Goal: Task Accomplishment & Management: Manage account settings

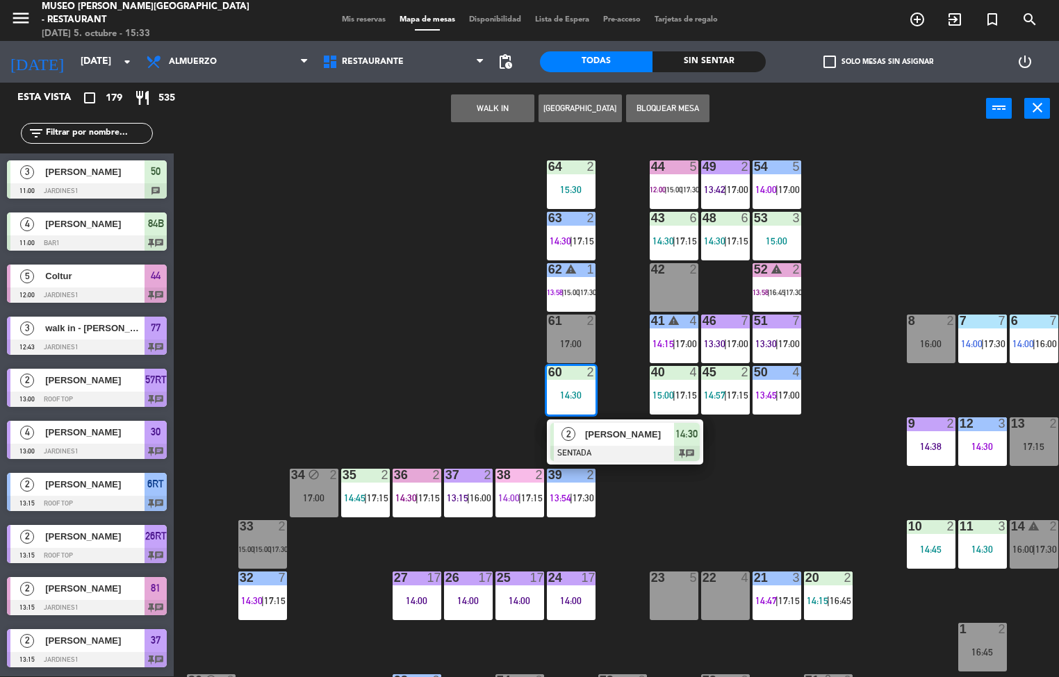
scroll to position [0, 113]
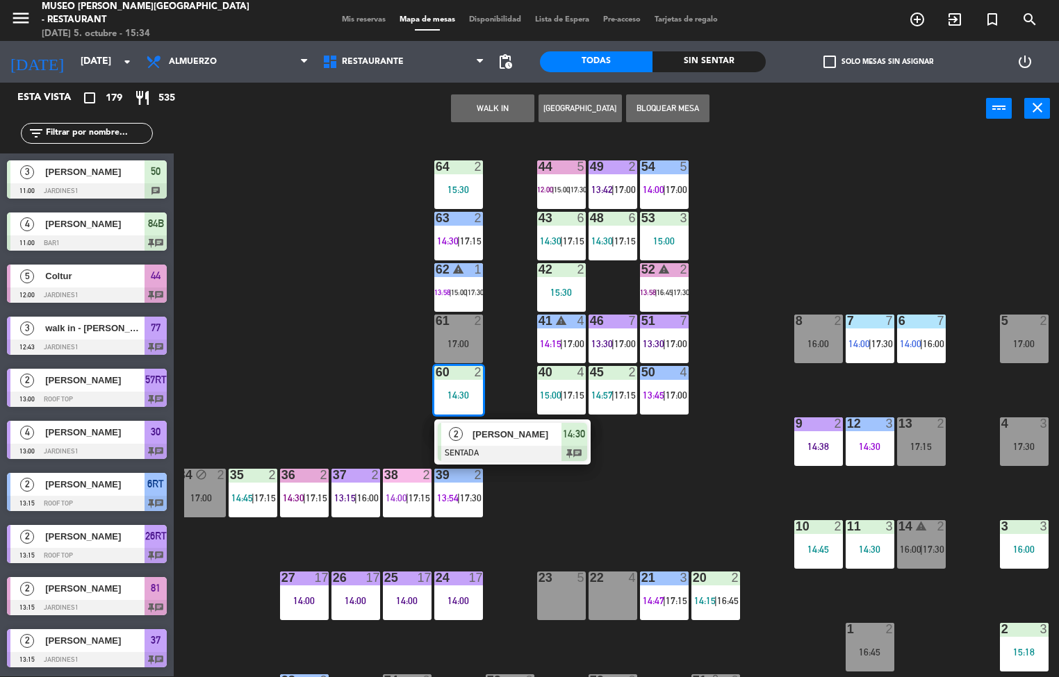
click at [454, 605] on div "14:00" at bounding box center [458, 601] width 49 height 10
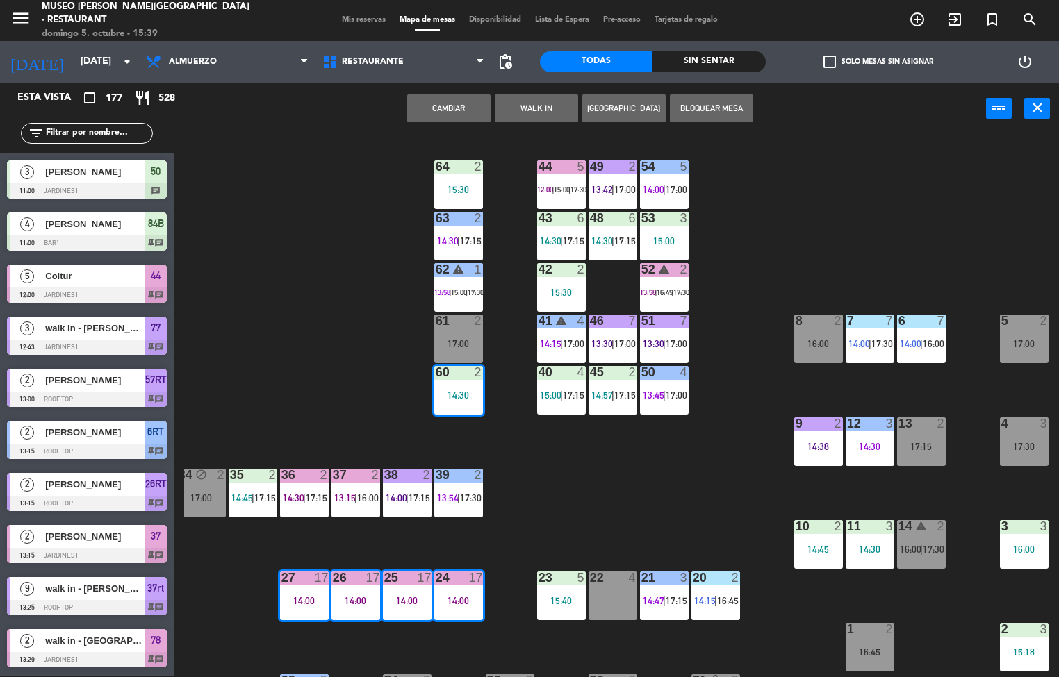
click at [401, 495] on span "14:00" at bounding box center [397, 498] width 22 height 11
click at [396, 497] on span "14:00" at bounding box center [397, 498] width 22 height 11
click at [404, 497] on span "14:00" at bounding box center [397, 498] width 22 height 11
click at [419, 498] on span "17:15" at bounding box center [420, 498] width 22 height 11
click at [417, 498] on span "17:15" at bounding box center [420, 498] width 22 height 11
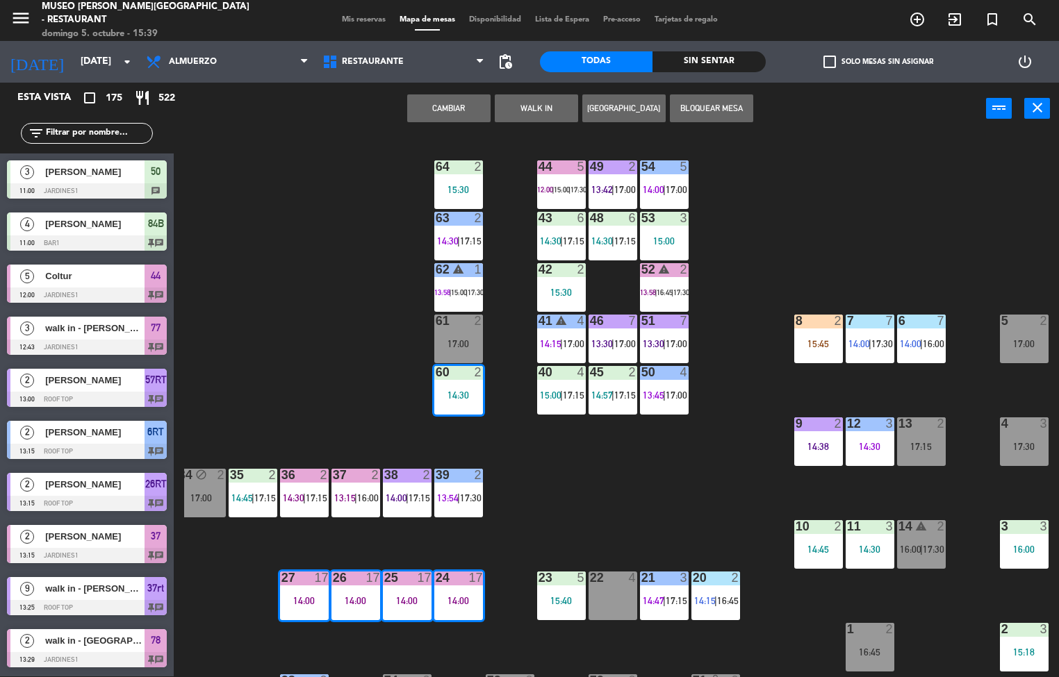
click at [659, 519] on div "44 5 12:00 | 15:00 | 17:30 49 2 13:42 | 17:00 54 5 14:00 | 17:00 64 2 15:30 48 …" at bounding box center [621, 406] width 875 height 542
click at [684, 480] on div "44 5 12:00 | 15:00 | 17:30 49 2 13:42 | 17:00 54 5 14:00 | 17:00 64 2 15:30 48 …" at bounding box center [621, 406] width 875 height 542
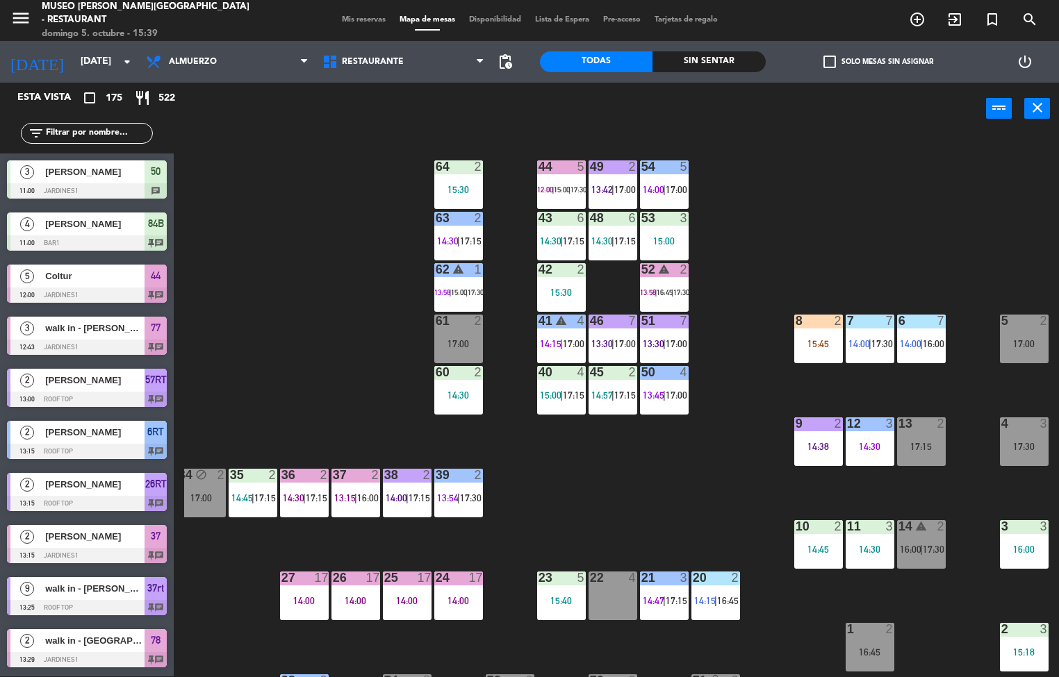
click at [686, 494] on div "44 5 12:00 | 15:00 | 17:30 49 2 13:42 | 17:00 54 5 14:00 | 17:00 64 2 15:30 48 …" at bounding box center [621, 406] width 875 height 542
click at [695, 496] on div "44 5 12:00 | 15:00 | 17:30 49 2 13:42 | 17:00 54 5 14:00 | 17:00 64 2 15:30 48 …" at bounding box center [621, 406] width 875 height 542
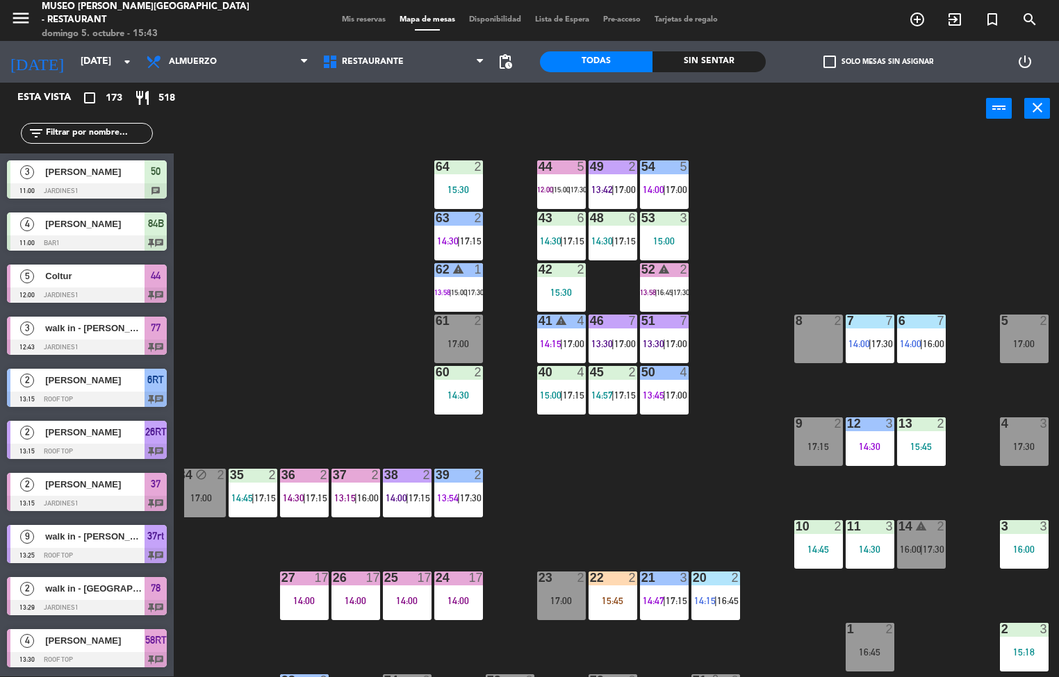
click at [748, 492] on div "44 5 12:00 | 15:00 | 17:30 49 2 13:42 | 17:00 54 5 14:00 | 17:00 64 2 15:30 48 …" at bounding box center [621, 406] width 875 height 542
click at [730, 57] on div "Sin sentar" at bounding box center [708, 61] width 113 height 21
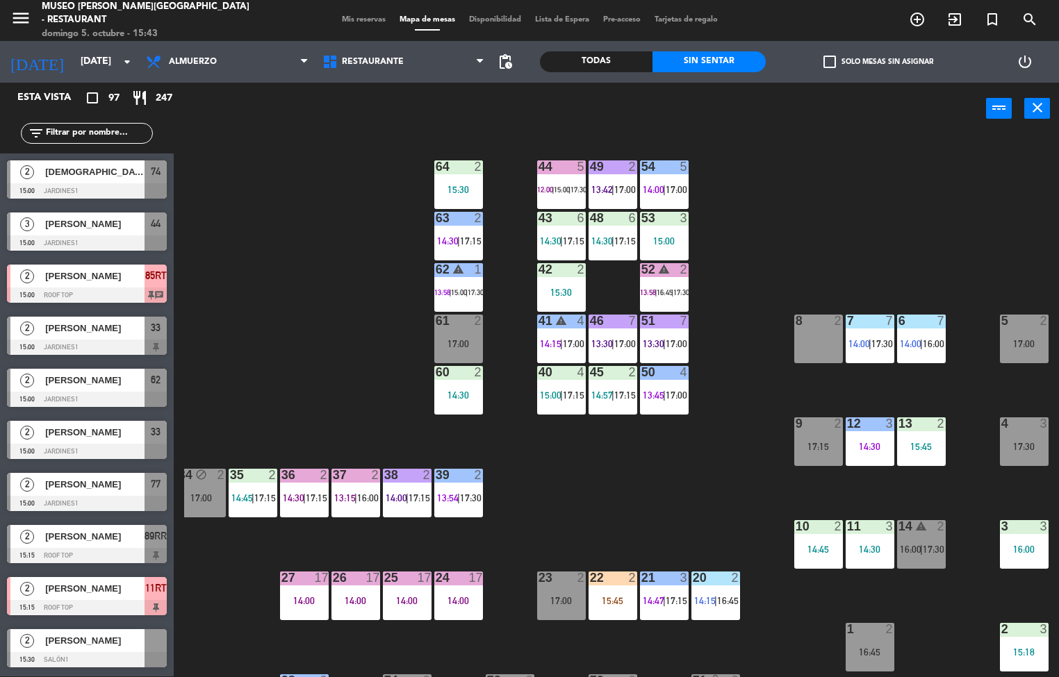
click at [695, 449] on div "44 5 12:00 | 15:00 | 17:30 49 2 13:42 | 17:00 54 5 14:00 | 17:00 64 2 15:30 48 …" at bounding box center [621, 406] width 875 height 542
click at [720, 459] on div "44 5 12:00 | 15:00 | 17:30 49 2 13:42 | 17:00 54 5 14:00 | 17:00 64 2 15:30 48 …" at bounding box center [621, 406] width 875 height 542
click at [305, 497] on span "|" at bounding box center [304, 498] width 3 height 11
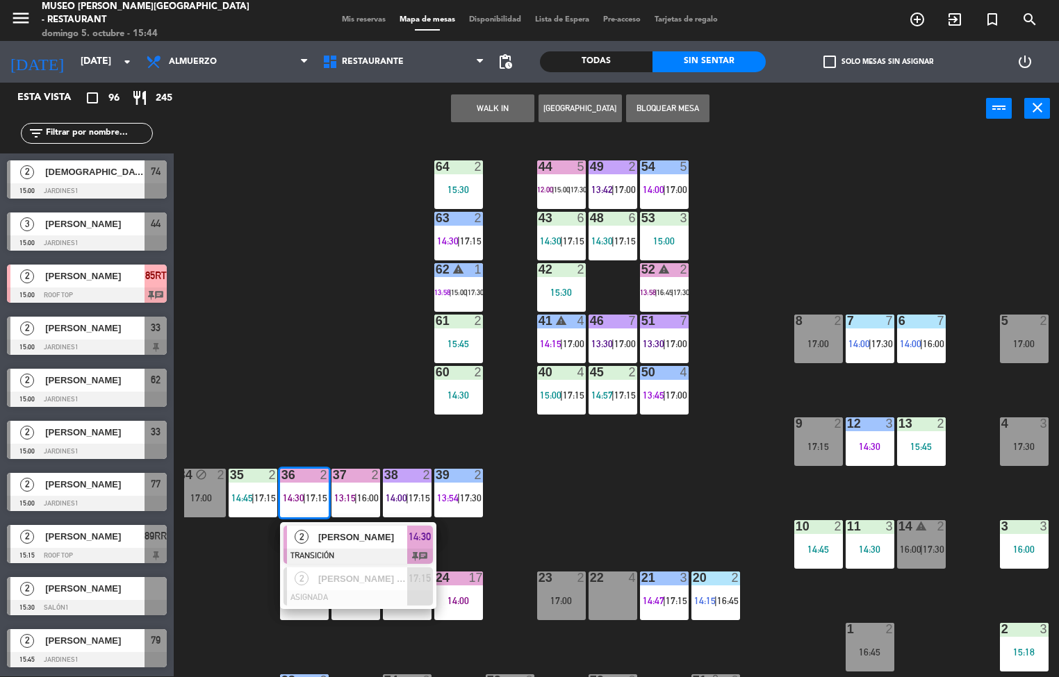
click at [371, 557] on div at bounding box center [357, 556] width 149 height 15
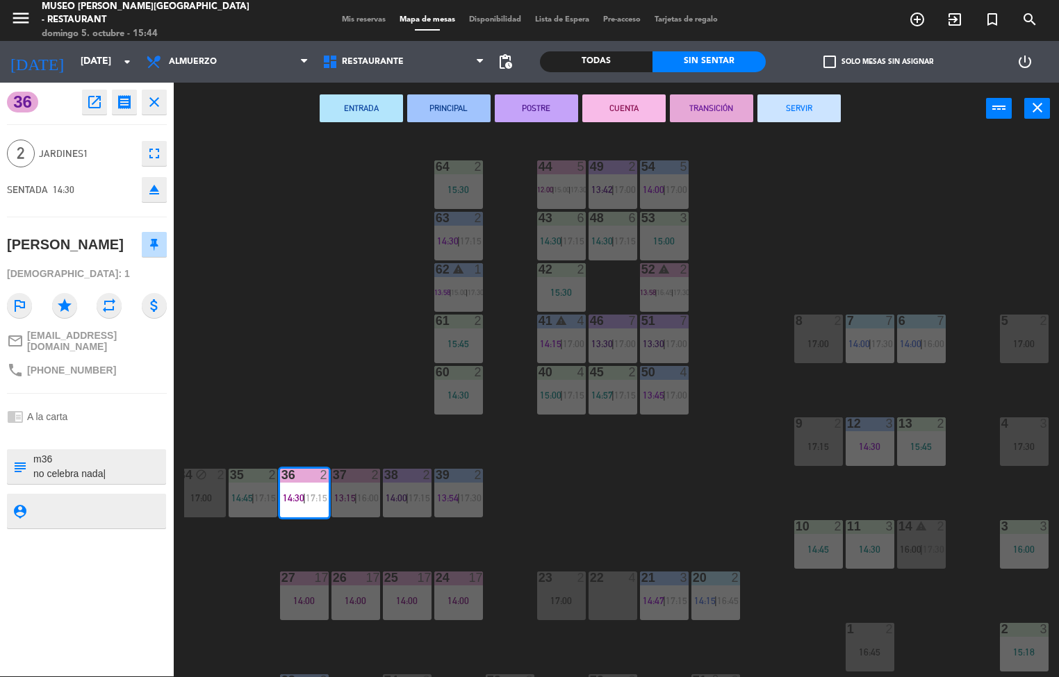
click at [817, 108] on button "SERVIR" at bounding box center [798, 108] width 83 height 28
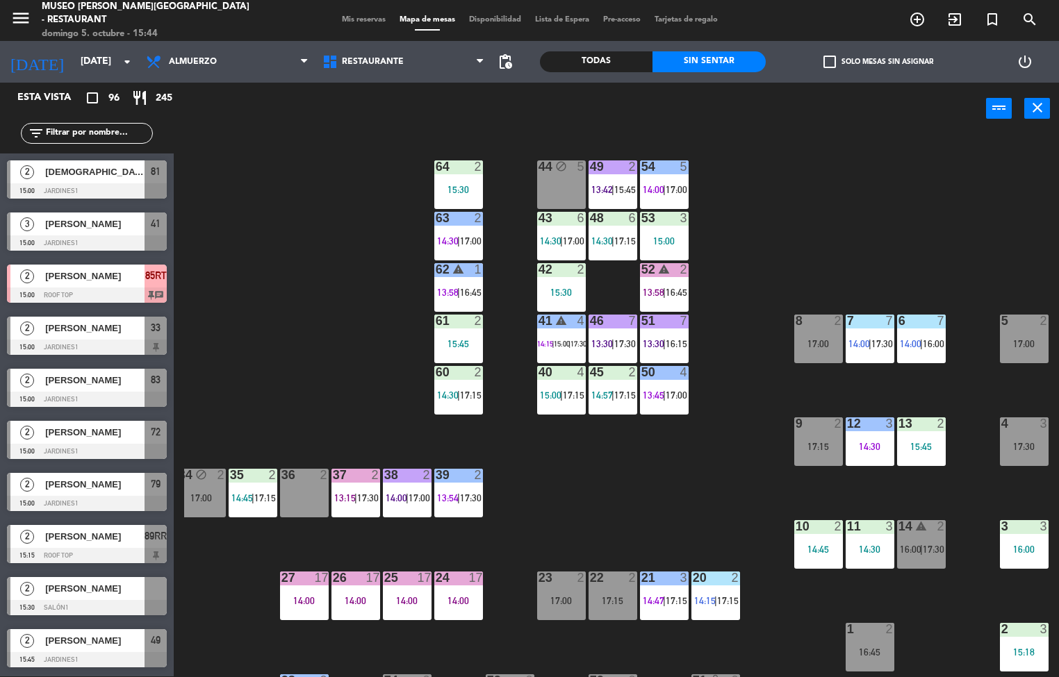
click at [351, 496] on span "13:15" at bounding box center [345, 498] width 22 height 11
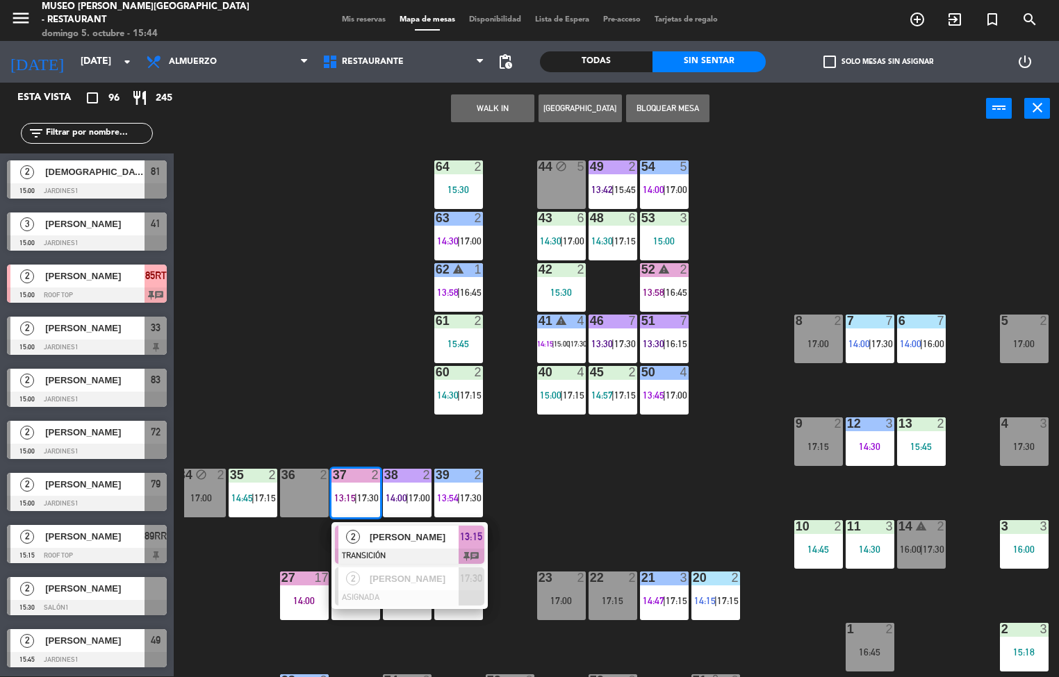
click at [415, 544] on span "[PERSON_NAME]" at bounding box center [414, 537] width 89 height 15
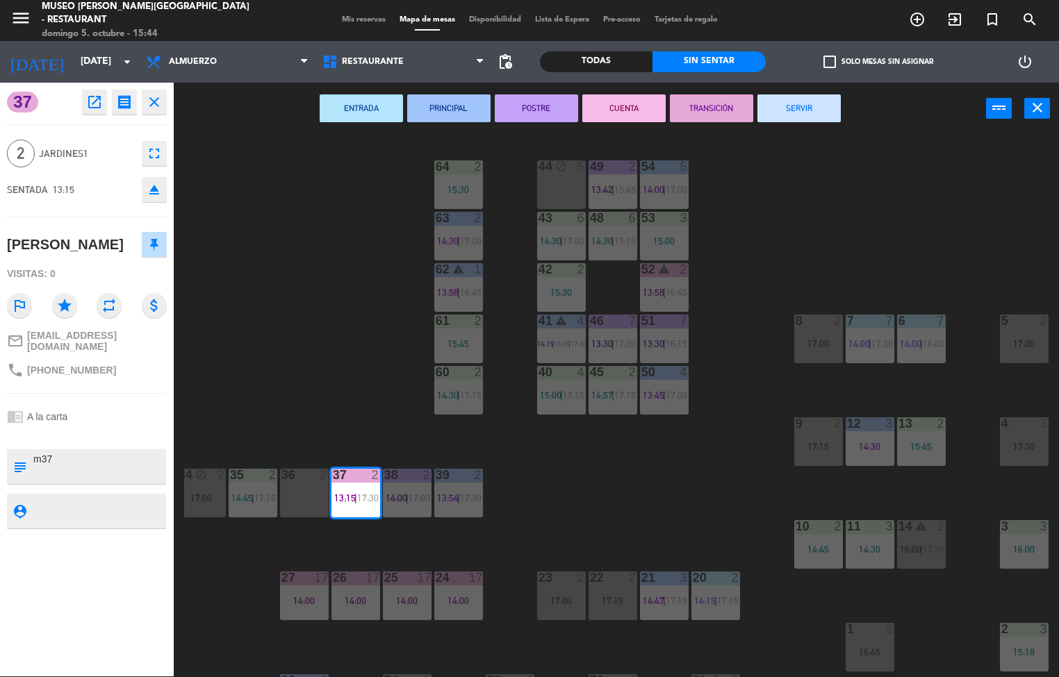
click at [815, 101] on button "SERVIR" at bounding box center [798, 108] width 83 height 28
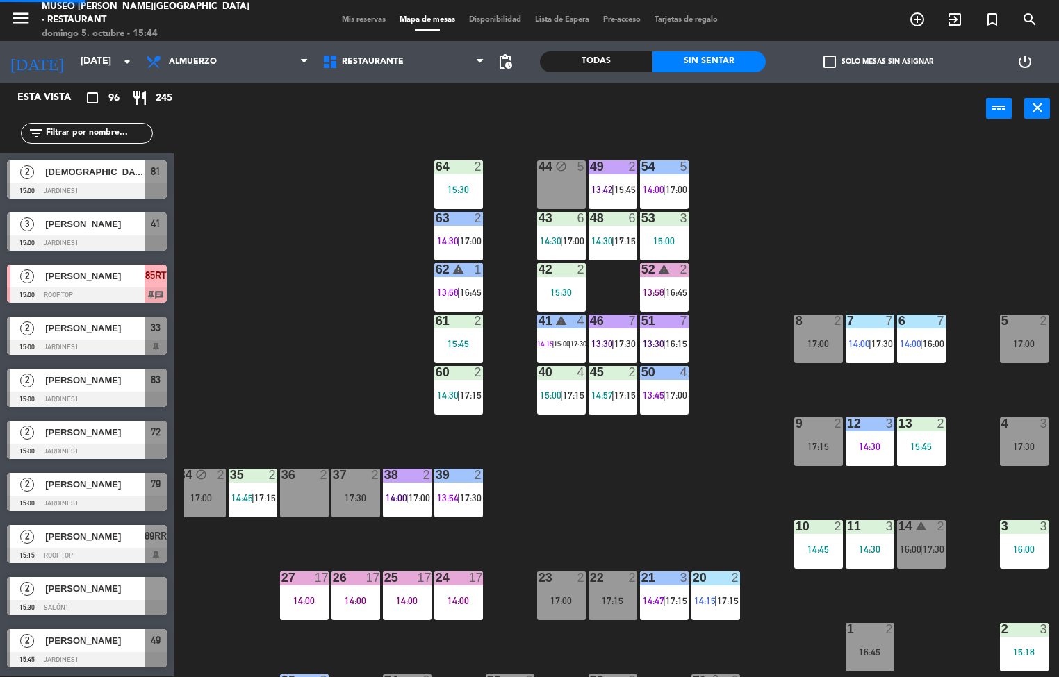
click at [407, 497] on span "|" at bounding box center [407, 498] width 3 height 11
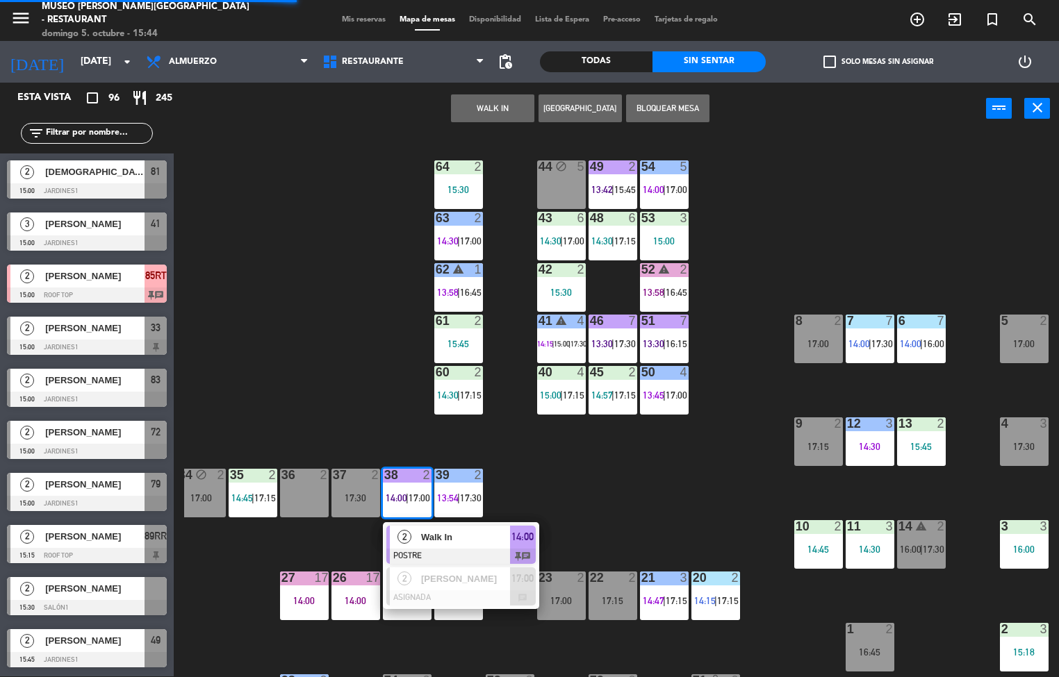
click at [454, 553] on div at bounding box center [460, 556] width 149 height 15
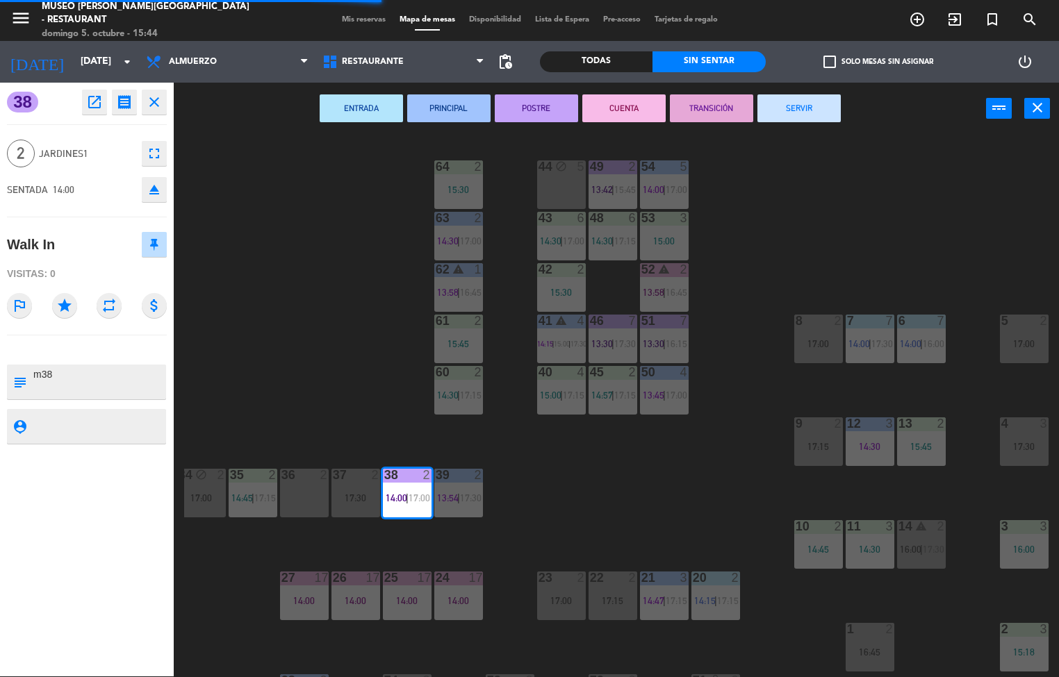
click at [715, 106] on button "TRANSICIÓN" at bounding box center [711, 108] width 83 height 28
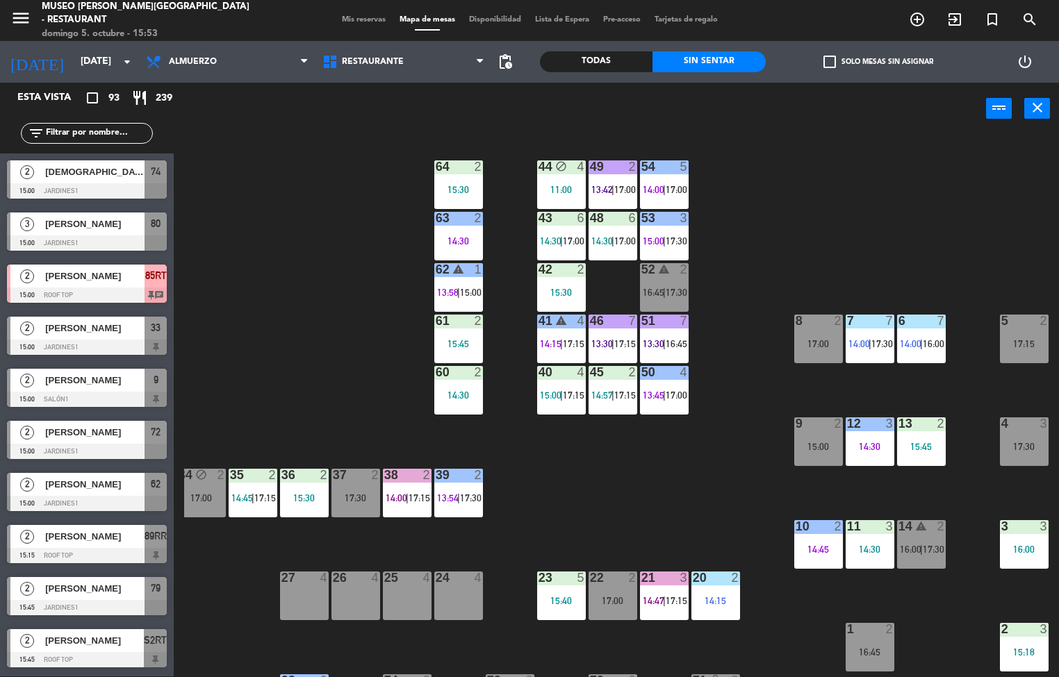
click at [872, 551] on div "14:30" at bounding box center [870, 550] width 49 height 10
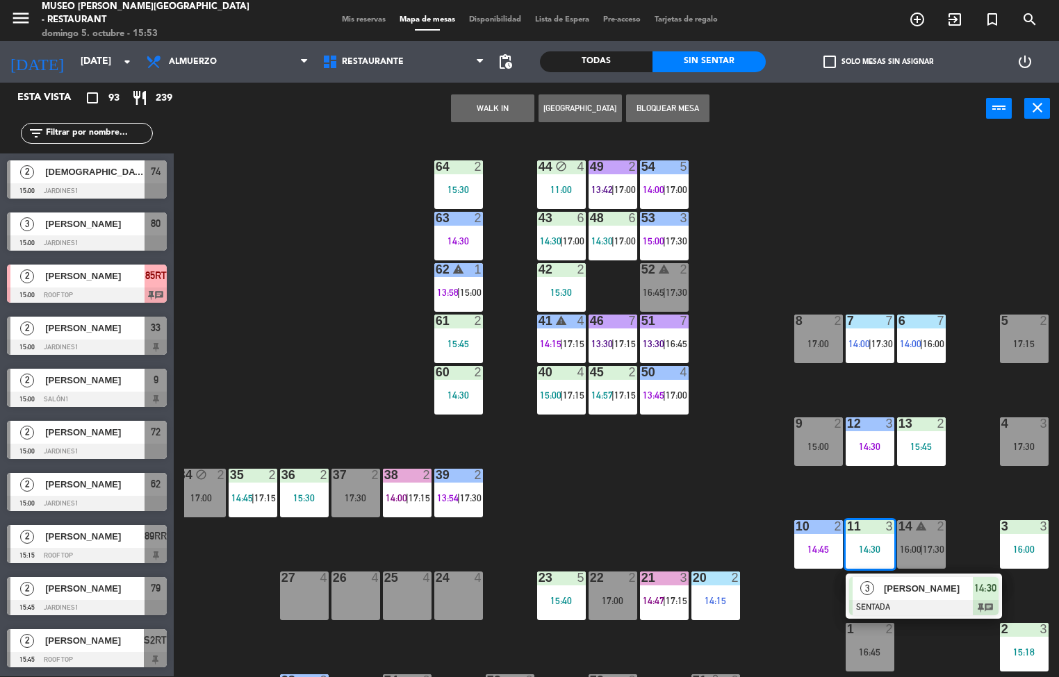
click at [903, 601] on div at bounding box center [923, 607] width 149 height 15
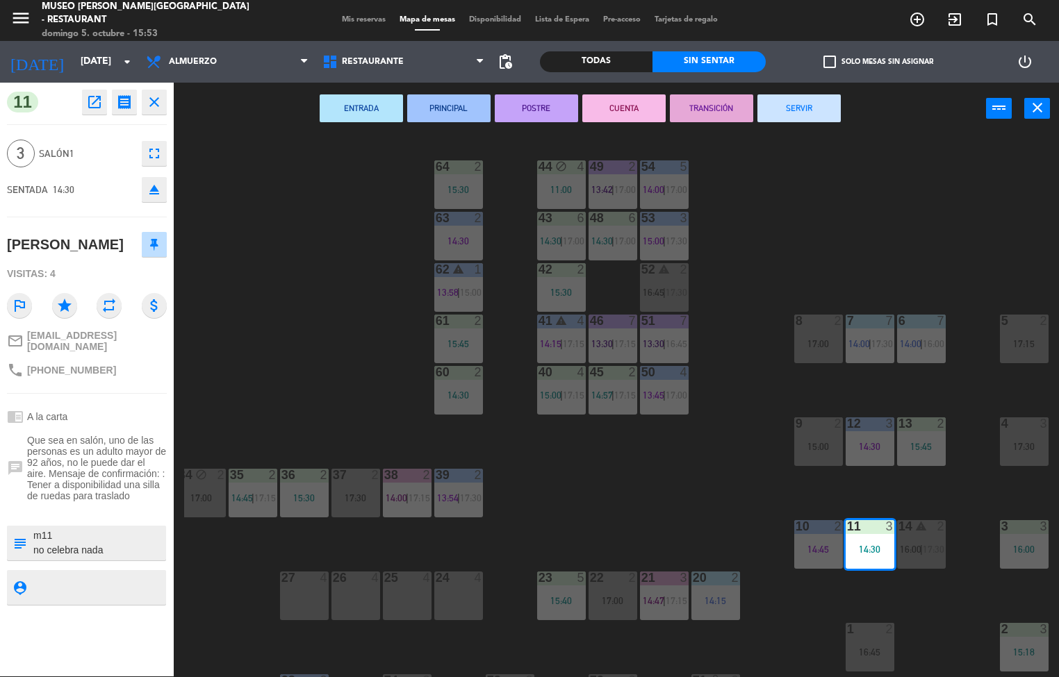
click at [454, 110] on button "PRINCIPAL" at bounding box center [448, 108] width 83 height 28
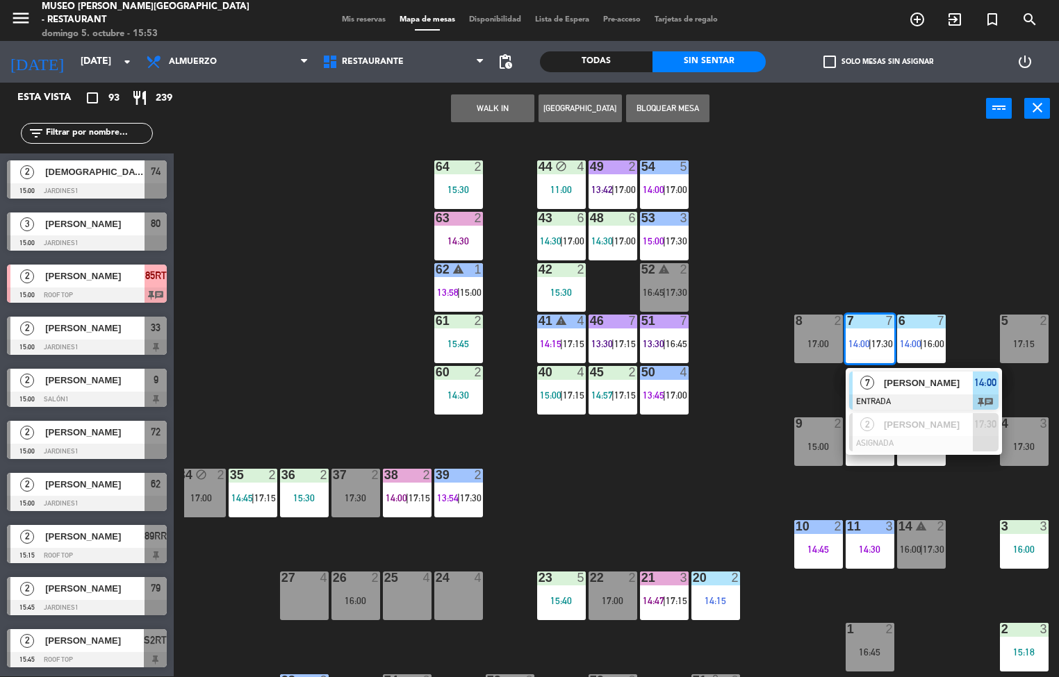
click at [926, 392] on div "[PERSON_NAME]" at bounding box center [927, 383] width 90 height 23
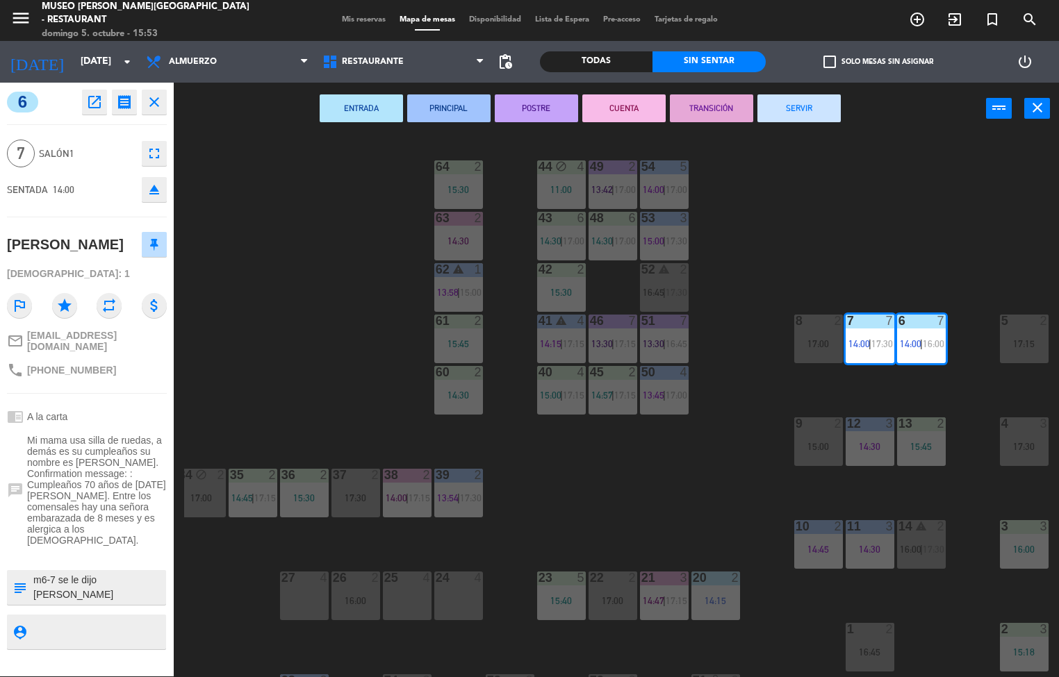
click at [454, 113] on button "PRINCIPAL" at bounding box center [448, 108] width 83 height 28
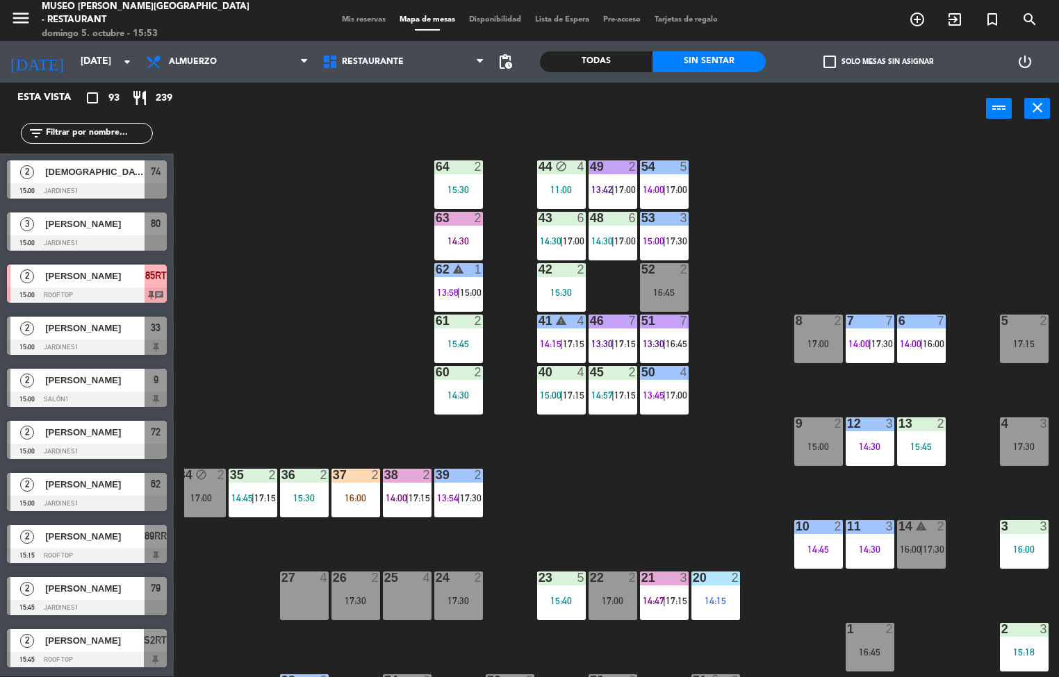
scroll to position [188, 113]
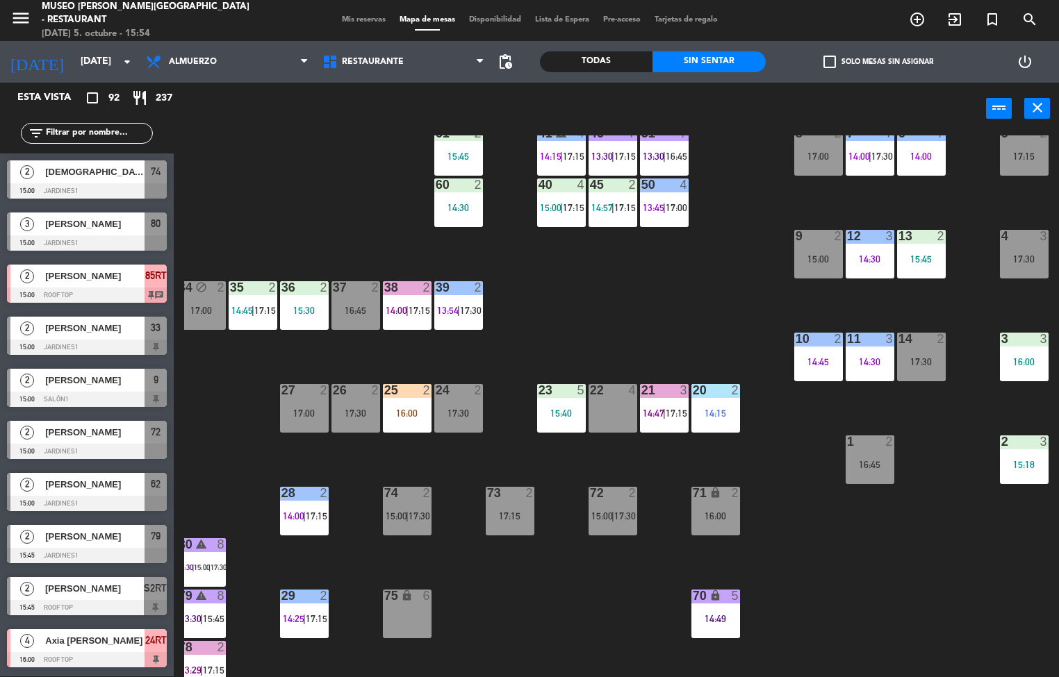
click at [700, 297] on div "44 block 4 11:00 49 2 13:42 | 17:00 54 5 14:00 | 17:00 64 2 15:30 48 6 14:30 | …" at bounding box center [621, 406] width 875 height 542
click at [876, 254] on div "14:30" at bounding box center [870, 259] width 49 height 10
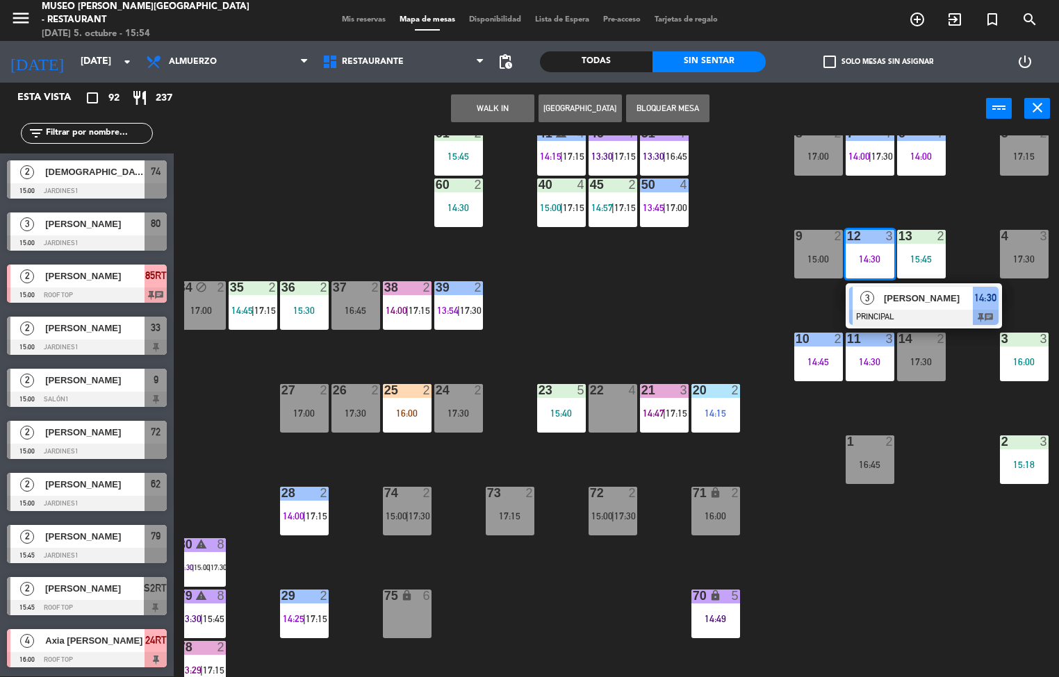
click at [932, 298] on span "[PERSON_NAME]" at bounding box center [928, 298] width 89 height 15
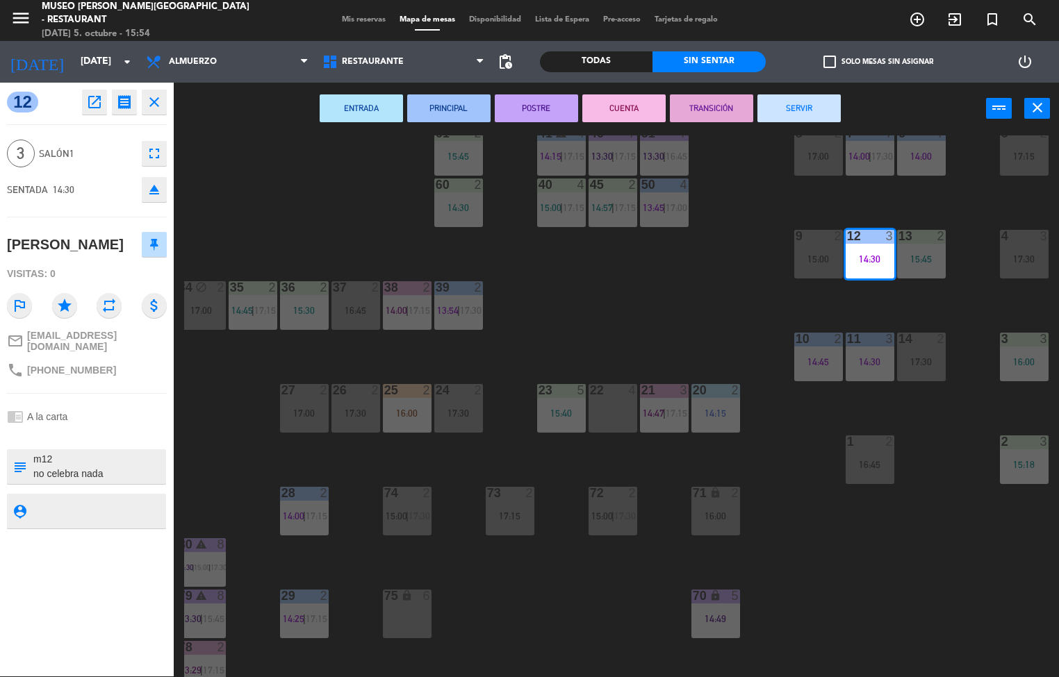
click at [550, 101] on button "POSTRE" at bounding box center [536, 108] width 83 height 28
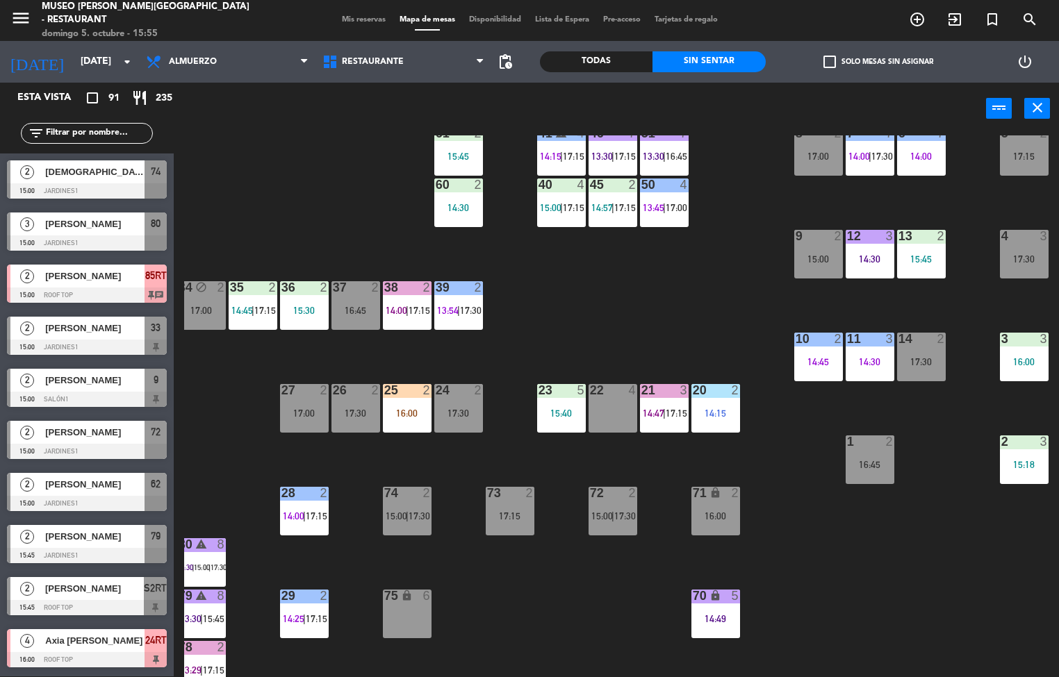
click at [1015, 465] on div "15:18" at bounding box center [1024, 465] width 49 height 10
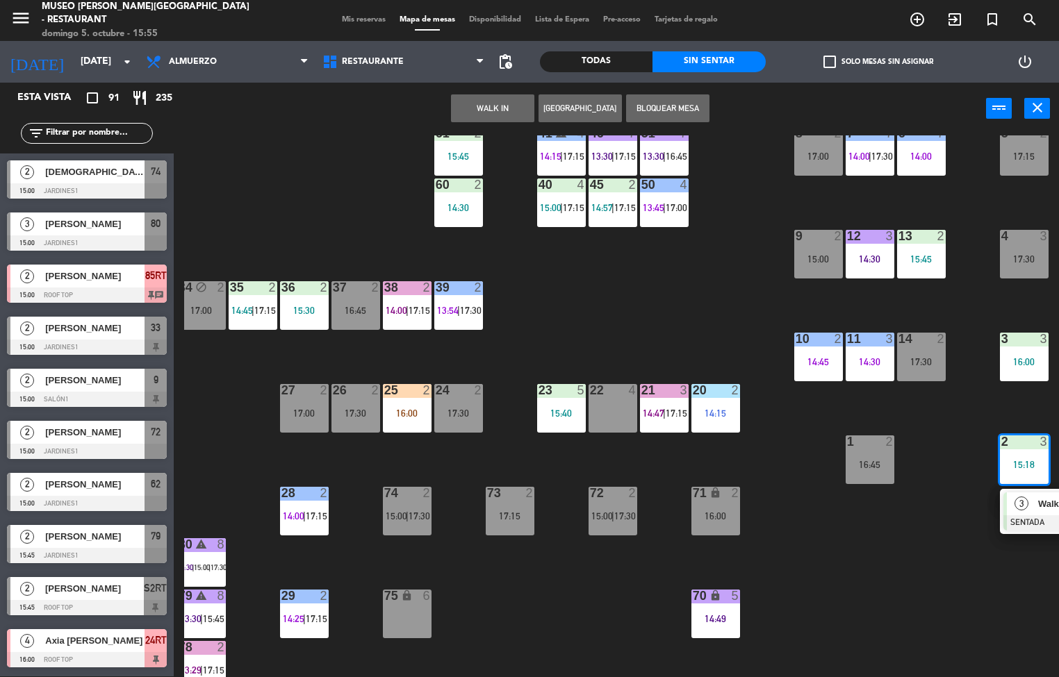
click at [1035, 516] on div at bounding box center [1077, 523] width 149 height 15
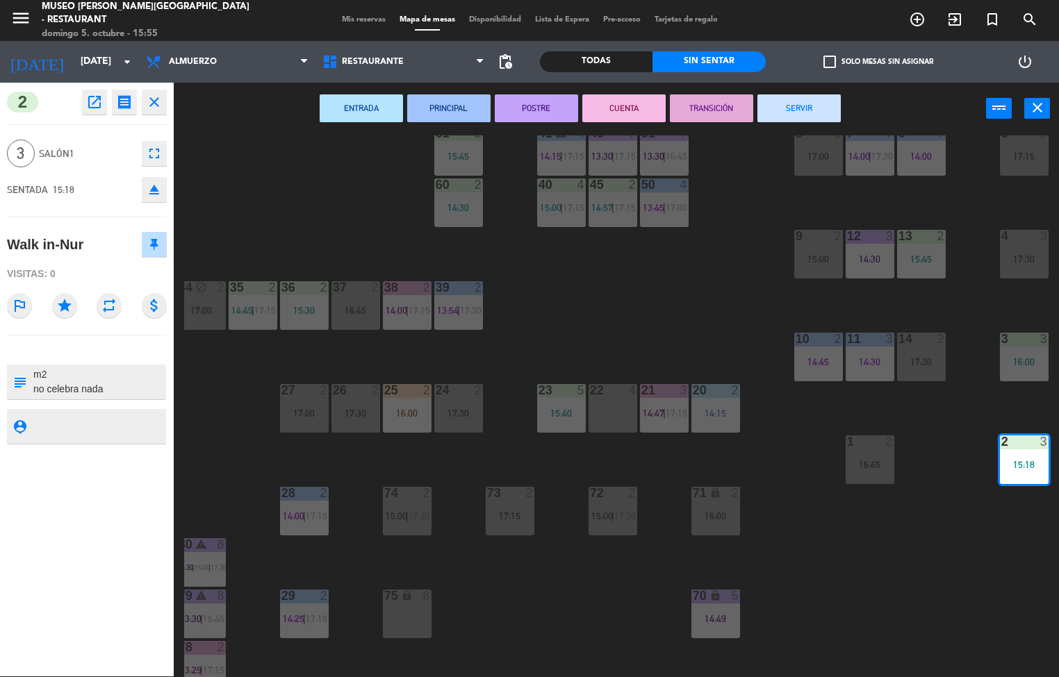
click at [456, 103] on button "PRINCIPAL" at bounding box center [448, 108] width 83 height 28
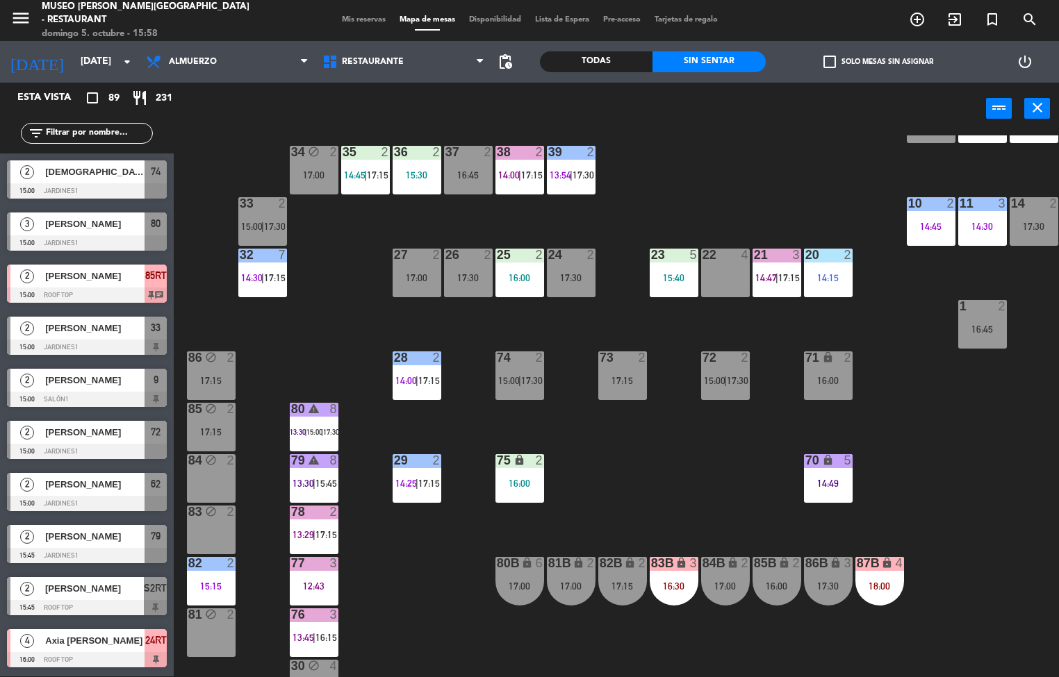
scroll to position [317, 0]
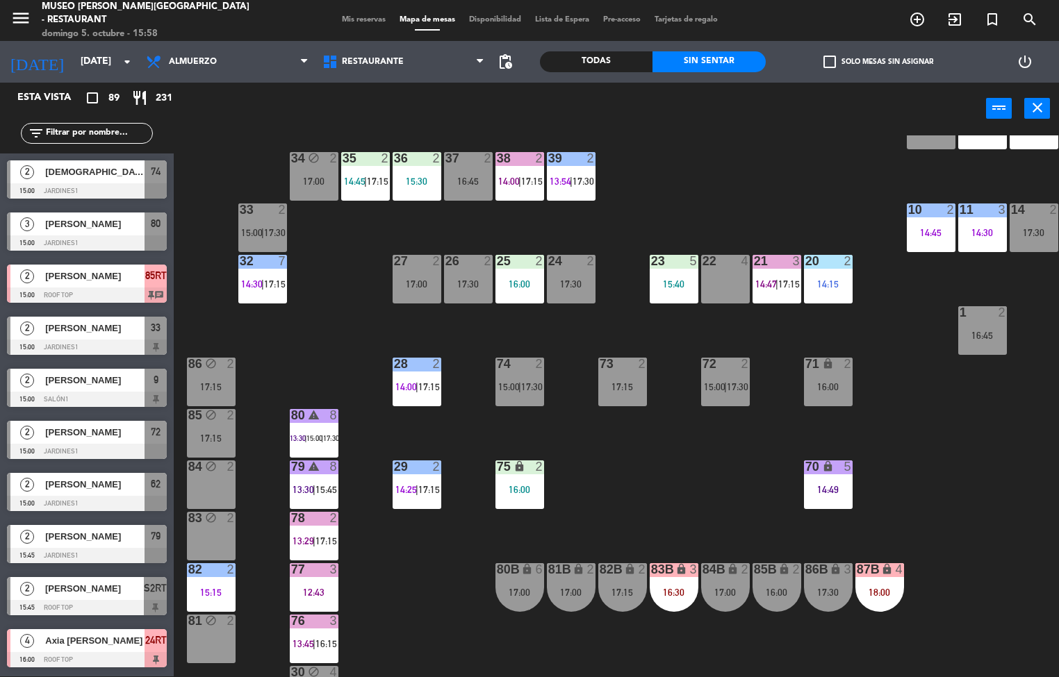
click at [257, 272] on div "32 7 14:30 | 17:15" at bounding box center [262, 279] width 49 height 49
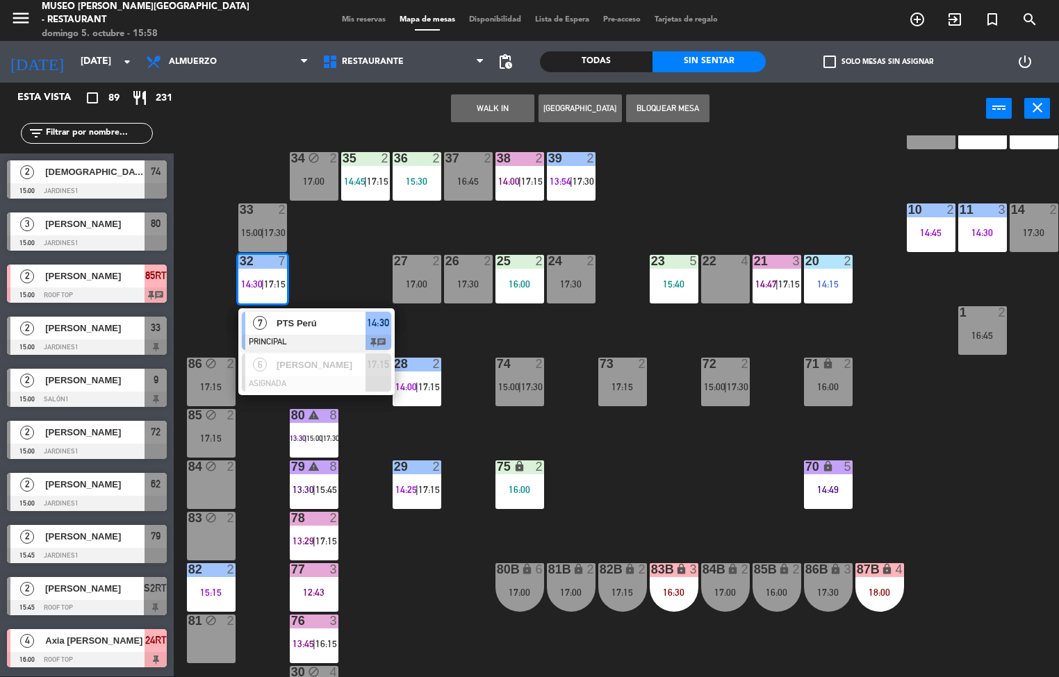
click at [345, 335] on div at bounding box center [316, 342] width 149 height 15
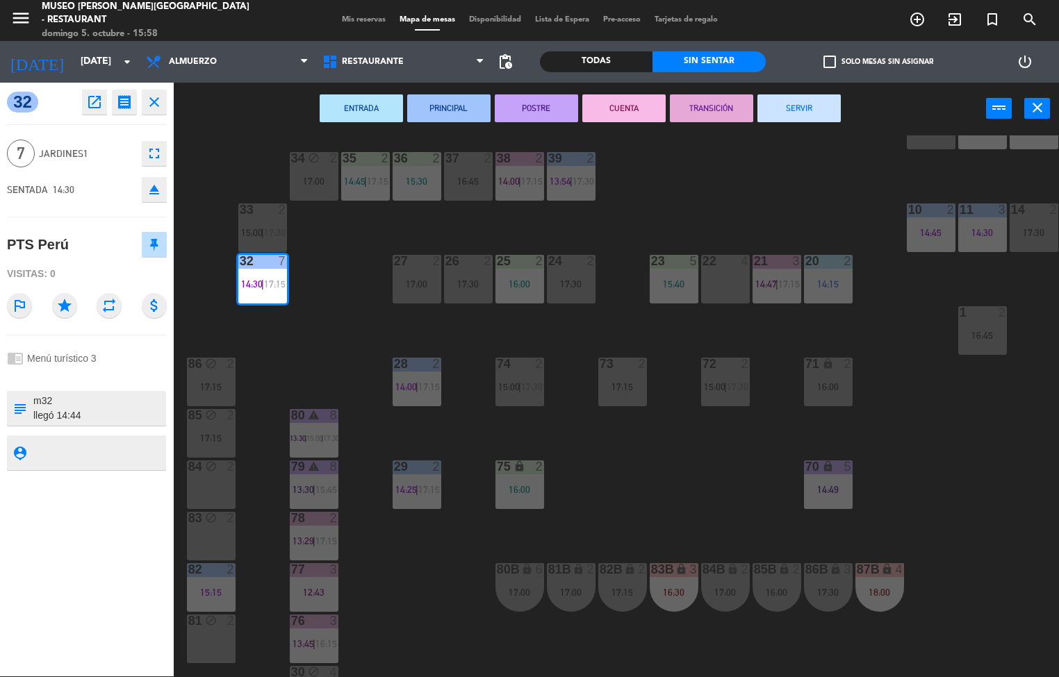
click at [721, 113] on button "TRANSICIÓN" at bounding box center [711, 108] width 83 height 28
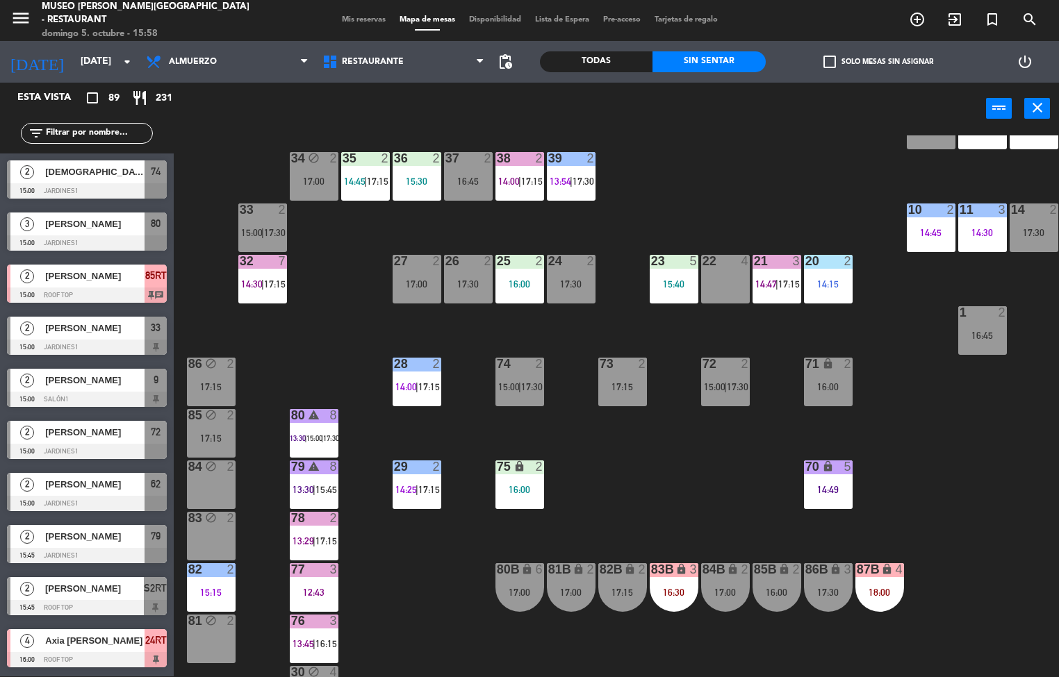
scroll to position [441, 0]
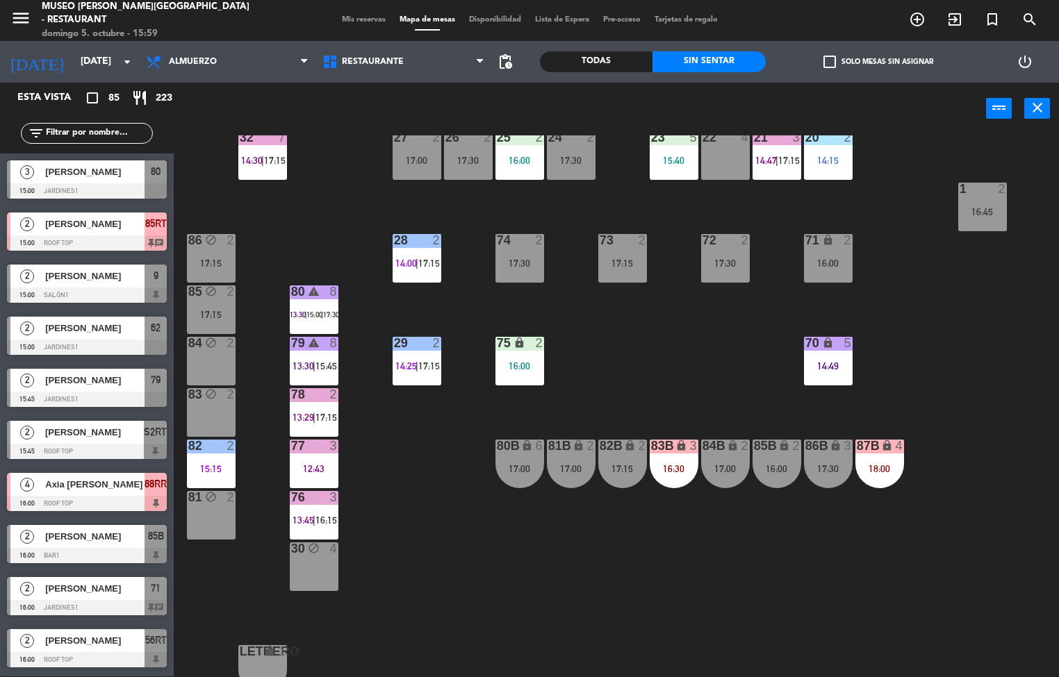
click at [691, 547] on div "44 block 4 11:00 49 2 13:42 | 17:00 54 5 14:00 | 17:00 64 2 15:30 48 6 14:30 | …" at bounding box center [621, 406] width 875 height 542
click at [847, 361] on div "14:49" at bounding box center [828, 366] width 49 height 10
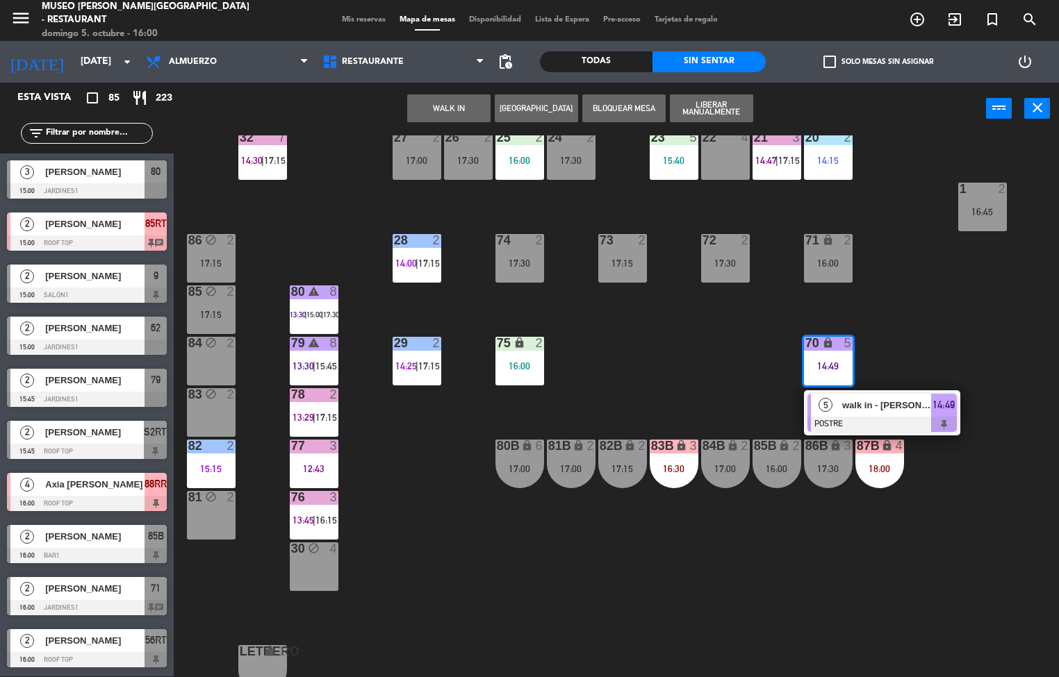
click at [900, 417] on div at bounding box center [881, 424] width 149 height 15
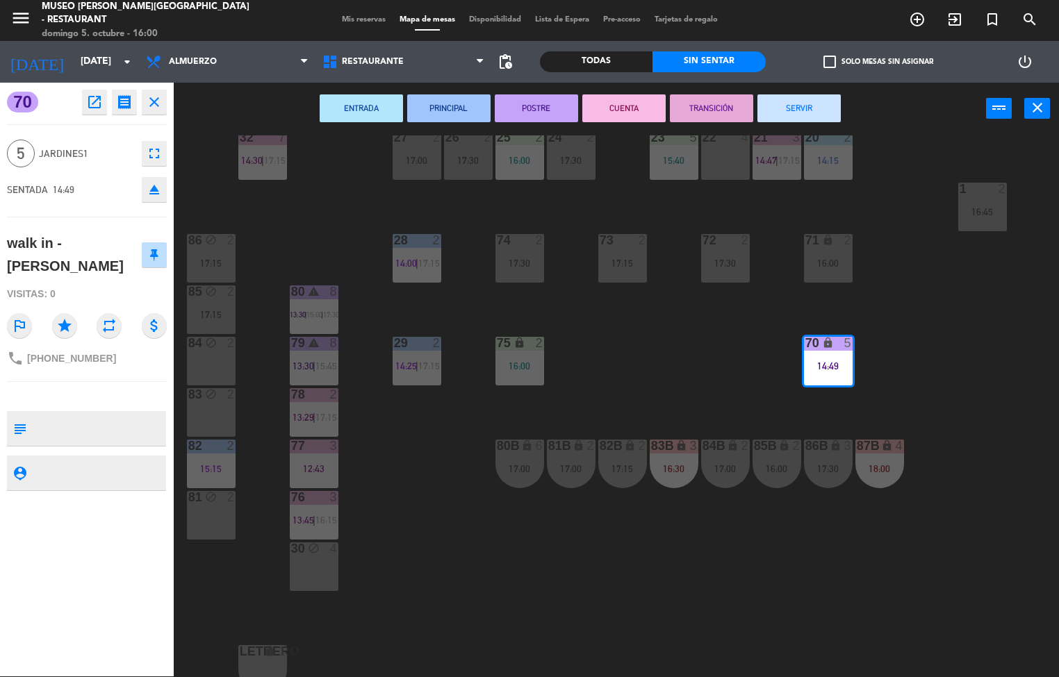
click at [799, 106] on button "SERVIR" at bounding box center [798, 108] width 83 height 28
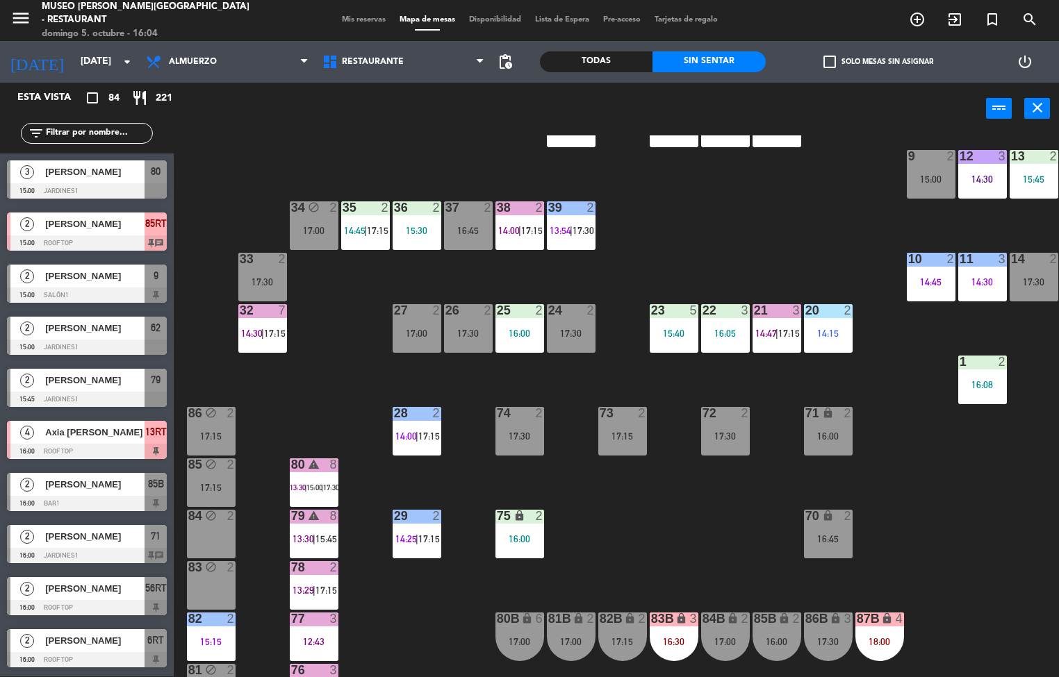
scroll to position [258, 0]
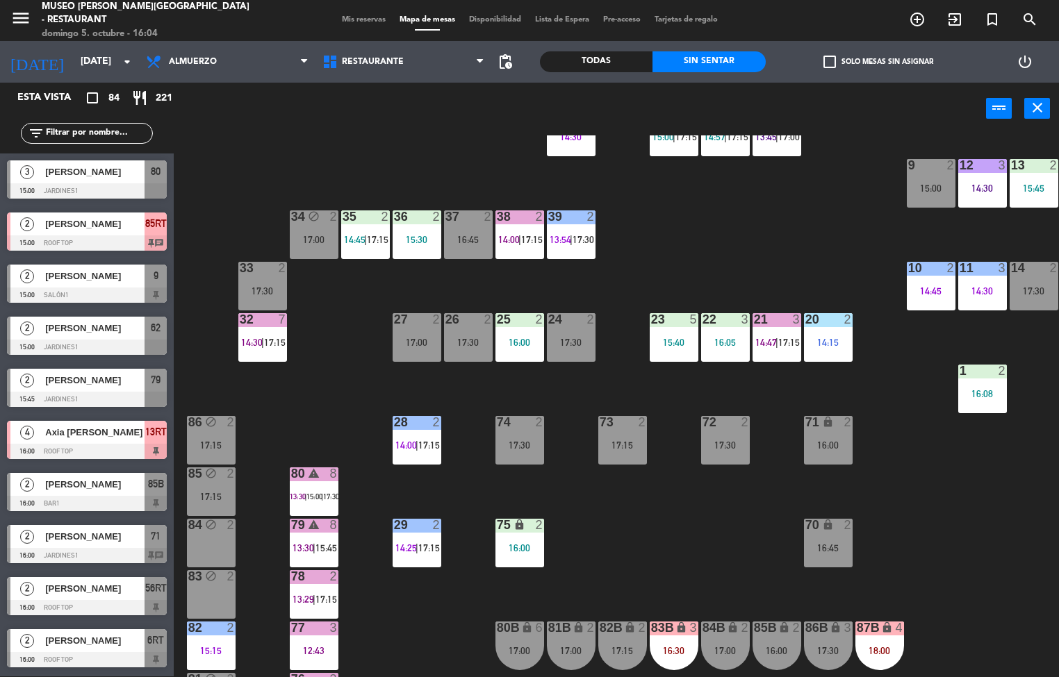
click at [821, 345] on div "14:15" at bounding box center [828, 343] width 49 height 10
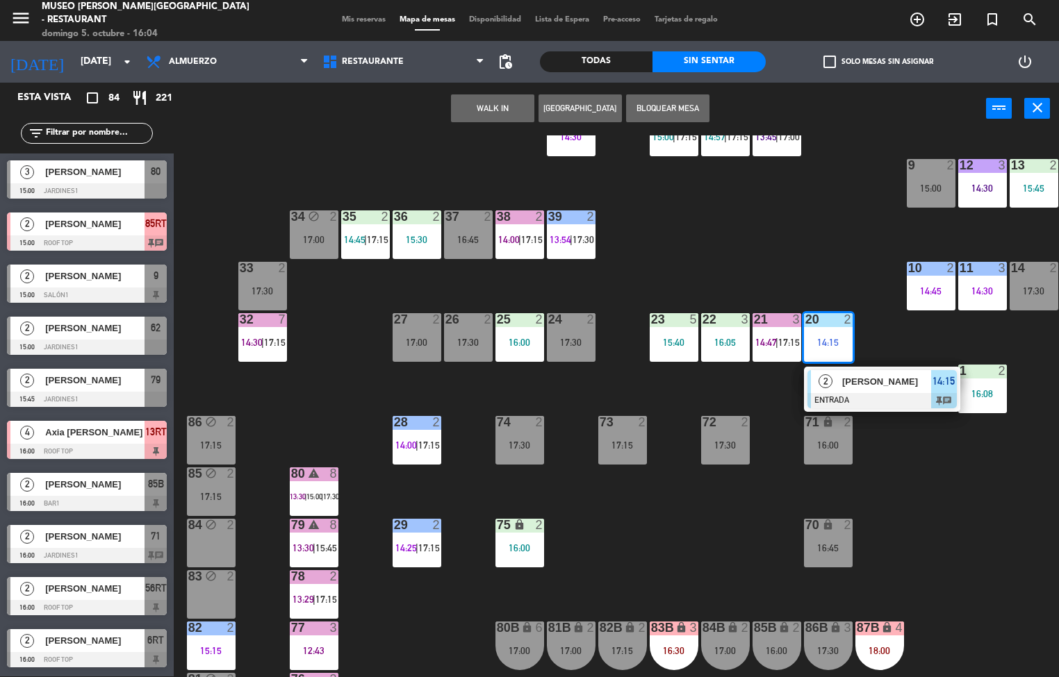
click at [897, 390] on div "[PERSON_NAME]" at bounding box center [886, 381] width 90 height 23
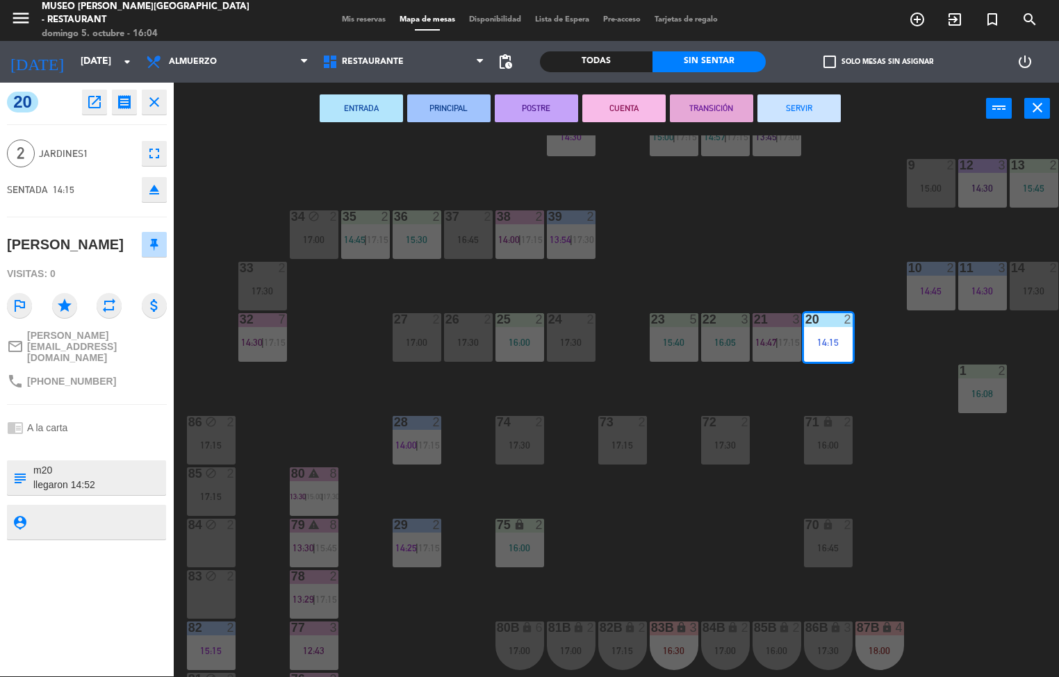
click at [455, 113] on button "PRINCIPAL" at bounding box center [448, 108] width 83 height 28
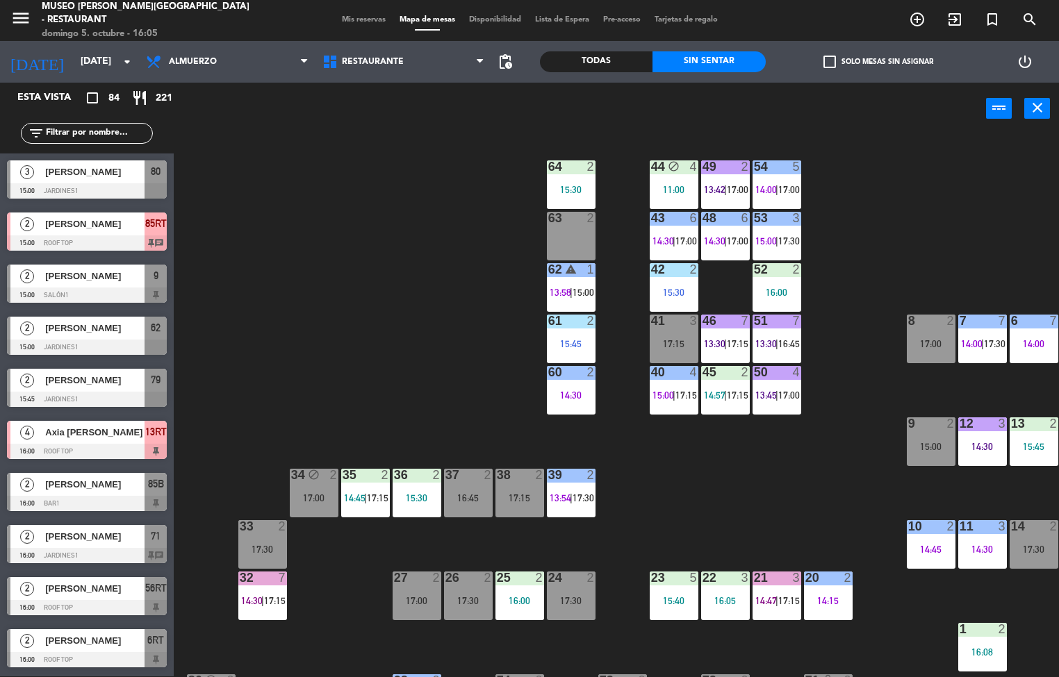
scroll to position [3, 0]
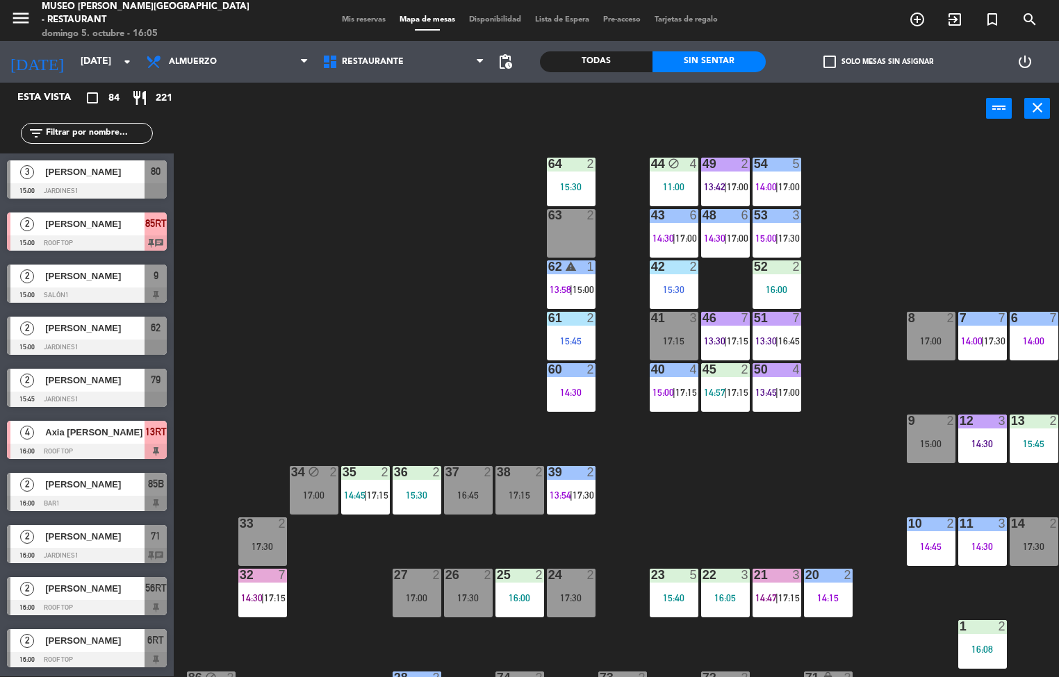
click at [788, 317] on div "7" at bounding box center [799, 318] width 23 height 13
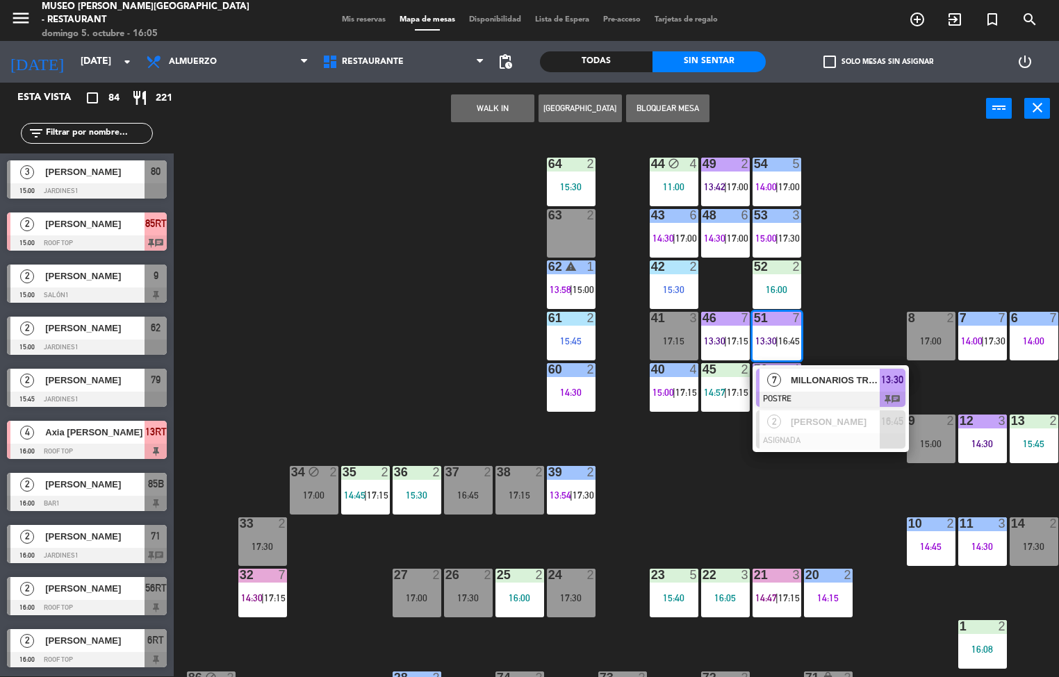
click at [787, 392] on div at bounding box center [830, 399] width 149 height 15
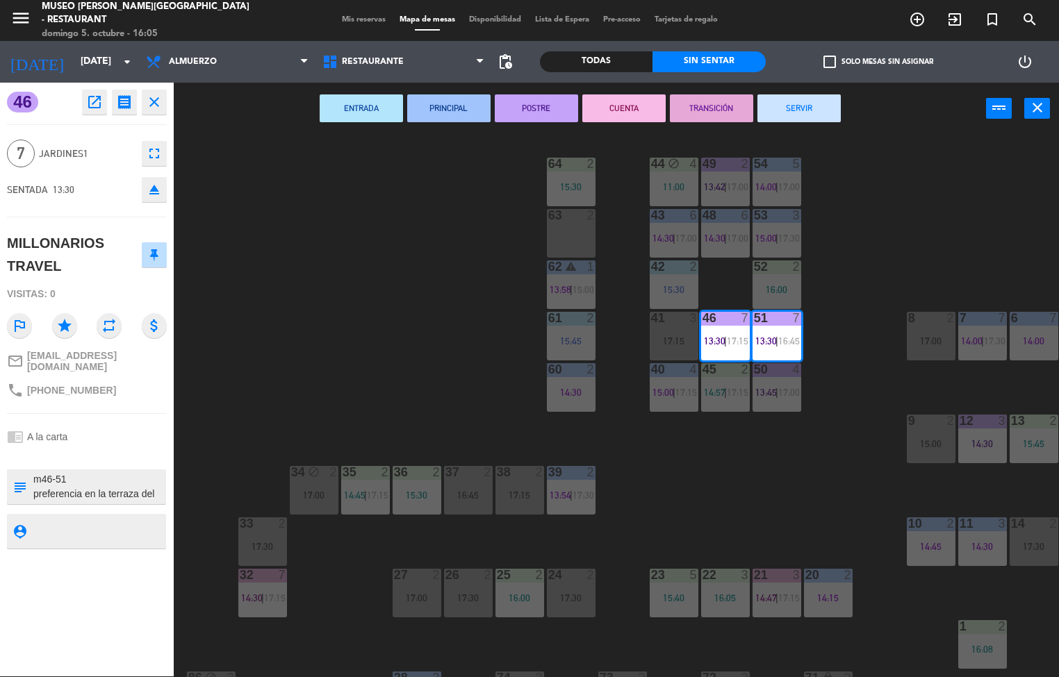
click at [694, 110] on button "TRANSICIÓN" at bounding box center [711, 108] width 83 height 28
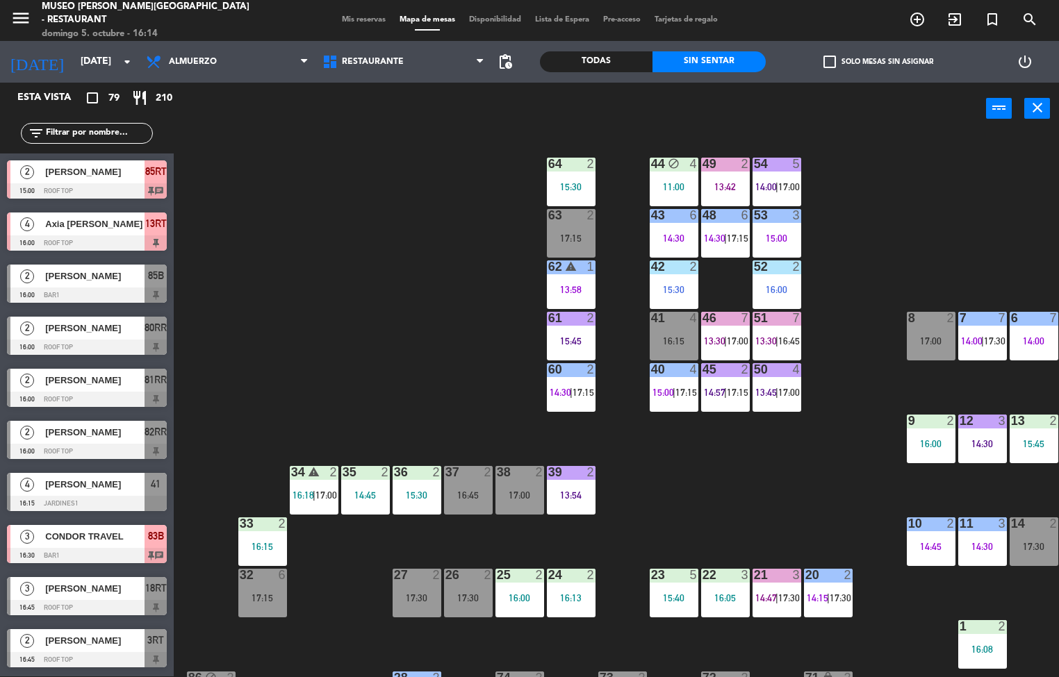
click at [1026, 439] on div "15:45" at bounding box center [1034, 444] width 49 height 10
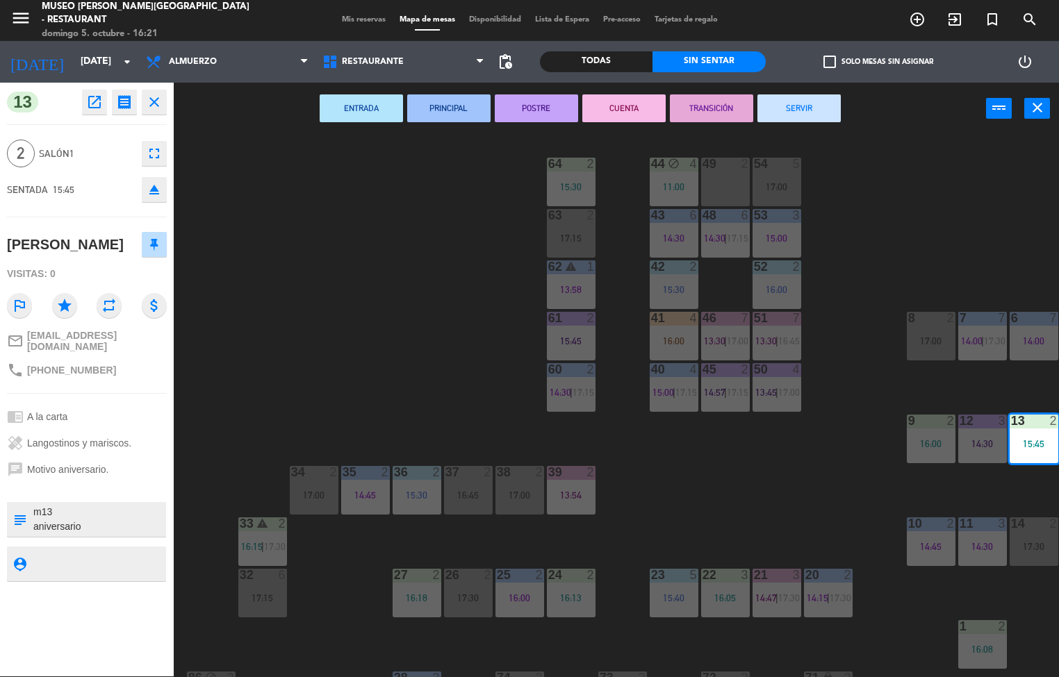
click at [480, 395] on div "44 block 4 11:00 49 2 54 5 17:00 64 2 15:30 48 6 14:30 | 17:15 53 3 15:00 63 2 …" at bounding box center [621, 406] width 875 height 542
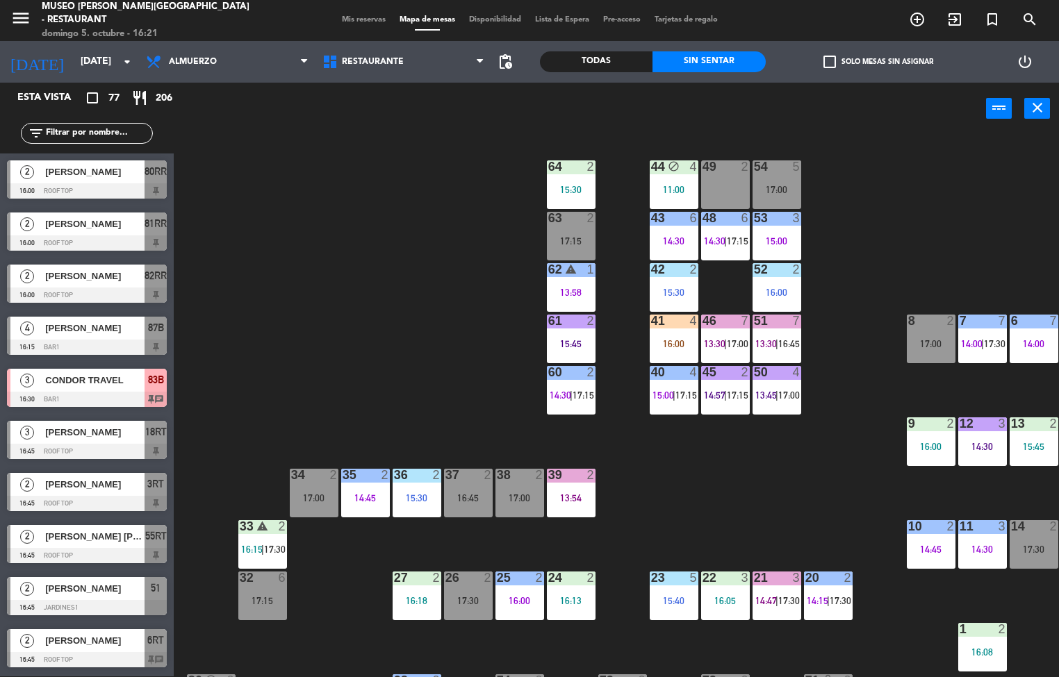
scroll to position [0, 113]
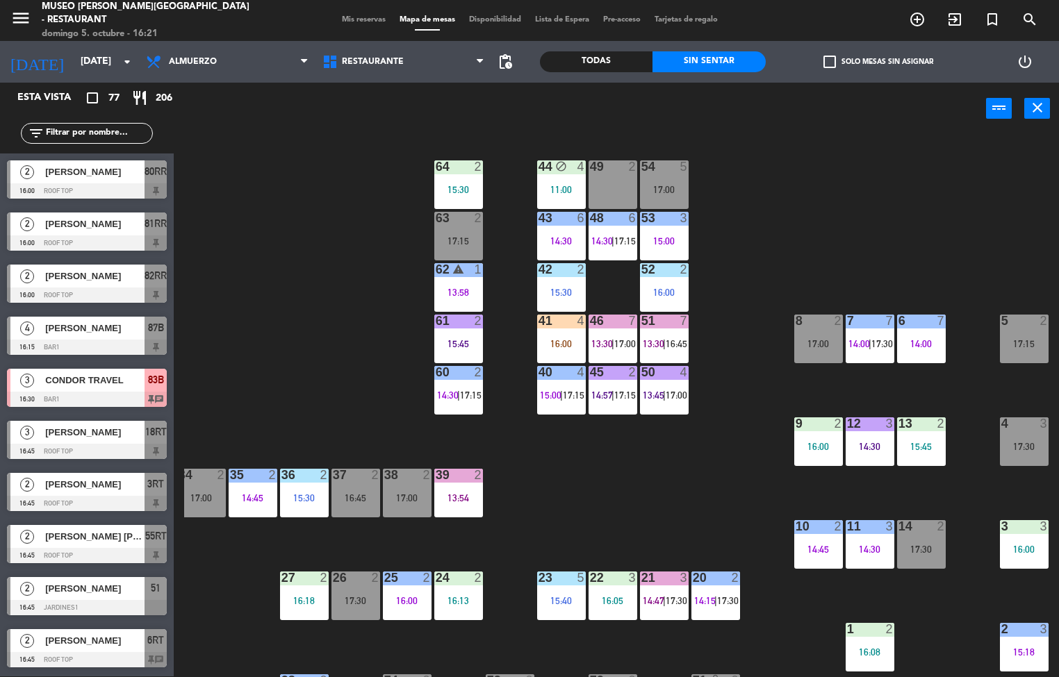
click at [809, 429] on div at bounding box center [818, 424] width 23 height 13
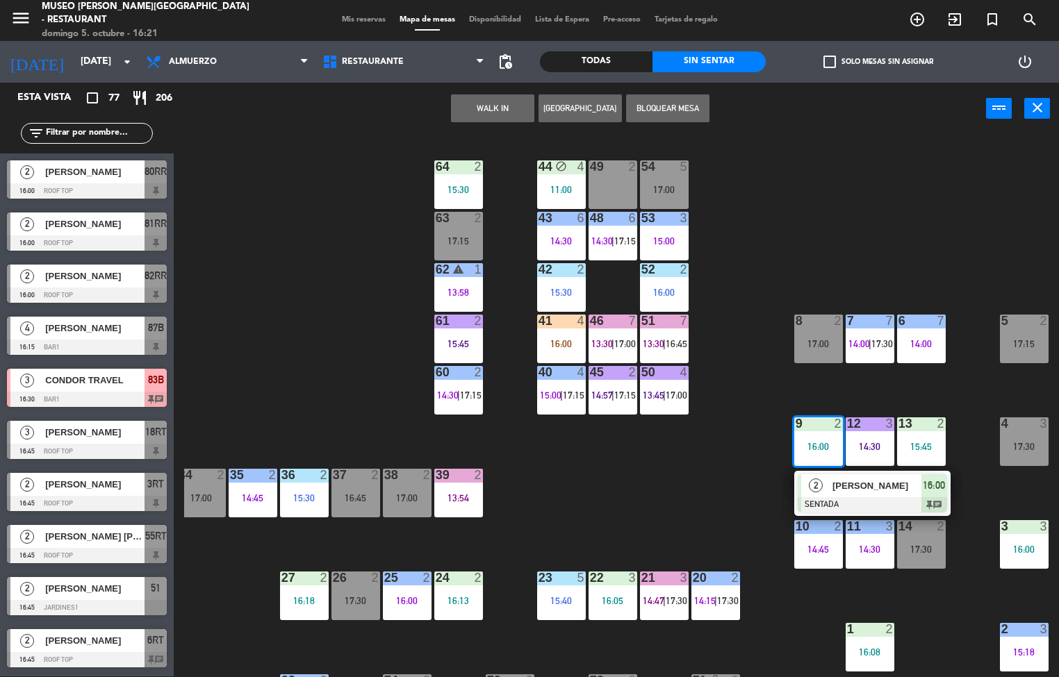
click at [855, 486] on span "[PERSON_NAME]" at bounding box center [876, 486] width 89 height 15
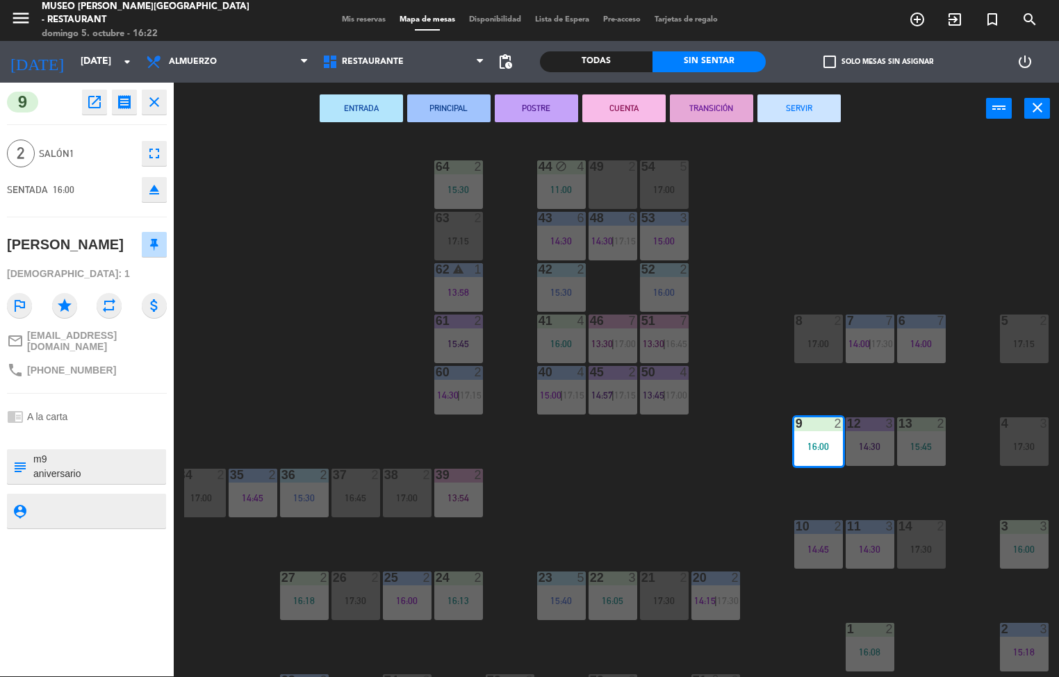
click at [572, 479] on div "44 block 4 11:00 49 2 54 5 17:00 64 2 15:30 48 6 14:30 | 17:15 53 3 15:00 63 2 …" at bounding box center [621, 406] width 875 height 542
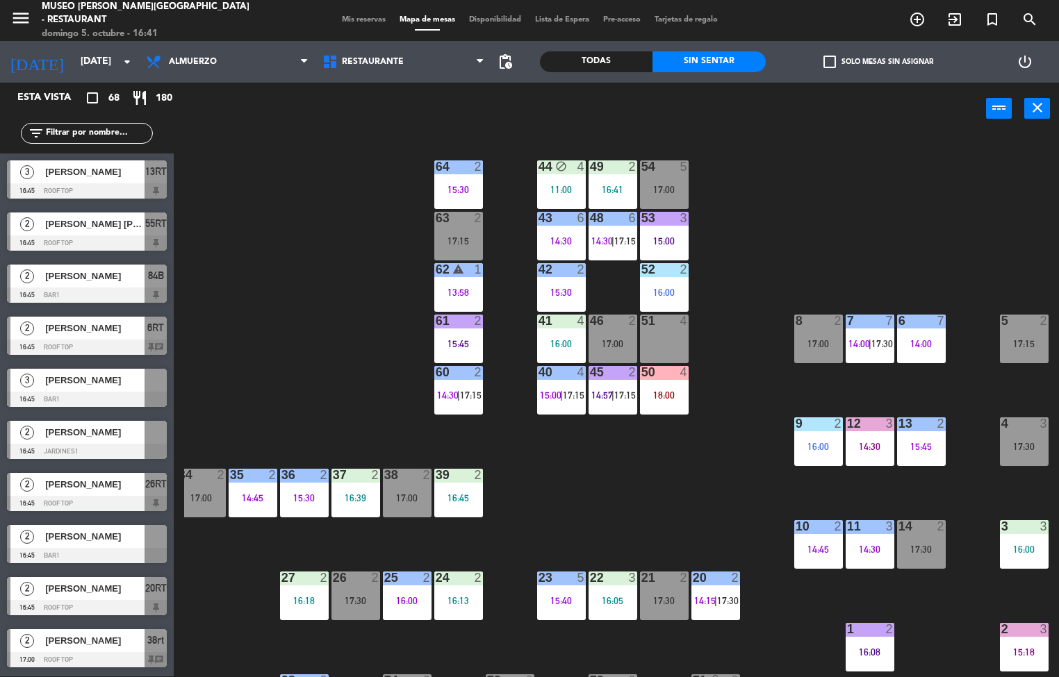
click at [664, 496] on div "44 block 4 11:00 49 2 16:41 54 5 17:00 64 2 15:30 48 6 14:30 | 17:15 53 3 15:00…" at bounding box center [621, 406] width 875 height 542
click at [659, 390] on div "18:00" at bounding box center [664, 395] width 49 height 10
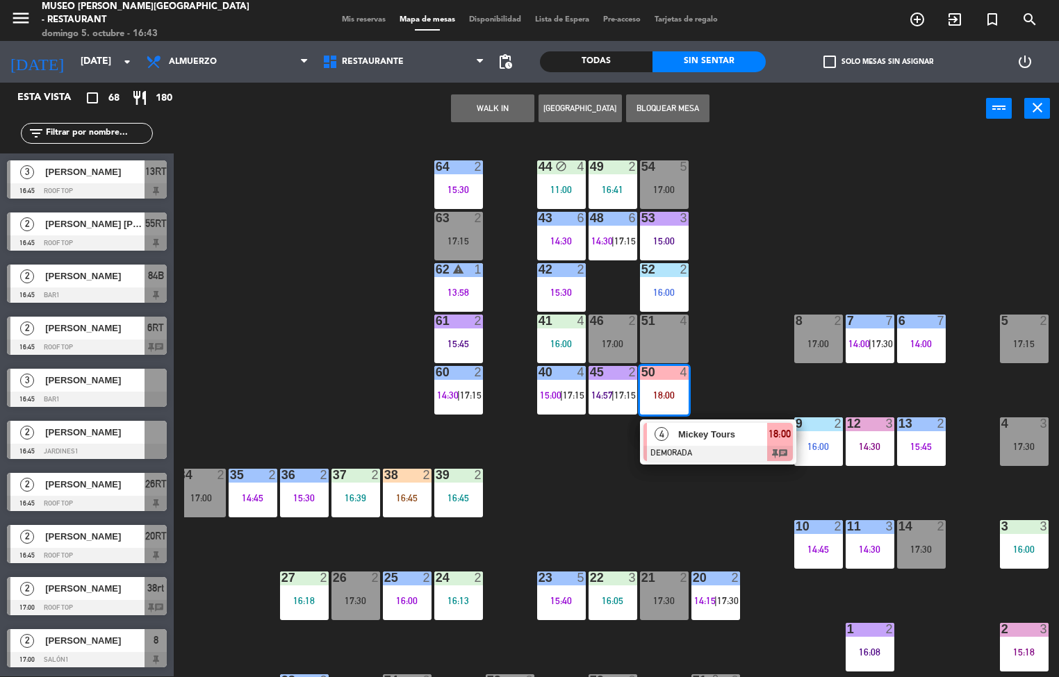
click at [652, 529] on div "44 block 4 11:00 49 2 16:41 54 5 17:00 64 2 15:30 48 6 14:30 | 17:15 53 3 15:00…" at bounding box center [621, 406] width 875 height 542
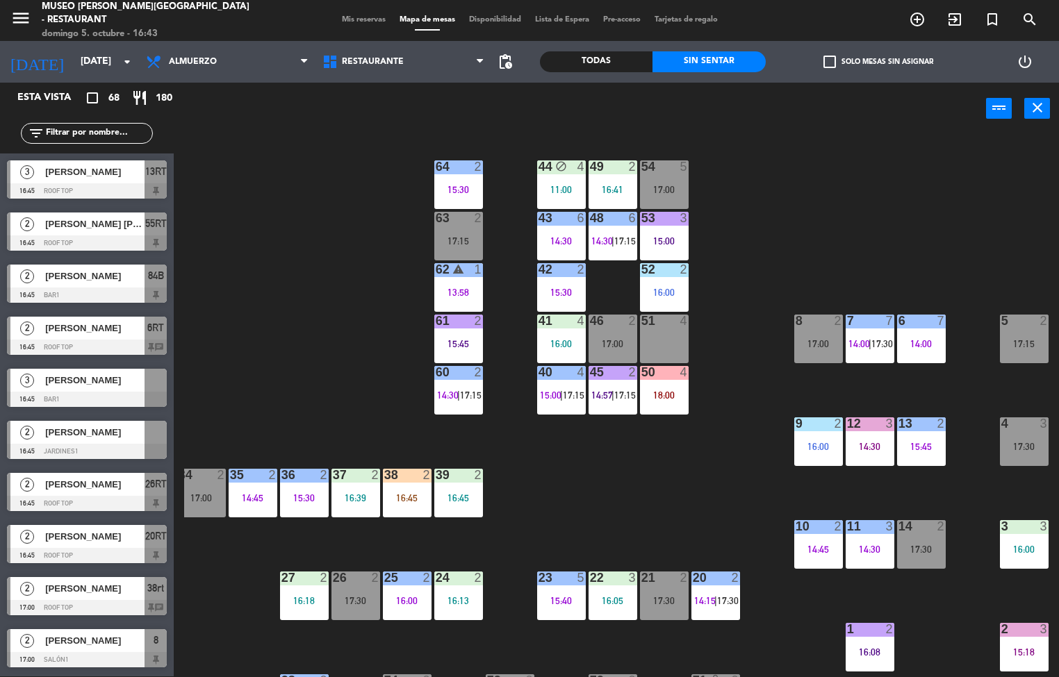
click at [567, 334] on div "41 4 16:00" at bounding box center [561, 339] width 49 height 49
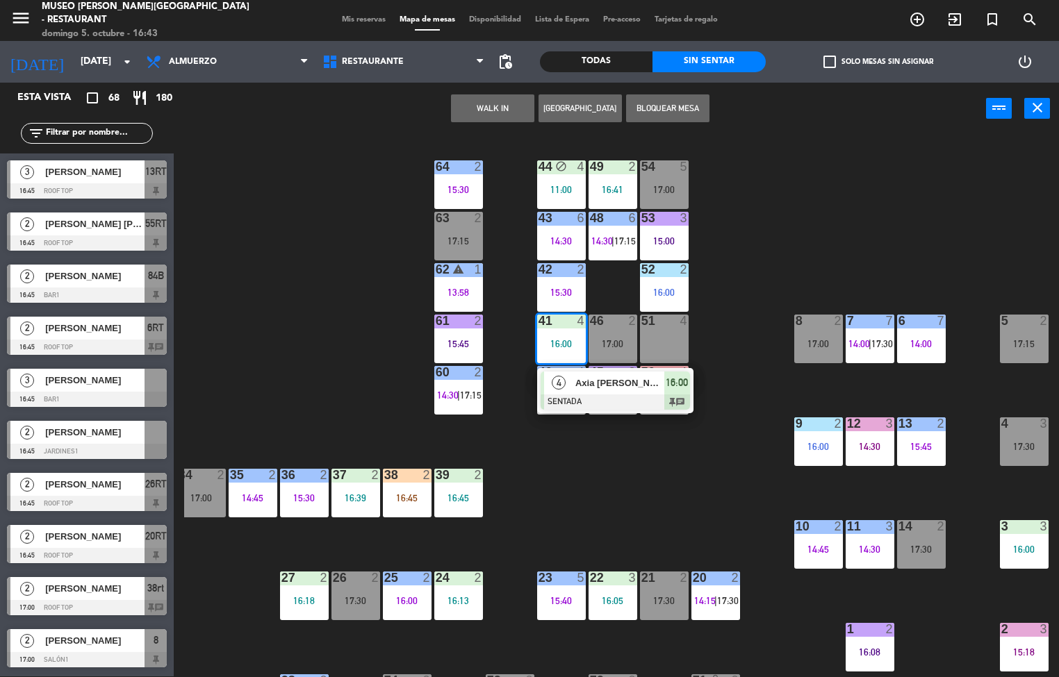
click at [365, 493] on div "16:39" at bounding box center [355, 498] width 49 height 10
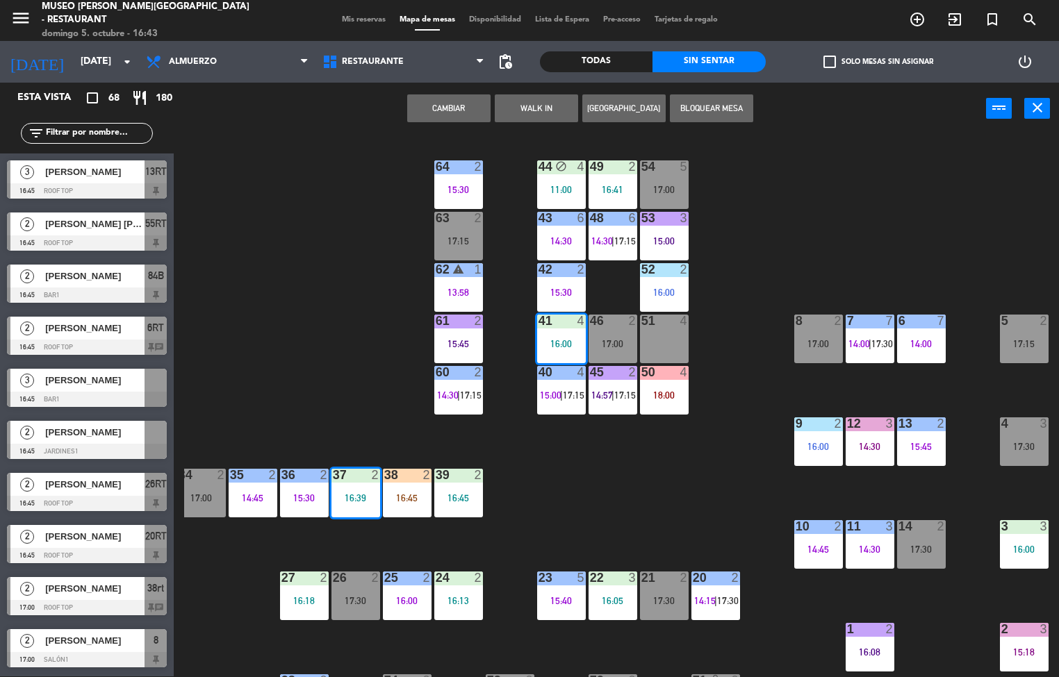
click at [315, 356] on div "44 block 4 11:00 49 2 16:41 54 5 17:00 64 2 15:30 48 6 14:30 | 17:15 53 3 15:00…" at bounding box center [621, 406] width 875 height 542
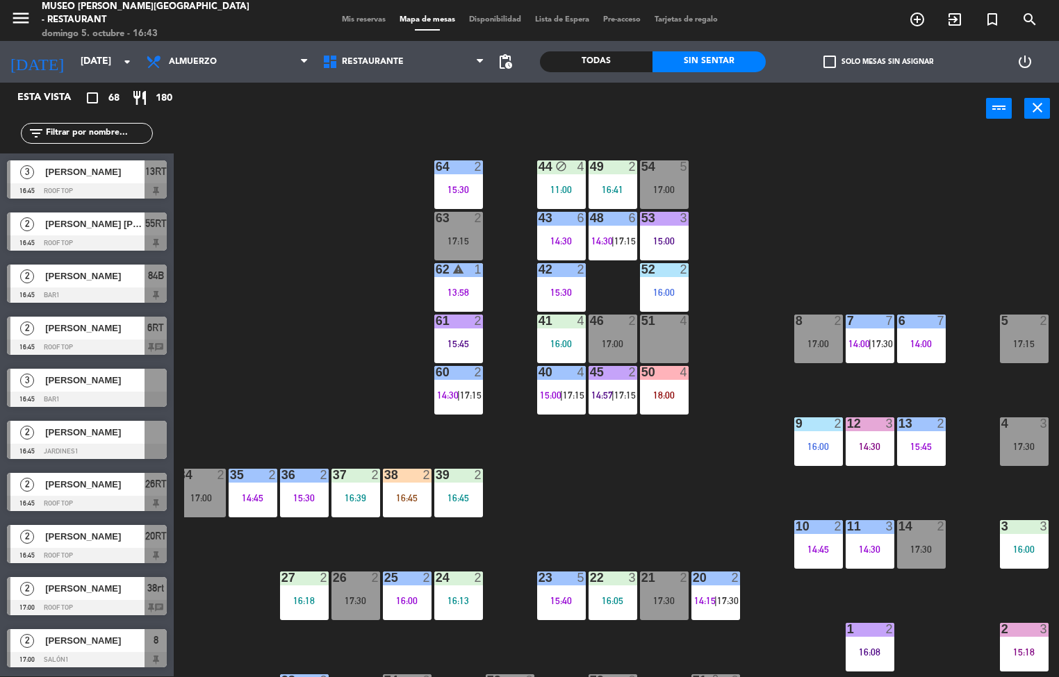
click at [361, 502] on div "16:39" at bounding box center [355, 498] width 49 height 10
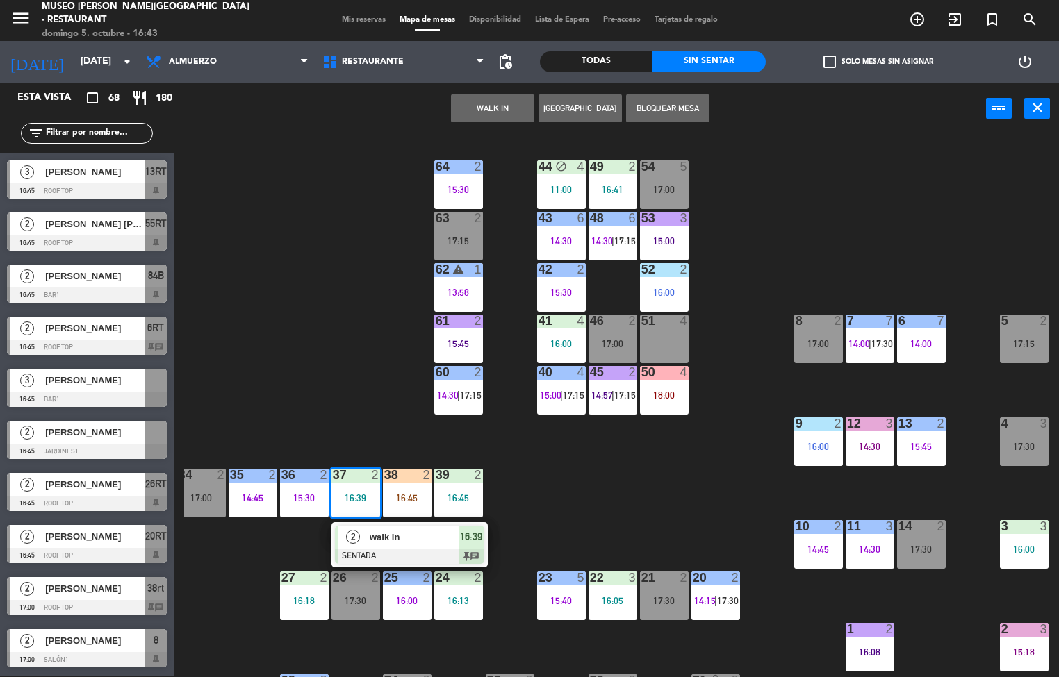
click at [406, 540] on span "walk in" at bounding box center [414, 537] width 89 height 15
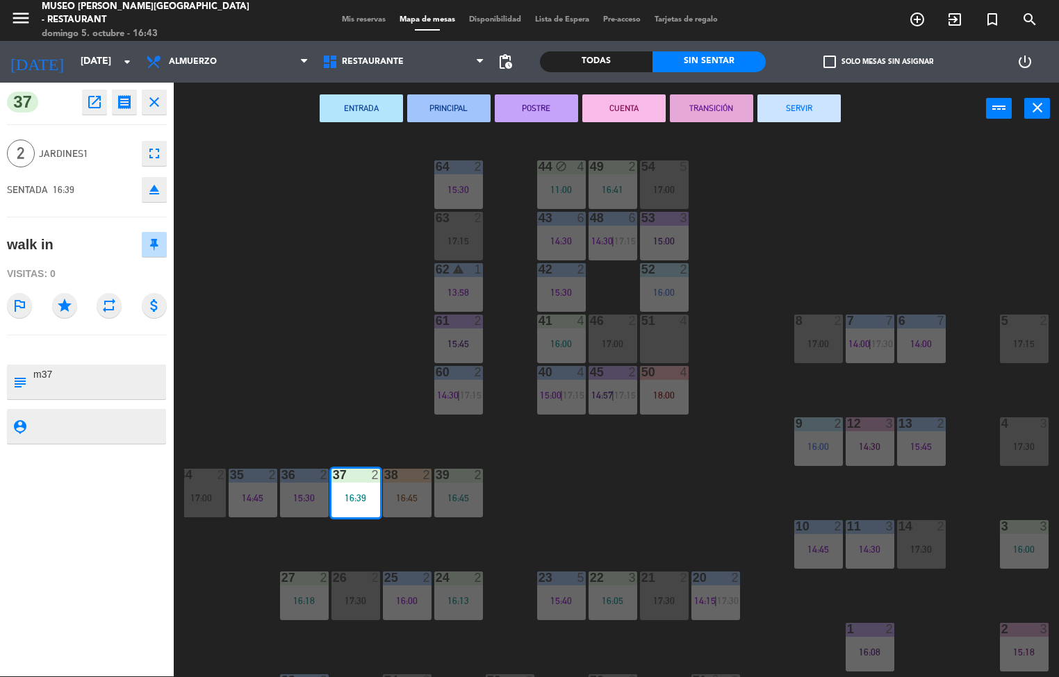
click at [538, 110] on button "POSTRE" at bounding box center [536, 108] width 83 height 28
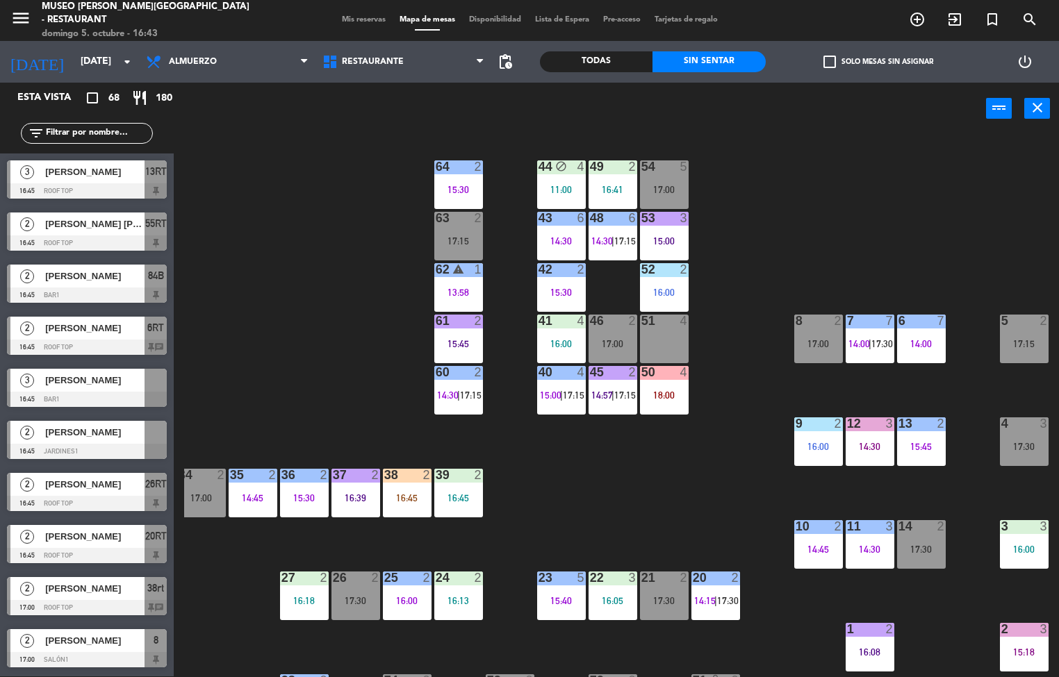
click at [268, 513] on div "35 2 14:45" at bounding box center [253, 493] width 49 height 49
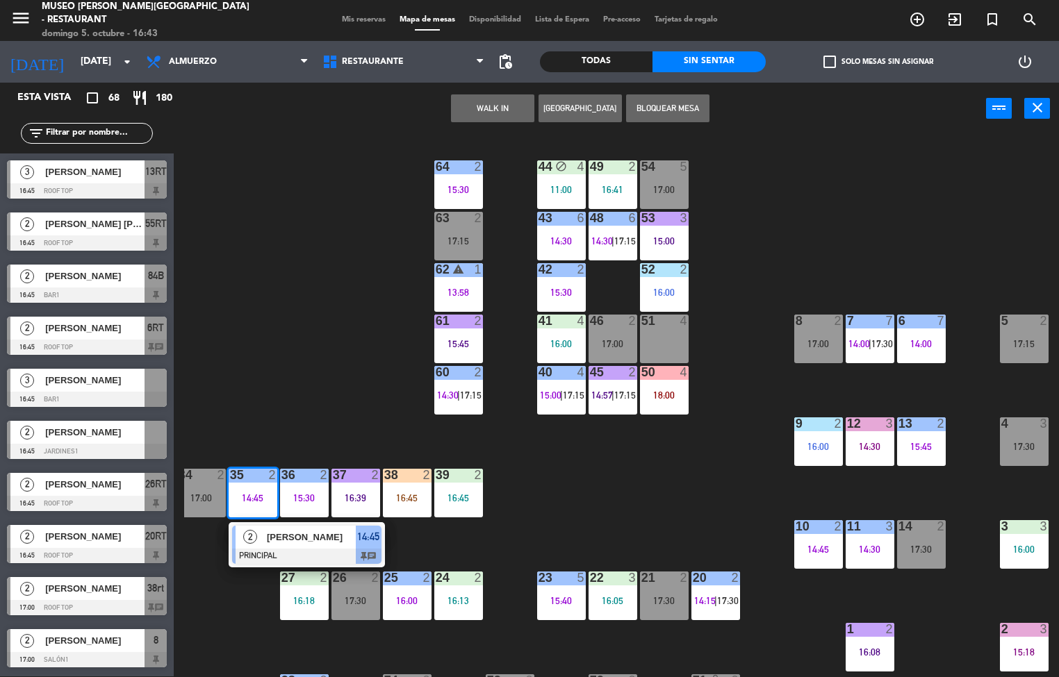
click at [286, 536] on span "[PERSON_NAME]" at bounding box center [311, 537] width 89 height 15
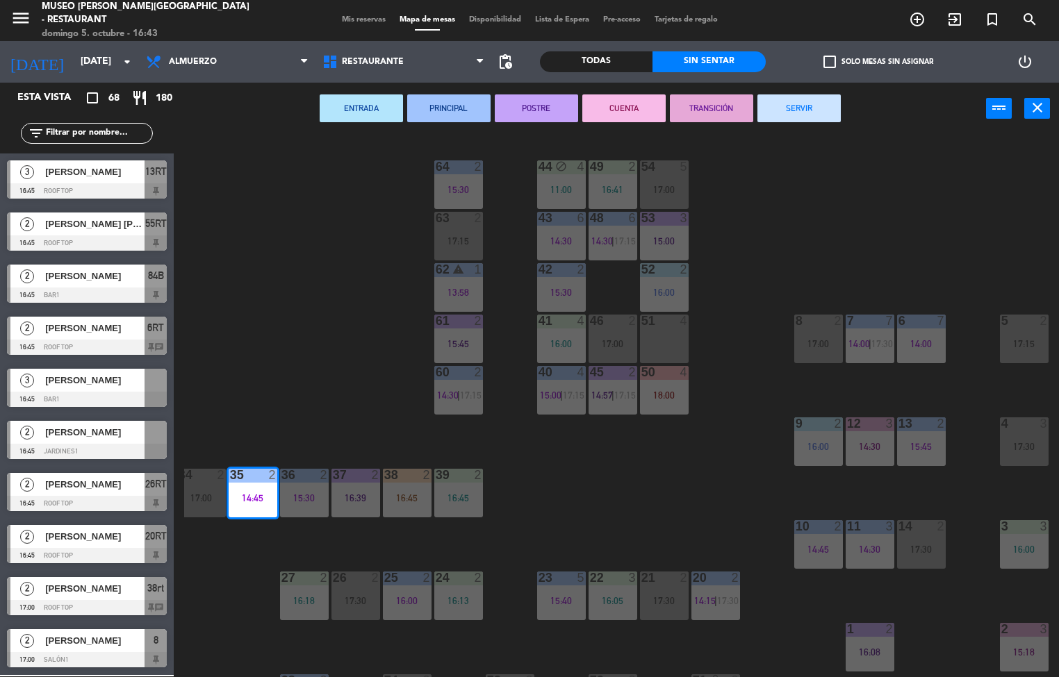
click at [546, 110] on button "POSTRE" at bounding box center [536, 108] width 83 height 28
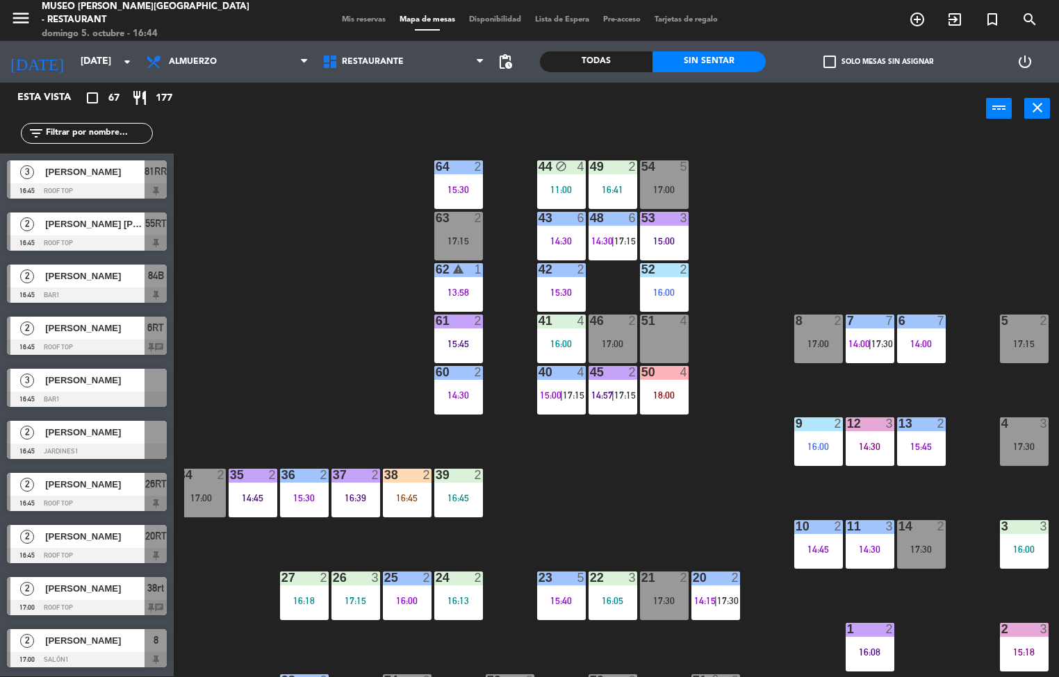
click at [427, 374] on div "60" at bounding box center [435, 372] width 23 height 13
click at [459, 398] on div "14:30" at bounding box center [458, 395] width 49 height 10
click at [457, 395] on div "14:30" at bounding box center [458, 395] width 49 height 10
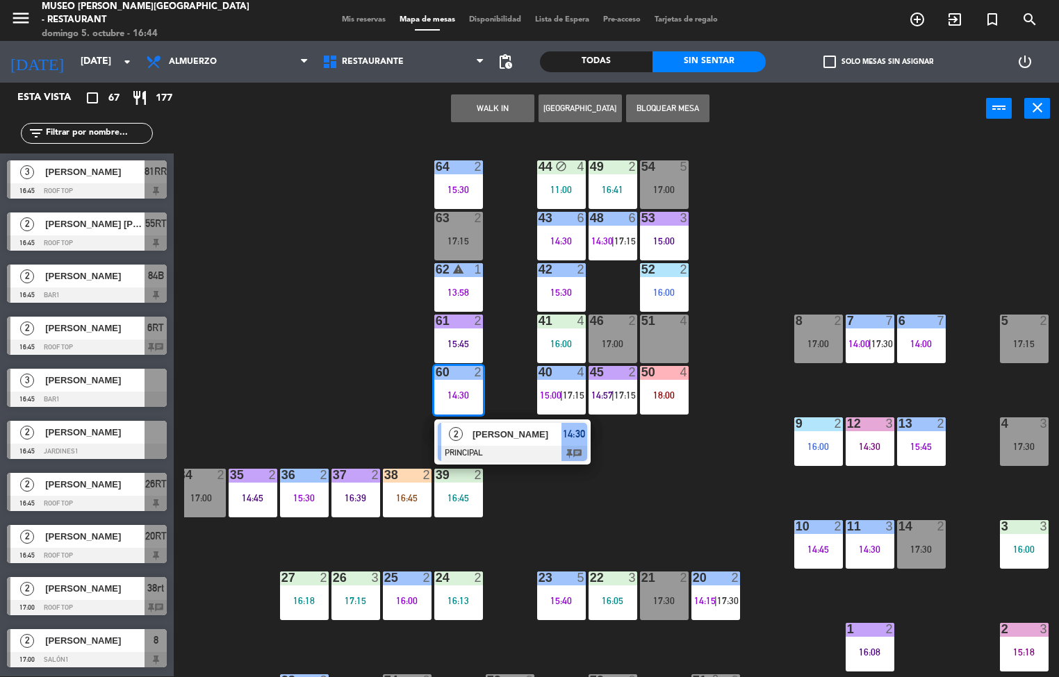
click at [453, 446] on div at bounding box center [512, 453] width 149 height 15
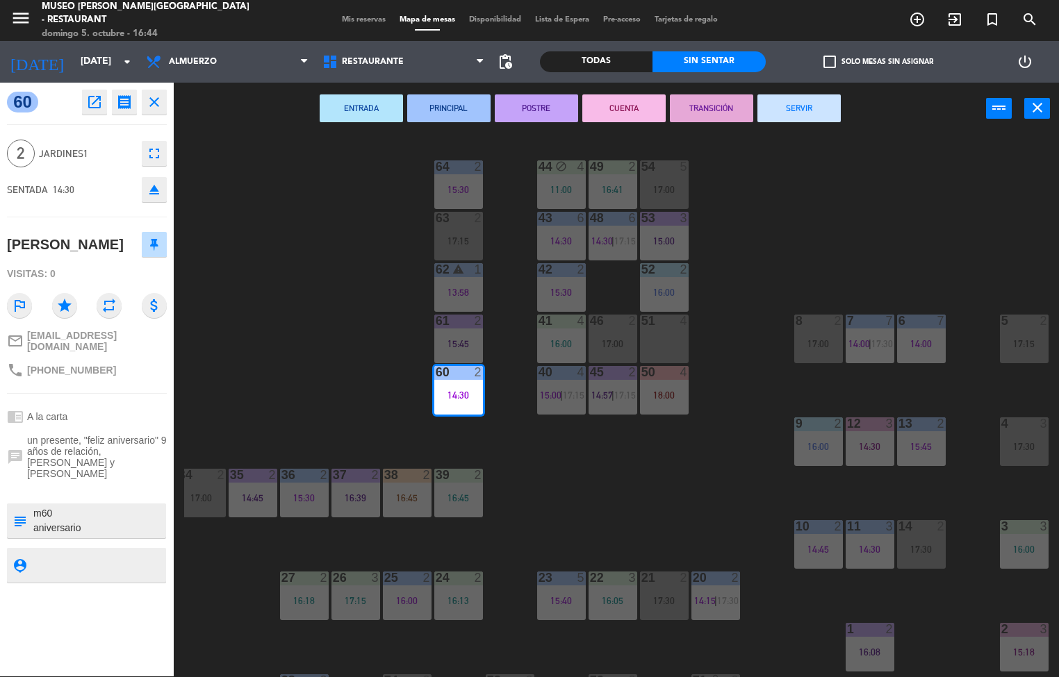
click at [797, 106] on button "SERVIR" at bounding box center [798, 108] width 83 height 28
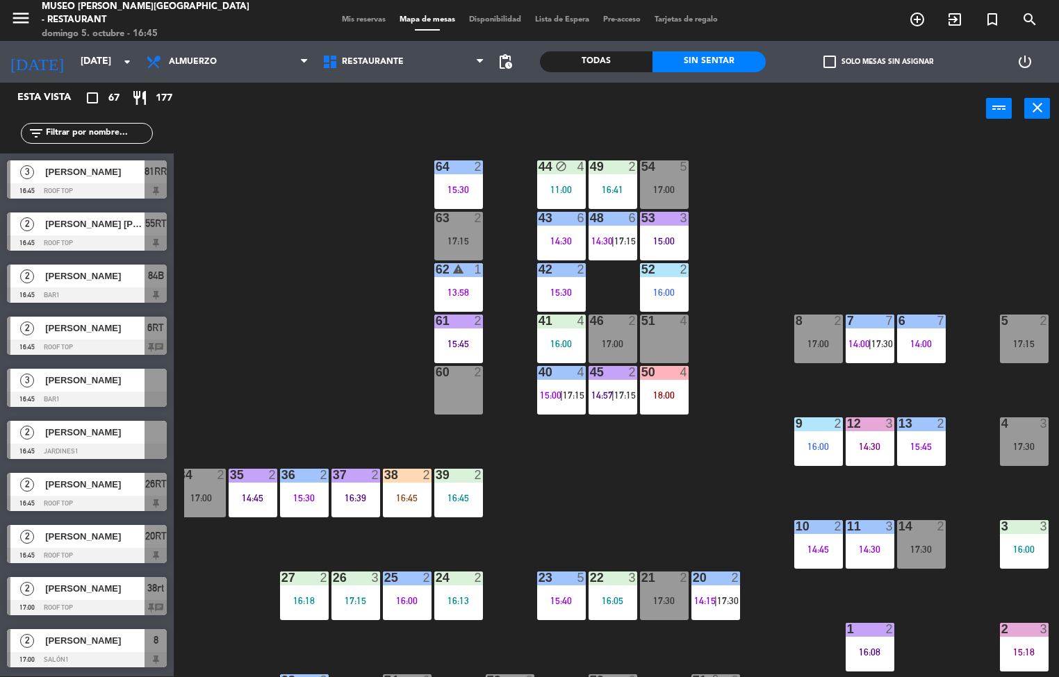
click at [611, 536] on div "44 block 4 11:00 49 2 16:41 54 5 17:00 64 2 15:30 48 6 14:30 | 17:15 53 3 15:00…" at bounding box center [621, 406] width 875 height 542
click at [449, 395] on div "17:15" at bounding box center [458, 395] width 49 height 10
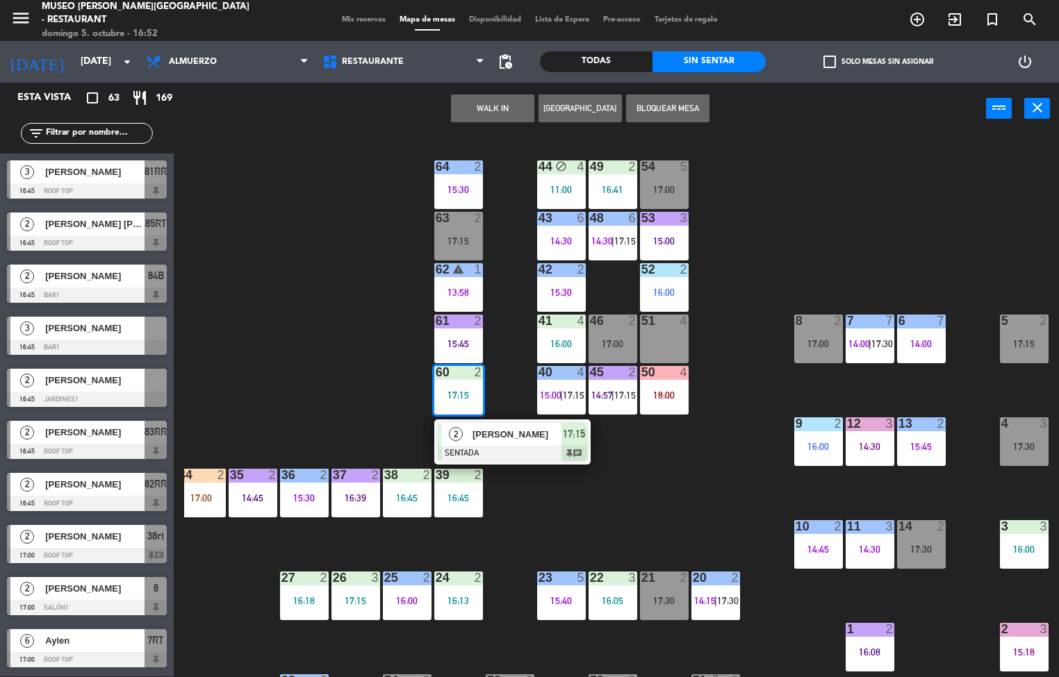
click at [504, 65] on span "pending_actions" at bounding box center [505, 62] width 17 height 17
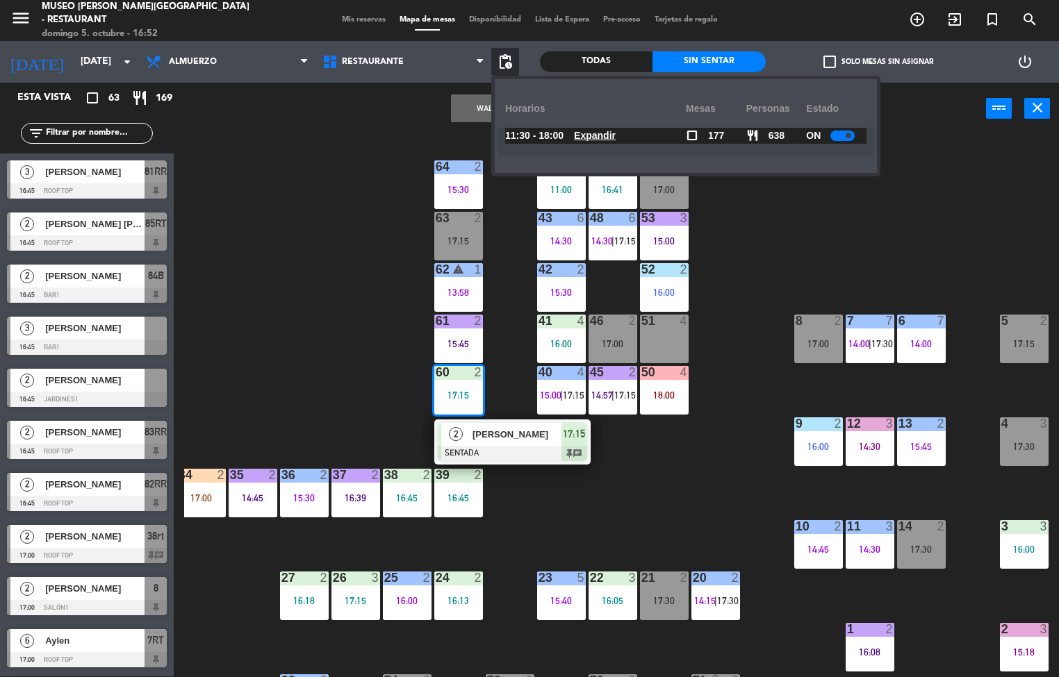
click at [616, 134] on u "Expandir" at bounding box center [595, 135] width 42 height 11
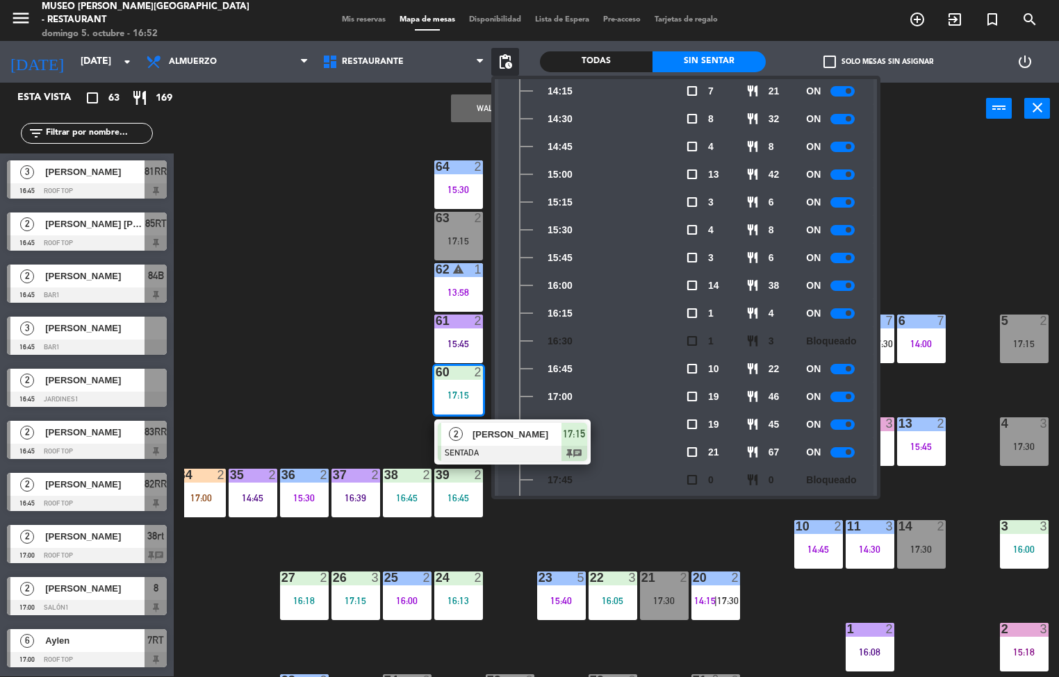
scroll to position [426, 0]
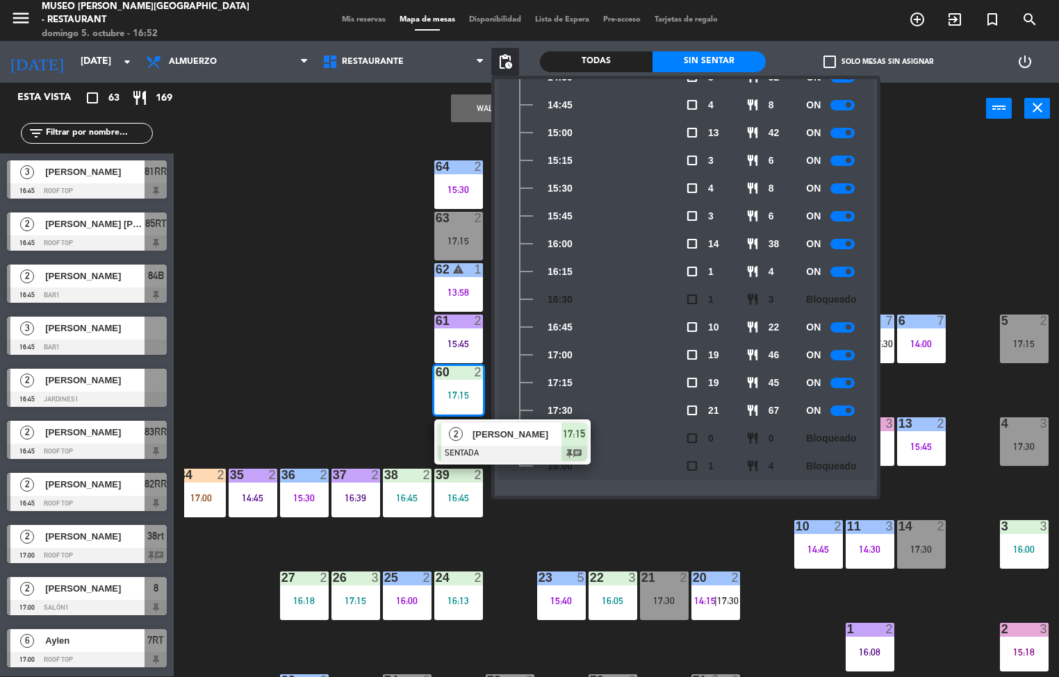
click at [969, 213] on div "44 block 4 11:00 49 2 16:41 54 5 17:00 64 2 15:30 48 6 14:30 | 17:15 53 3 15:00…" at bounding box center [621, 406] width 875 height 542
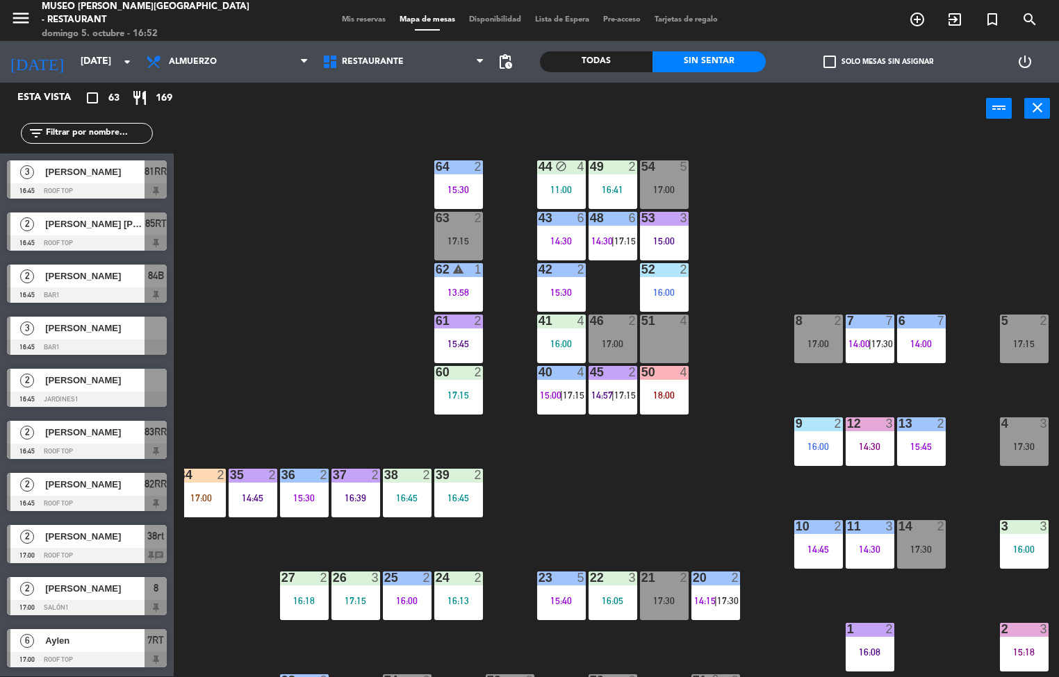
click at [505, 61] on span "pending_actions" at bounding box center [505, 62] width 17 height 17
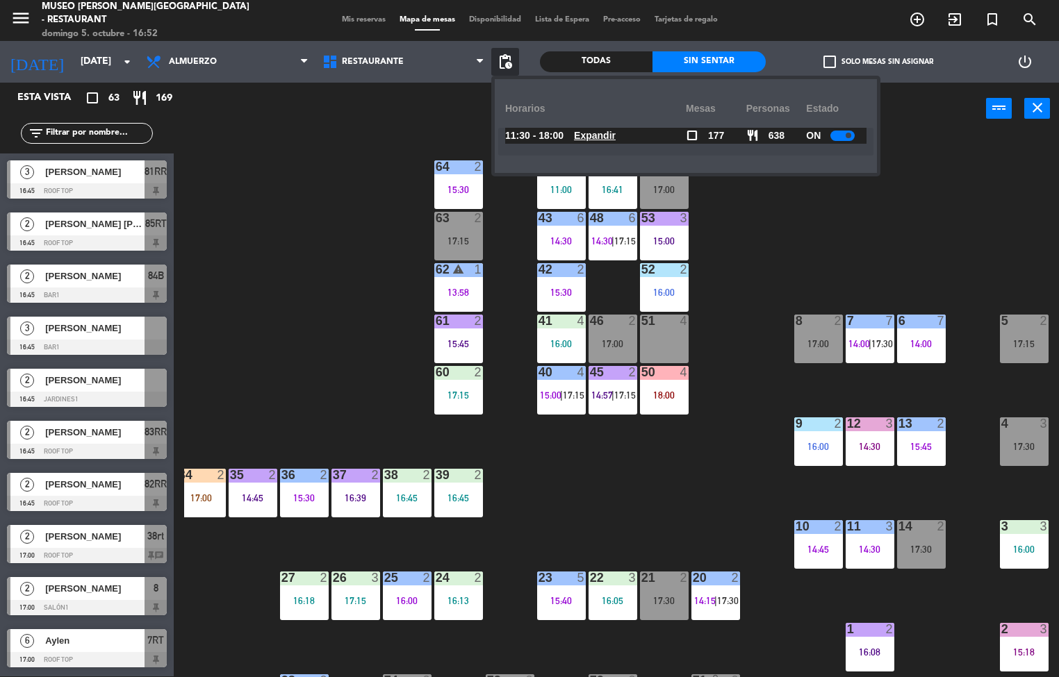
click at [604, 140] on u "Expandir" at bounding box center [595, 135] width 42 height 11
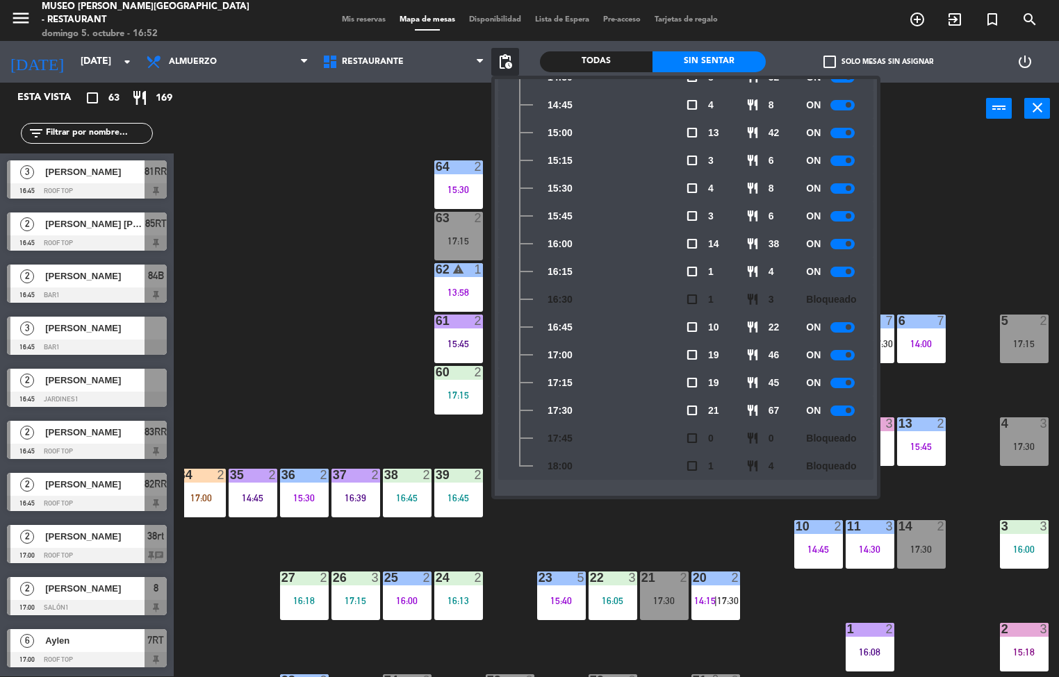
click at [940, 202] on div "44 block 4 11:00 49 2 16:41 54 5 17:00 64 2 15:30 48 6 14:30 | 17:15 53 3 15:00…" at bounding box center [621, 406] width 875 height 542
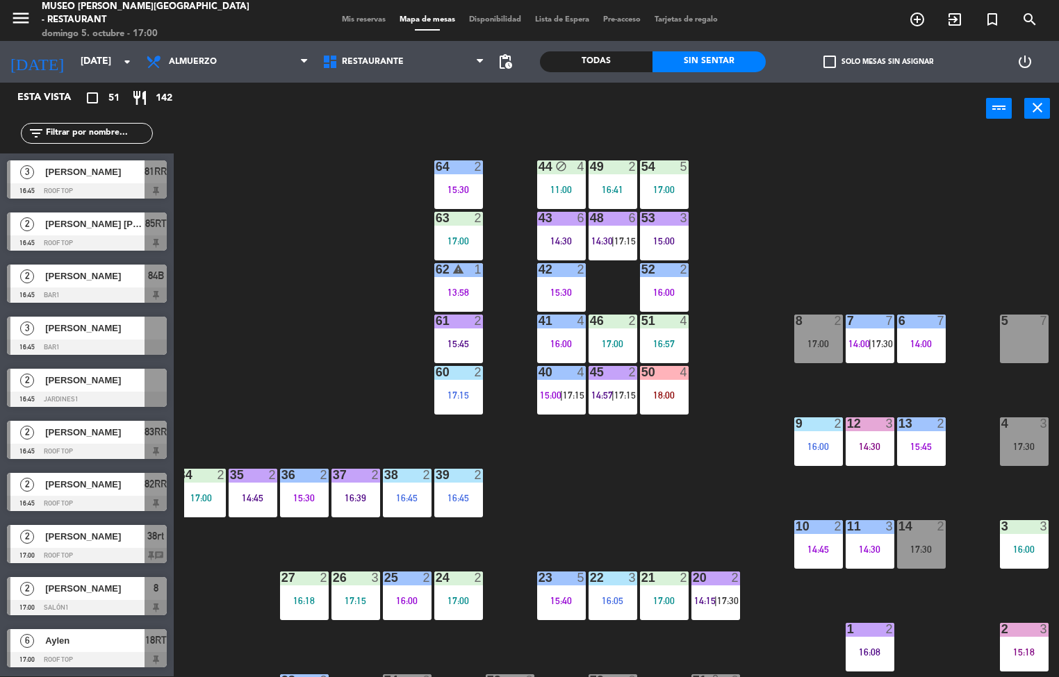
click at [673, 490] on div "44 block 4 11:00 49 2 16:41 54 5 17:00 64 2 15:30 48 6 14:30 | 17:15 53 3 15:00…" at bounding box center [621, 406] width 875 height 542
click at [678, 390] on div "18:00" at bounding box center [664, 395] width 49 height 10
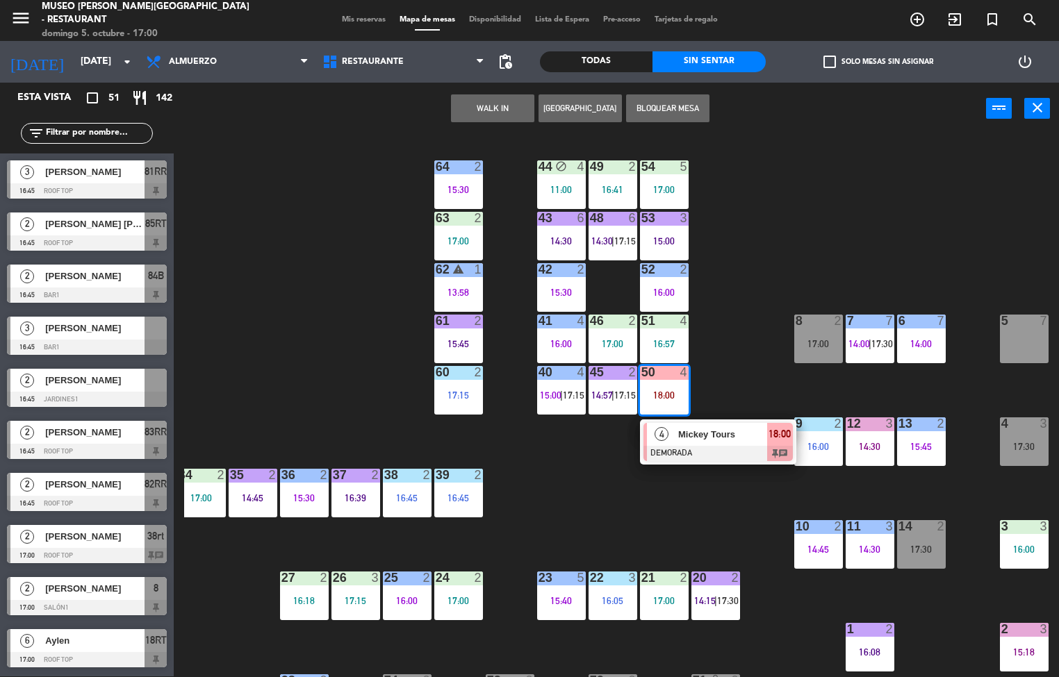
click at [722, 447] on div at bounding box center [717, 453] width 149 height 15
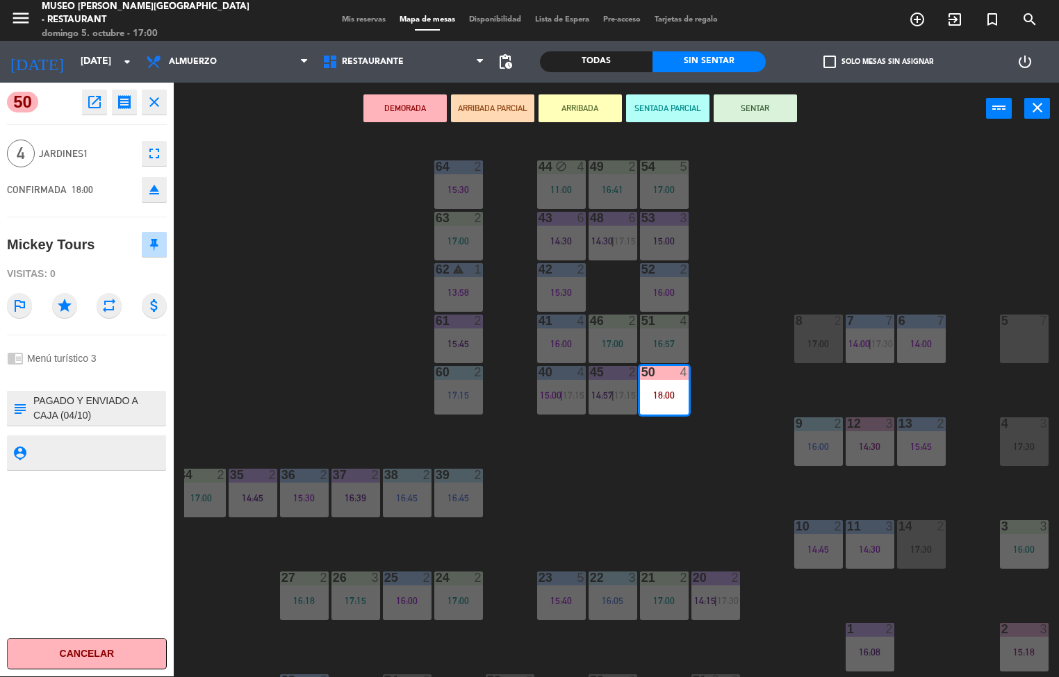
click at [92, 100] on icon "open_in_new" at bounding box center [94, 102] width 17 height 17
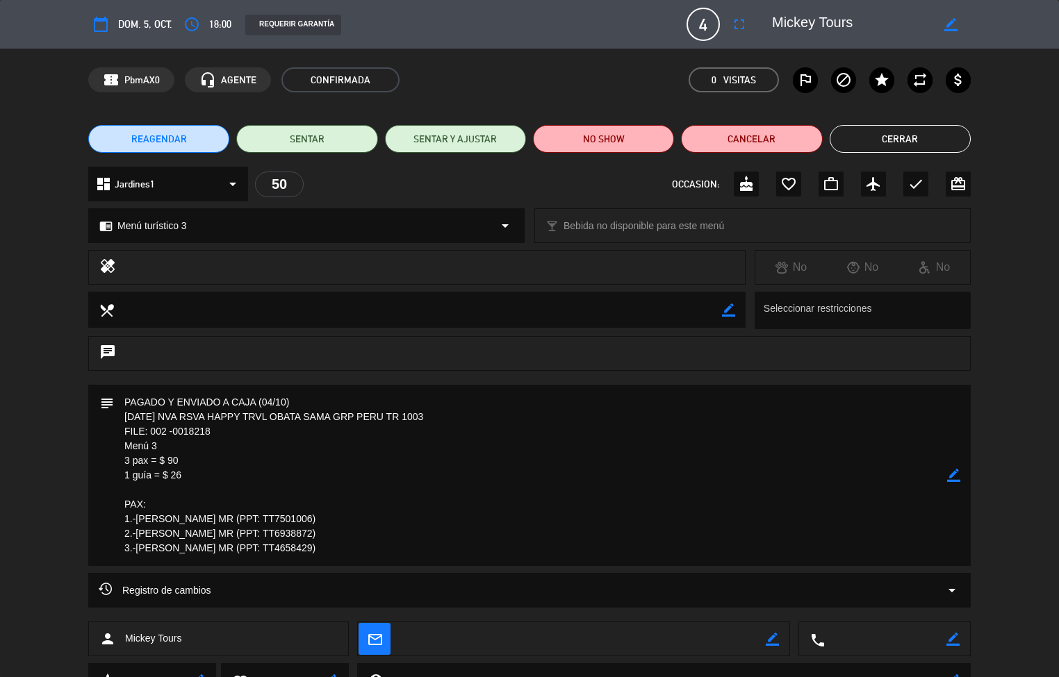
click at [459, 523] on textarea at bounding box center [530, 475] width 833 height 181
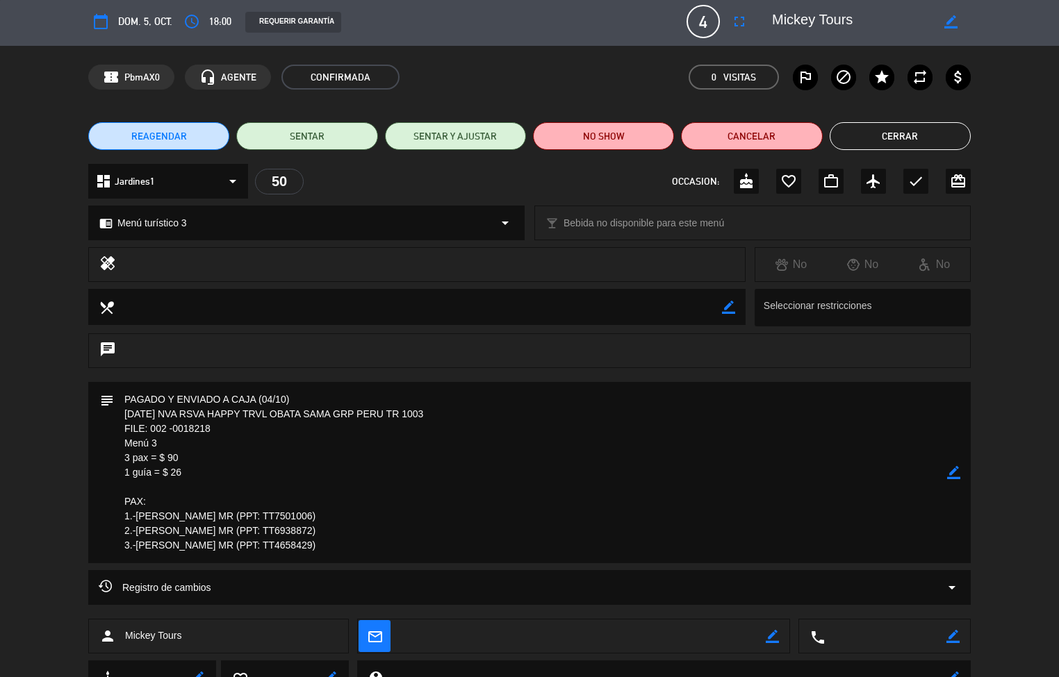
scroll to position [0, 0]
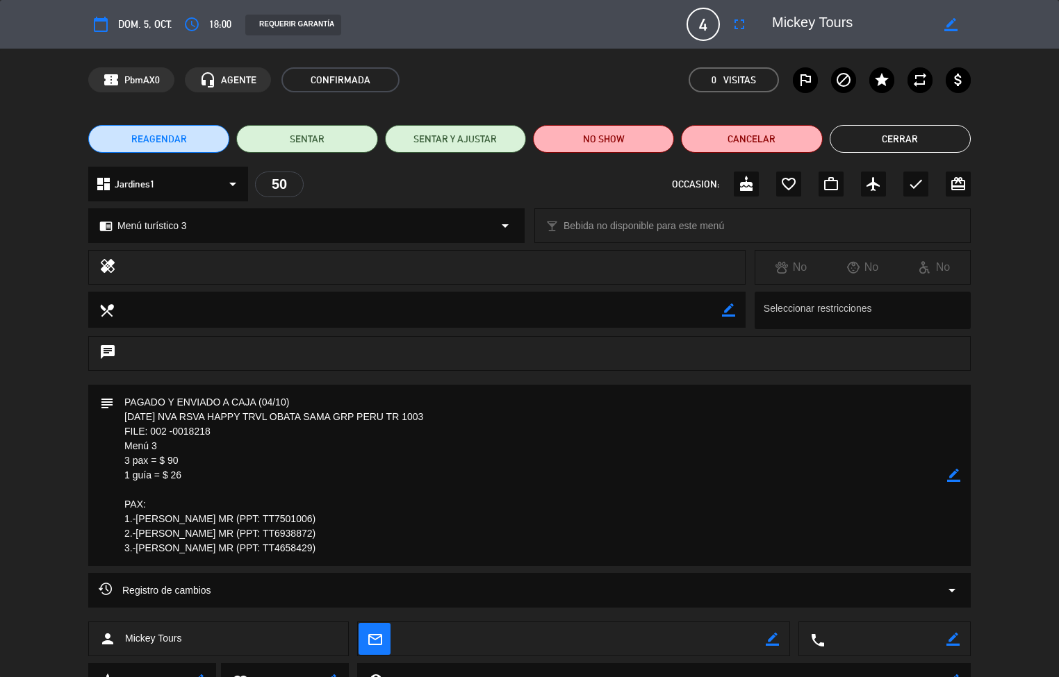
click at [570, 534] on textarea at bounding box center [530, 475] width 833 height 181
click at [914, 138] on button "Cerrar" at bounding box center [900, 139] width 141 height 28
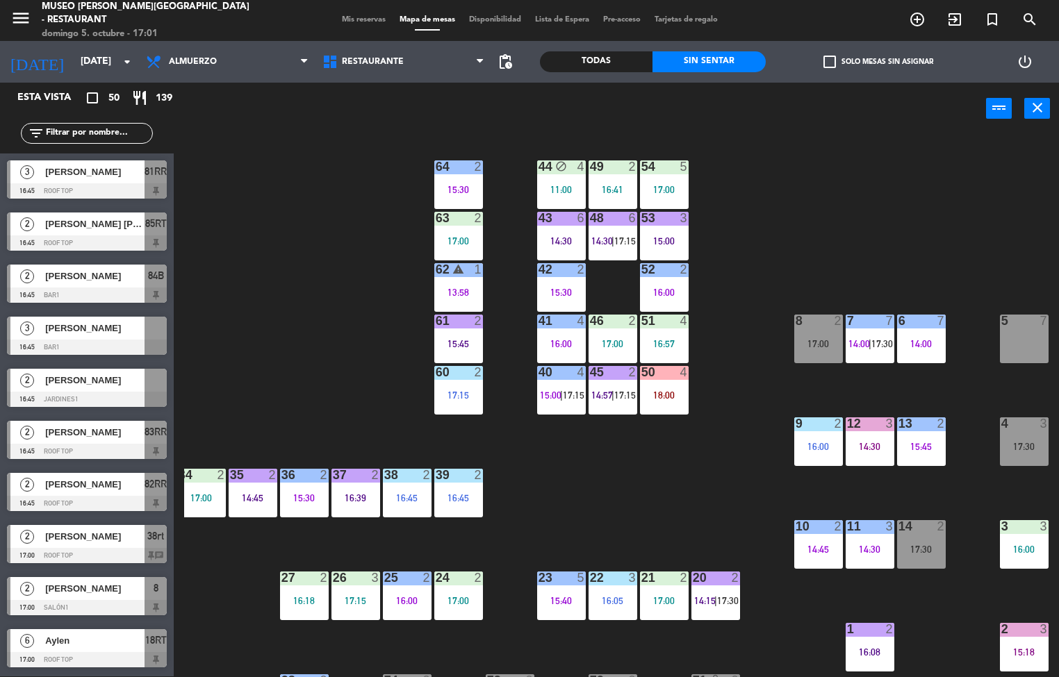
scroll to position [865, 0]
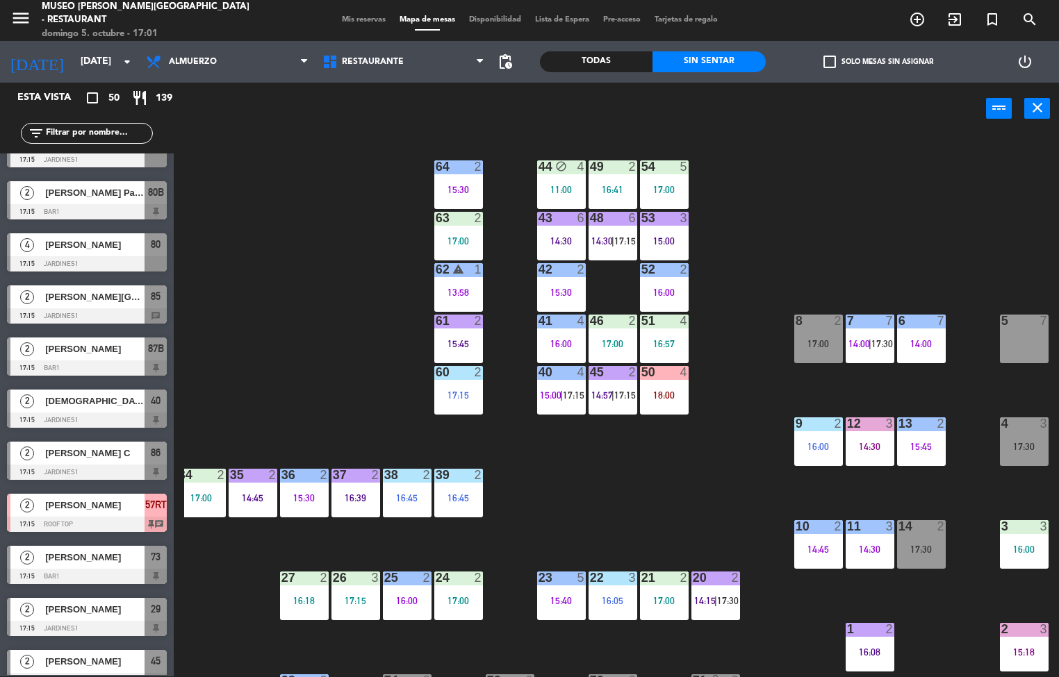
click at [722, 447] on div "44 block 4 11:00 49 2 16:41 54 5 17:00 64 2 15:30 48 6 14:30 | 17:15 53 3 15:00…" at bounding box center [621, 406] width 875 height 542
click at [690, 467] on div "44 block 4 11:00 49 2 16:41 54 5 17:00 64 2 15:30 48 6 14:30 | 17:15 53 3 15:00…" at bounding box center [621, 406] width 875 height 542
click at [657, 604] on div "17:00" at bounding box center [664, 601] width 49 height 10
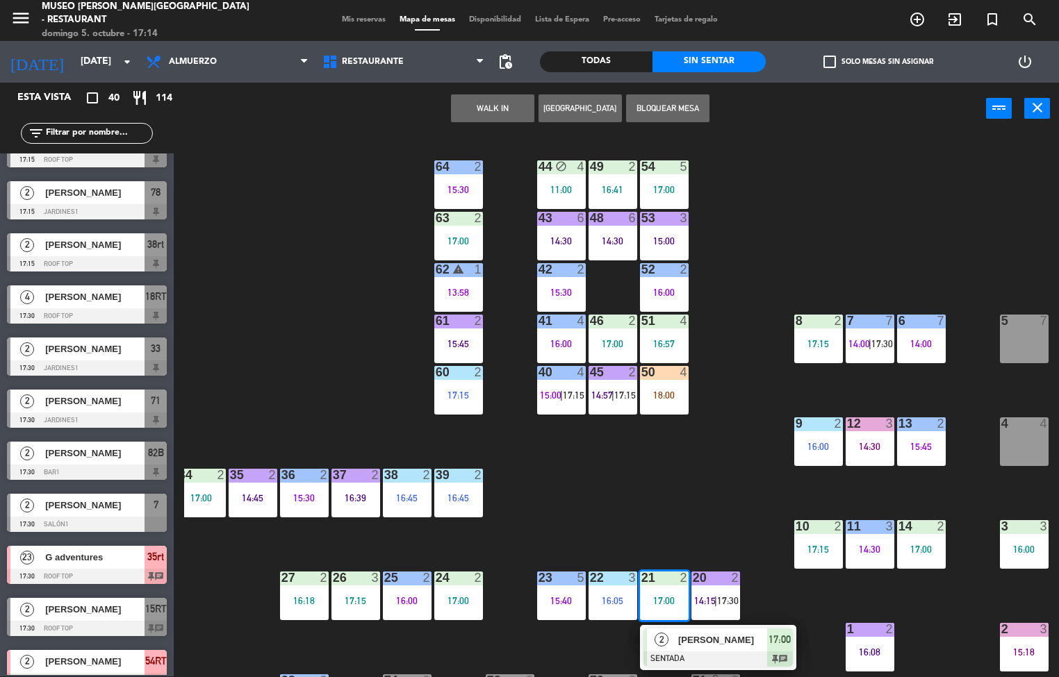
click at [695, 480] on div "44 block 4 11:00 49 2 16:41 54 5 17:00 64 2 15:30 48 6 14:30 53 3 15:00 63 2 17…" at bounding box center [621, 406] width 875 height 542
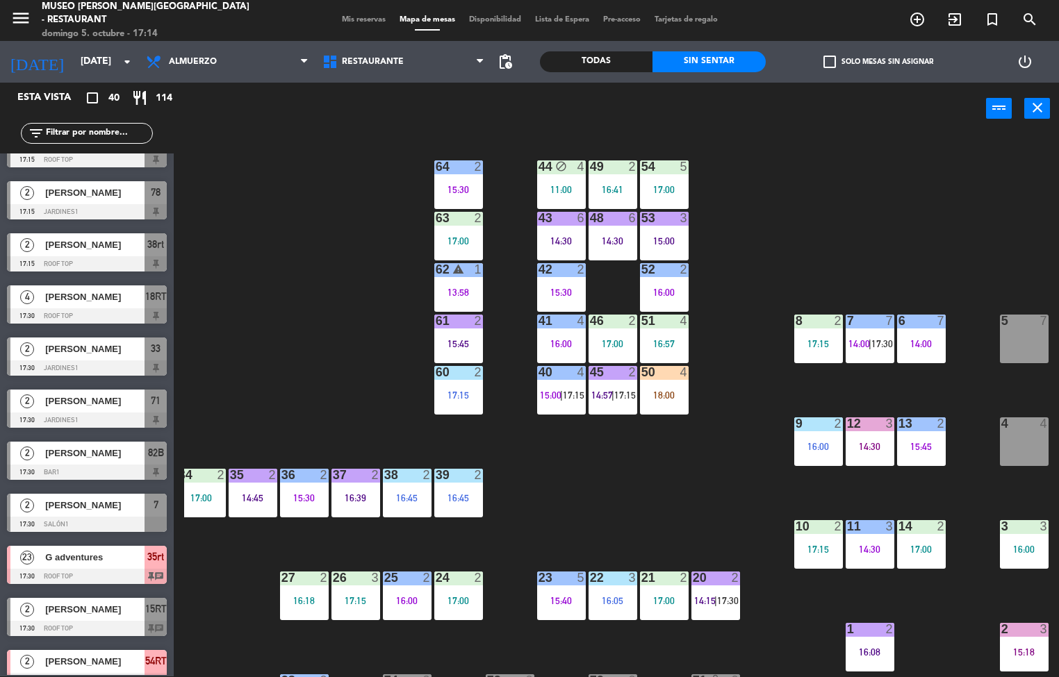
click at [818, 446] on div "16:00" at bounding box center [818, 447] width 49 height 10
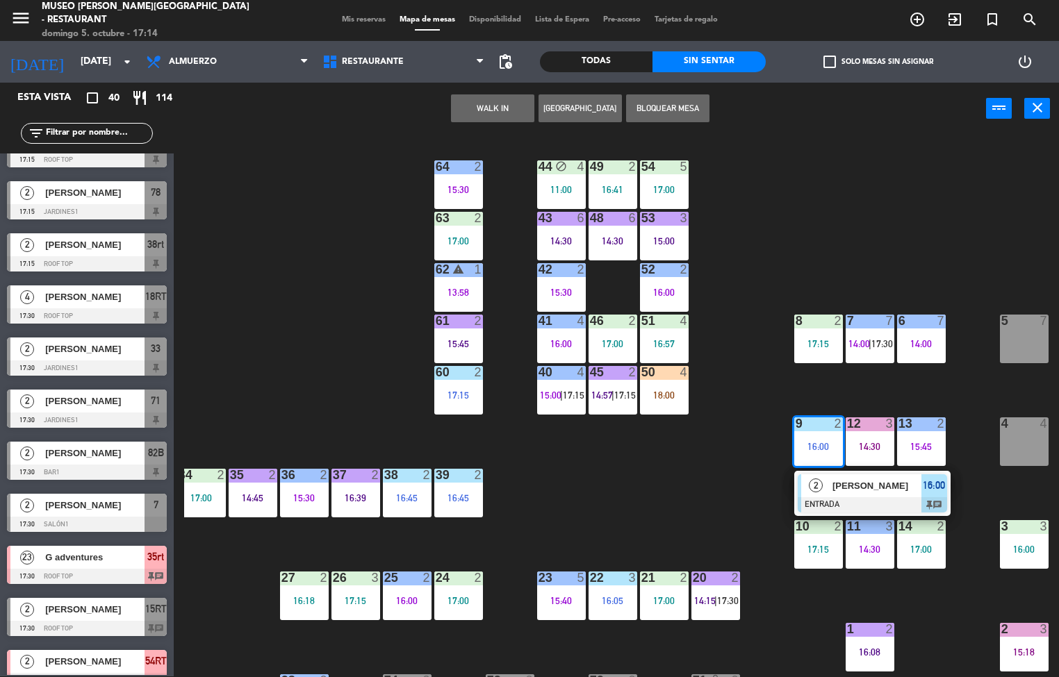
click at [875, 497] on div at bounding box center [872, 504] width 149 height 15
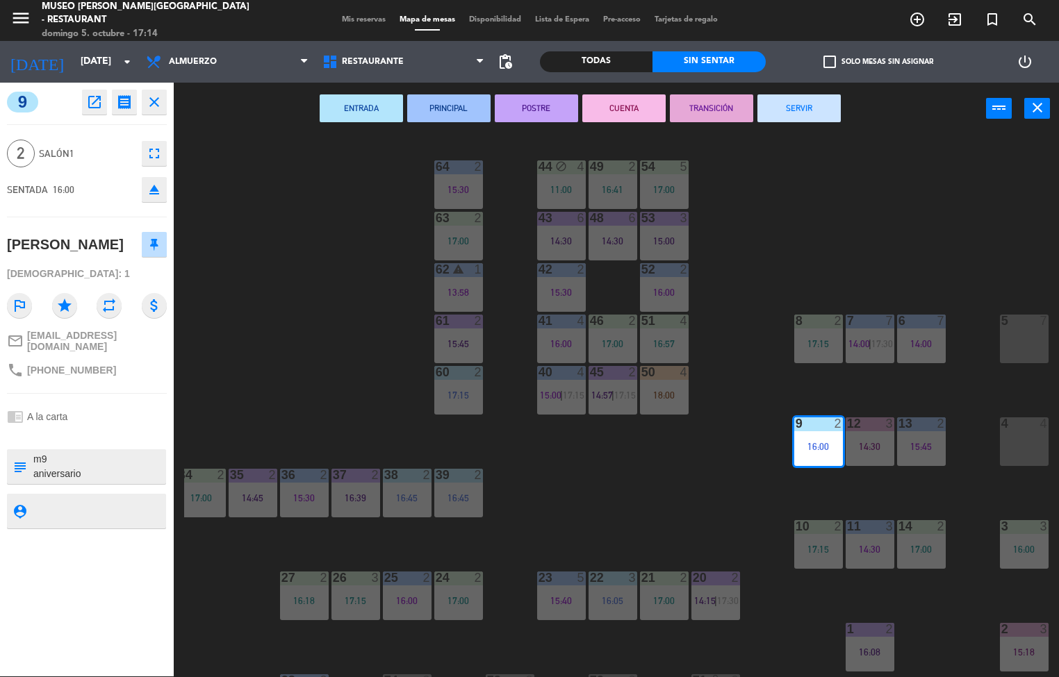
click at [370, 115] on button "ENTRADA" at bounding box center [361, 108] width 83 height 28
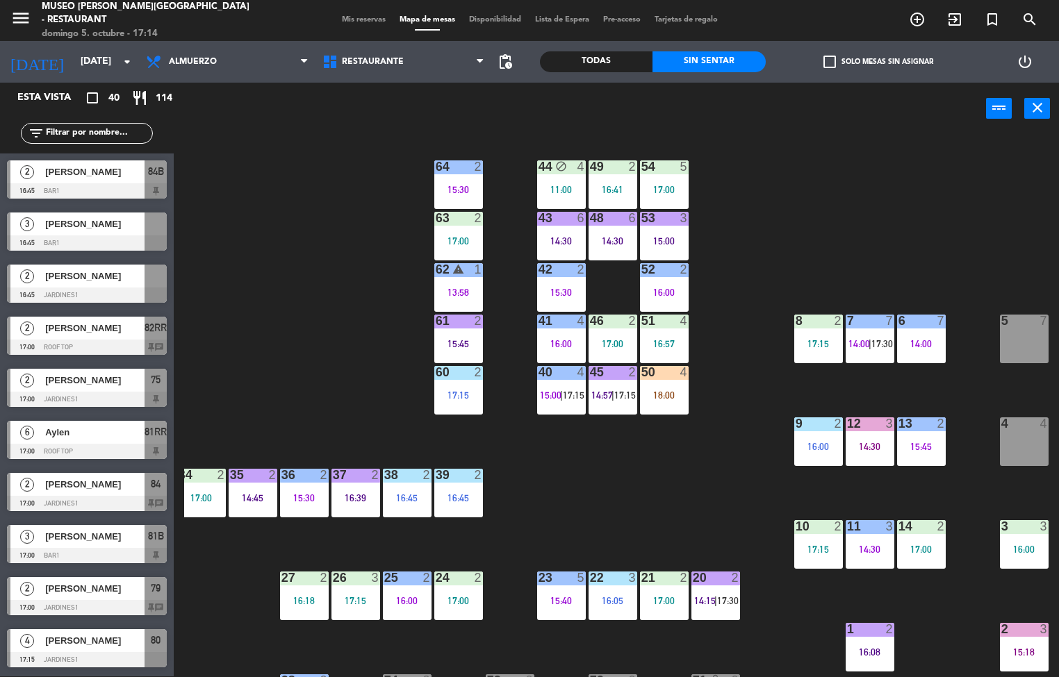
click at [882, 343] on span "17:30" at bounding box center [882, 343] width 22 height 11
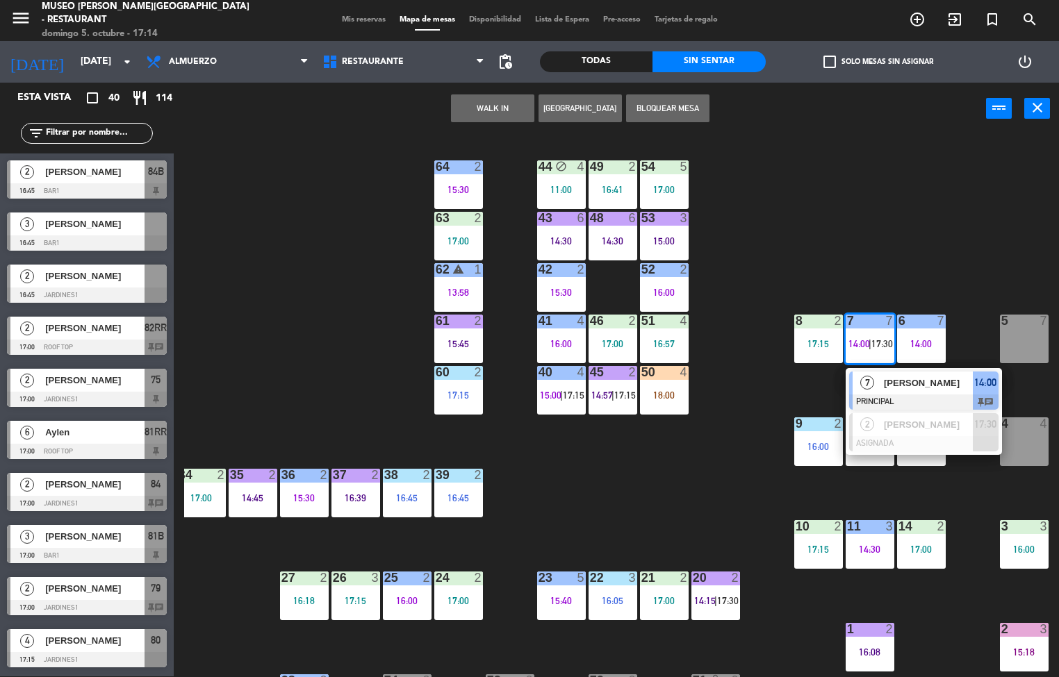
click at [928, 398] on div at bounding box center [923, 402] width 149 height 15
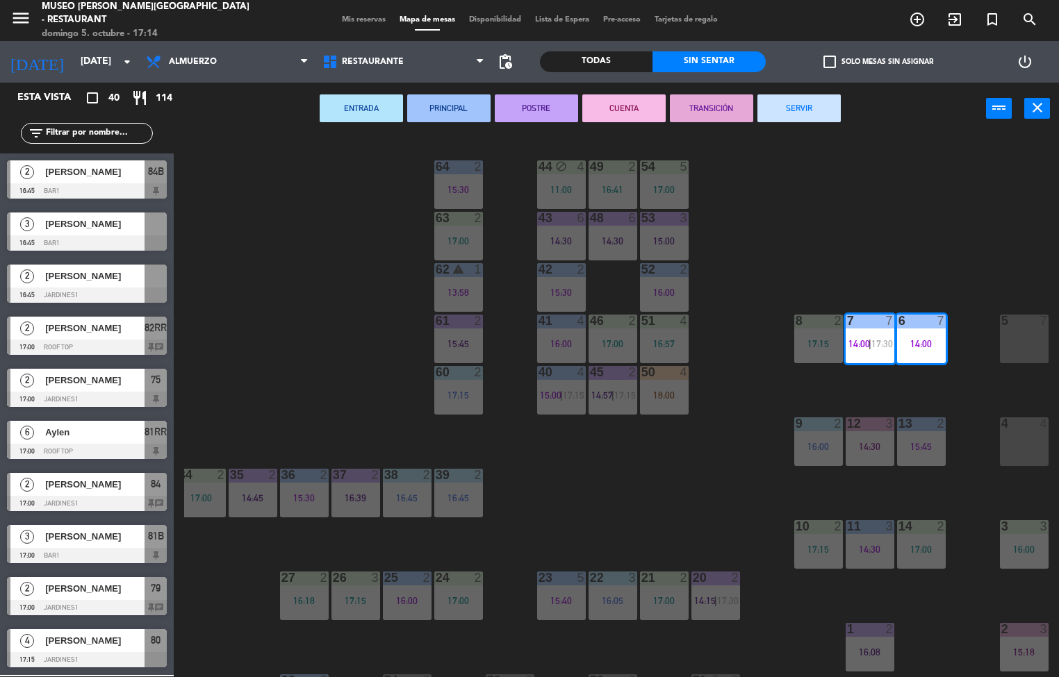
click at [709, 106] on button "TRANSICIÓN" at bounding box center [711, 108] width 83 height 28
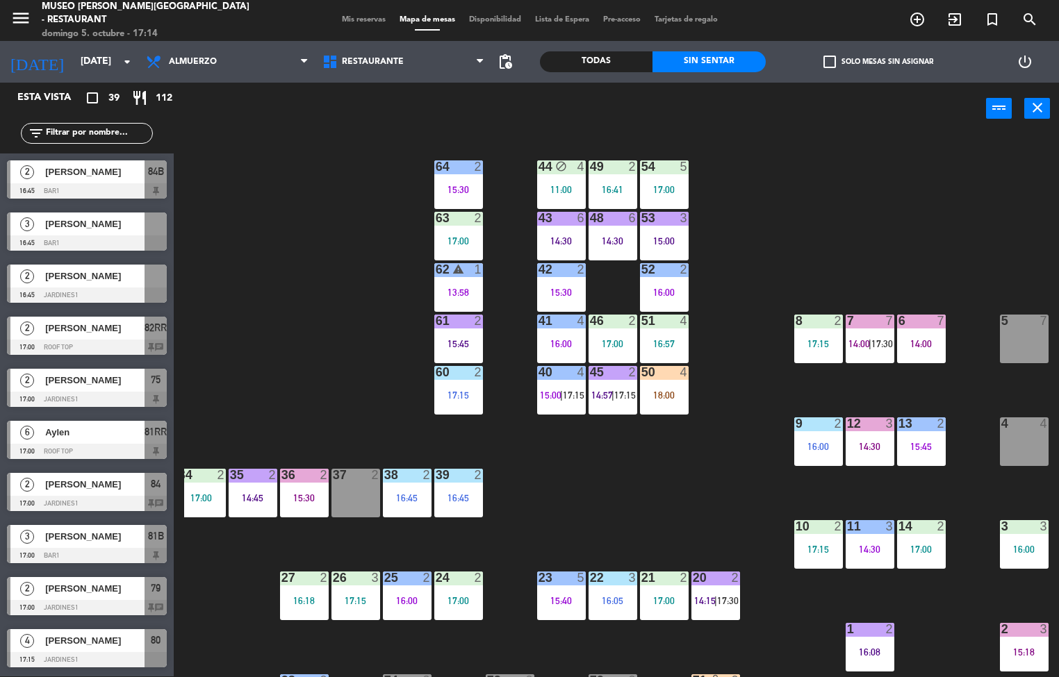
click at [605, 546] on div "44 block 4 11:00 49 2 16:41 54 5 17:00 64 2 15:30 48 6 14:30 53 3 15:00 63 2 17…" at bounding box center [621, 406] width 875 height 542
click at [634, 486] on div "44 block 4 11:00 49 2 16:41 54 5 17:00 64 2 15:30 48 6 14:30 53 3 15:00 63 2 17…" at bounding box center [621, 406] width 875 height 542
click at [542, 390] on span "15:00" at bounding box center [551, 395] width 22 height 11
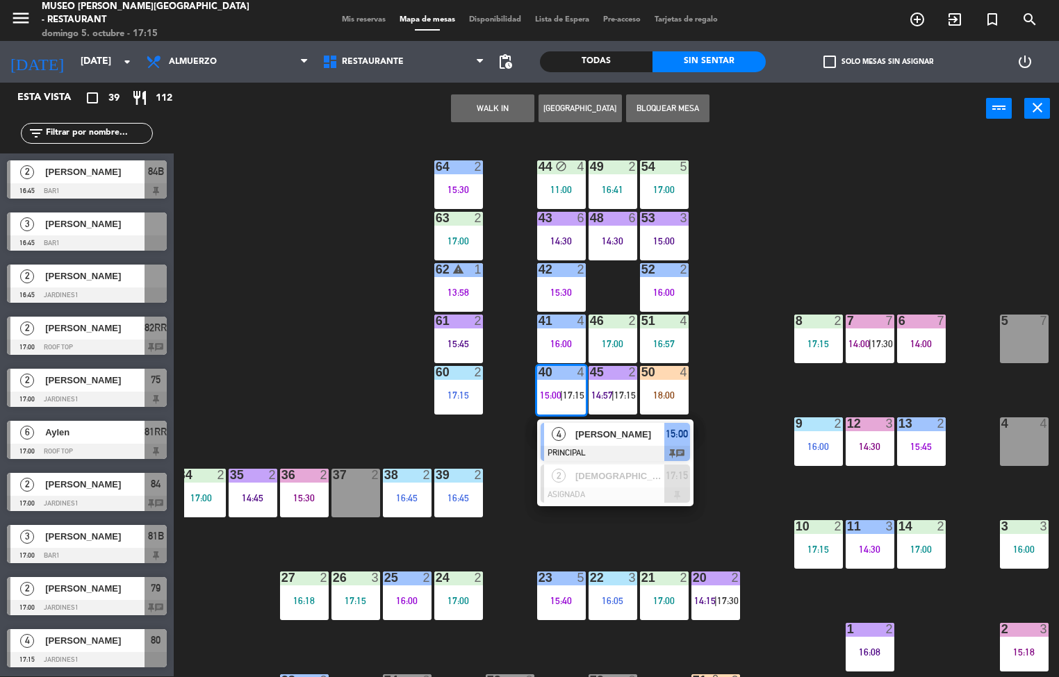
click at [580, 425] on div "[PERSON_NAME]" at bounding box center [619, 434] width 90 height 23
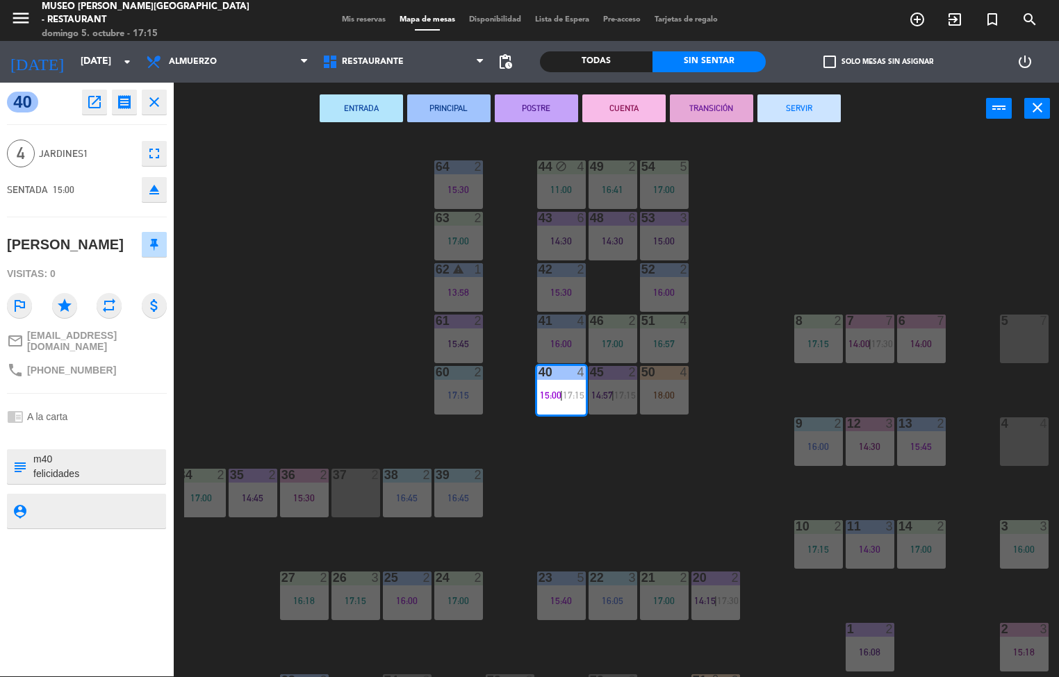
click at [722, 107] on button "TRANSICIÓN" at bounding box center [711, 108] width 83 height 28
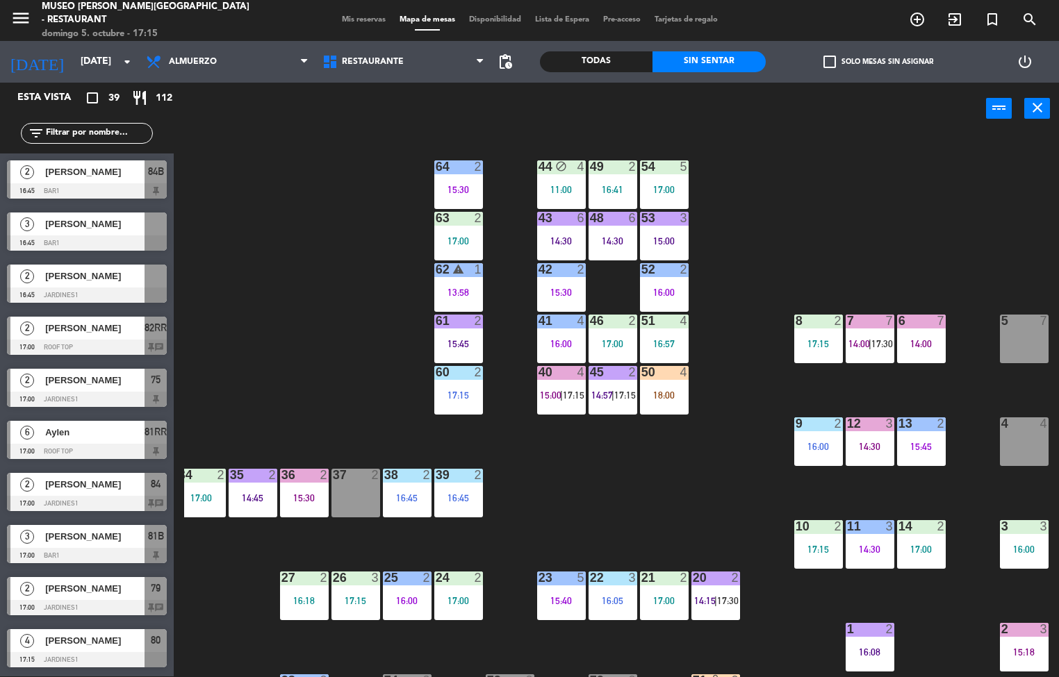
click at [755, 220] on div "44 block 4 11:00 49 2 16:41 54 5 17:00 64 2 15:30 48 6 14:30 53 3 15:00 63 2 17…" at bounding box center [621, 406] width 875 height 542
click at [671, 395] on div "18:00" at bounding box center [664, 395] width 49 height 10
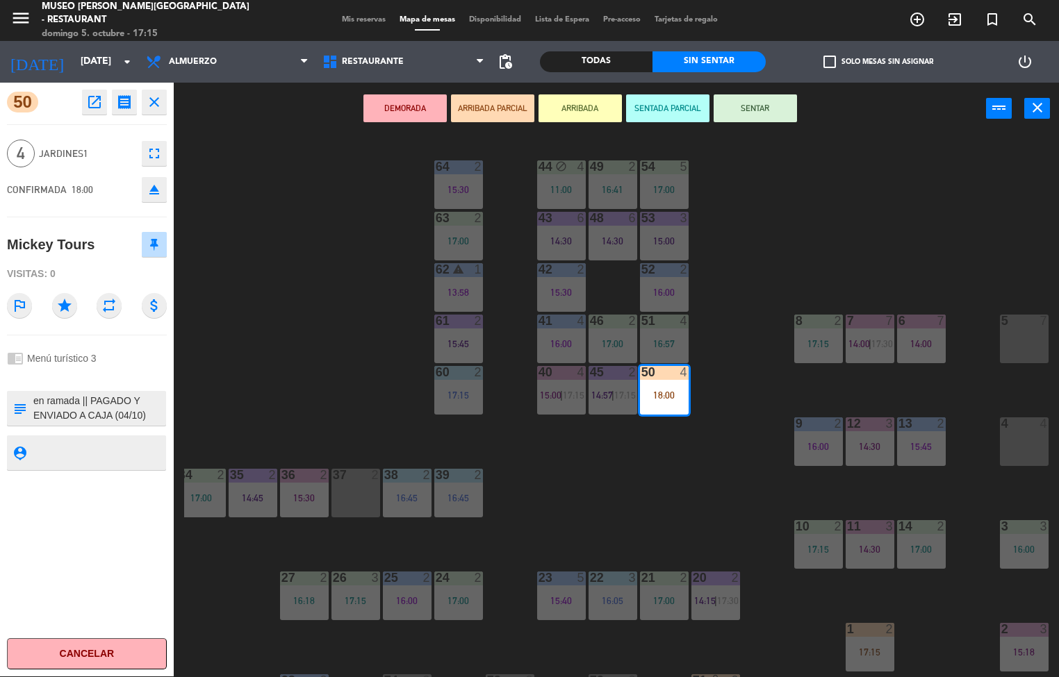
click at [290, 217] on div "44 block 4 11:00 49 2 16:41 54 5 17:00 64 2 15:30 48 6 14:30 53 3 15:00 63 2 17…" at bounding box center [621, 406] width 875 height 542
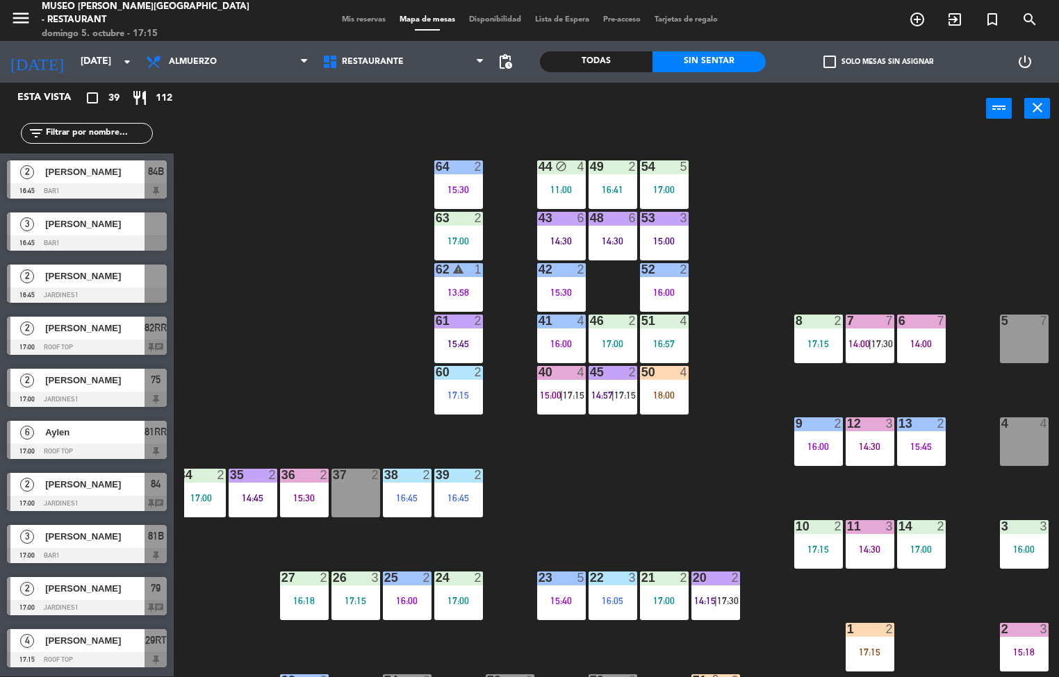
scroll to position [1, 0]
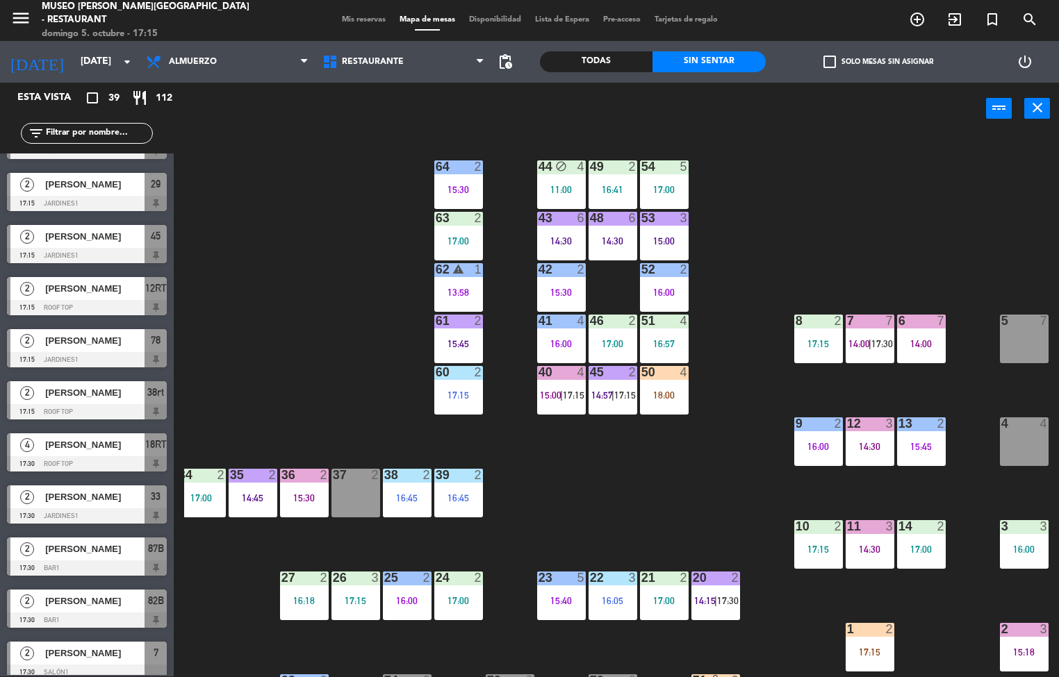
click at [596, 65] on div "Todas" at bounding box center [596, 61] width 113 height 21
click at [716, 184] on div "44 block 4 11:00 49 2 16:41 54 5 17:00 64 2 15:30 48 6 14:30 53 3 15:00 63 2 17…" at bounding box center [621, 406] width 875 height 542
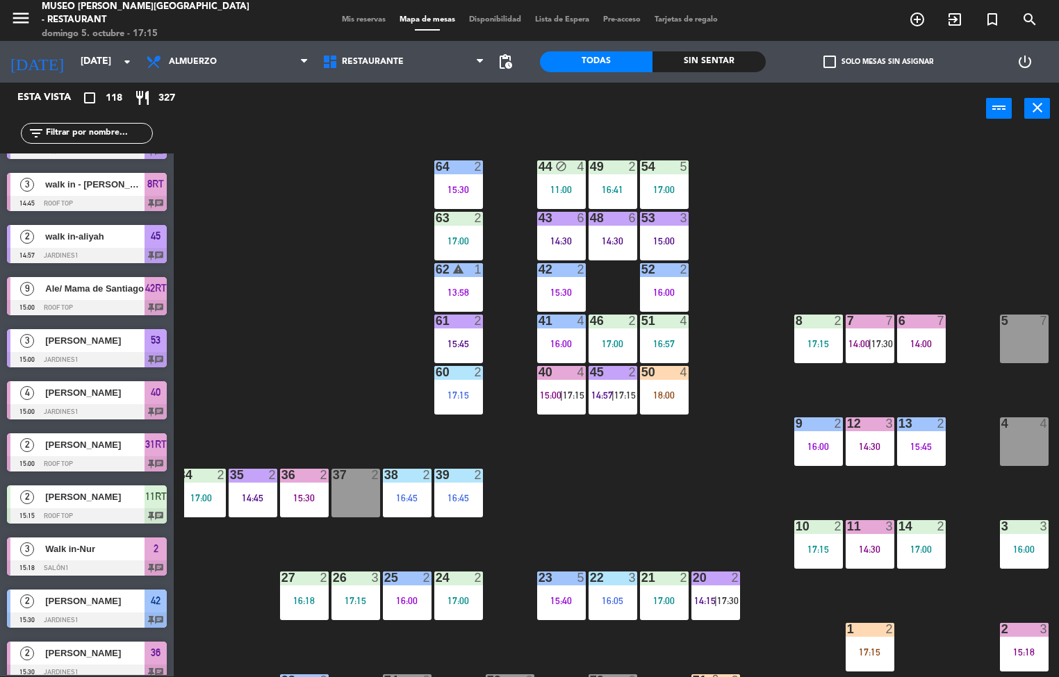
scroll to position [4571, 0]
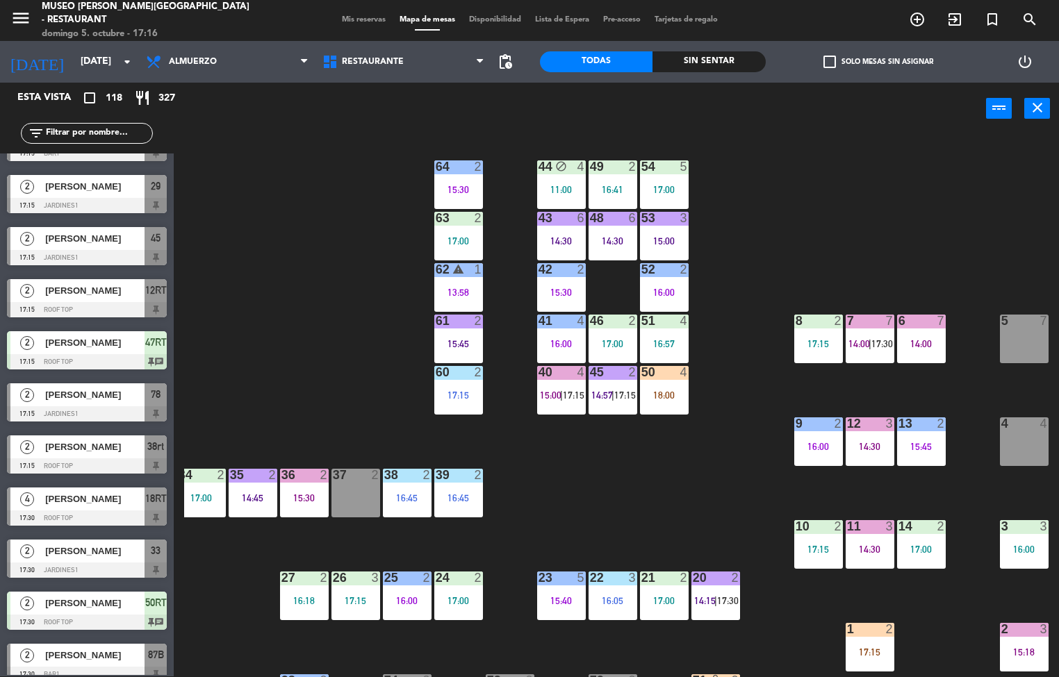
click at [557, 180] on div "44 block 4 11:00" at bounding box center [561, 185] width 49 height 49
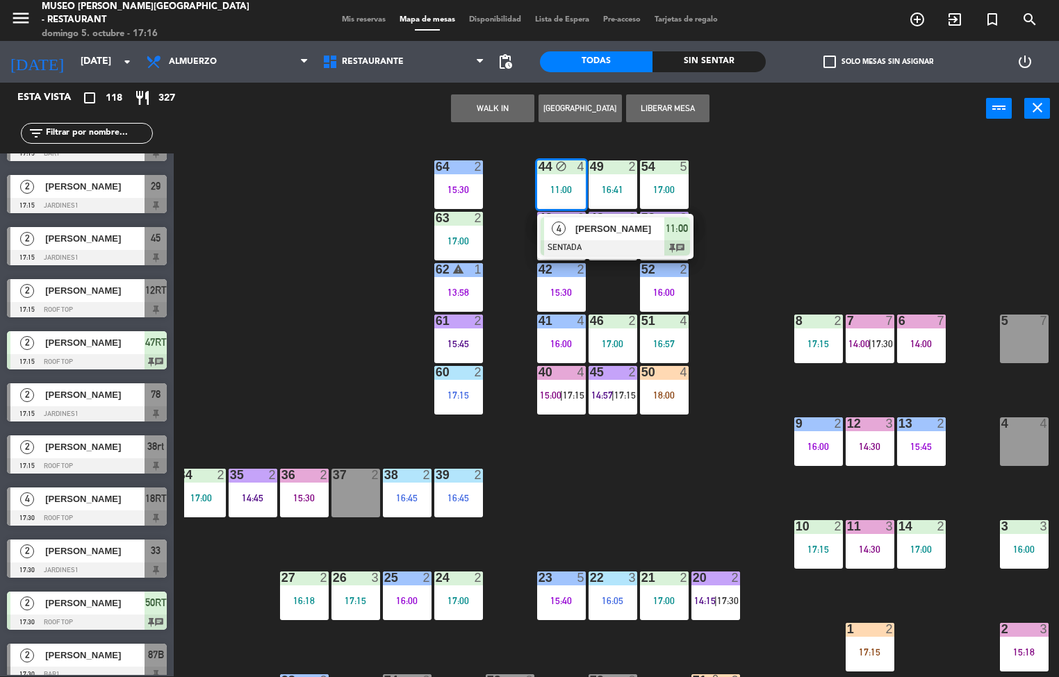
click at [636, 232] on span "[PERSON_NAME]" at bounding box center [619, 229] width 89 height 15
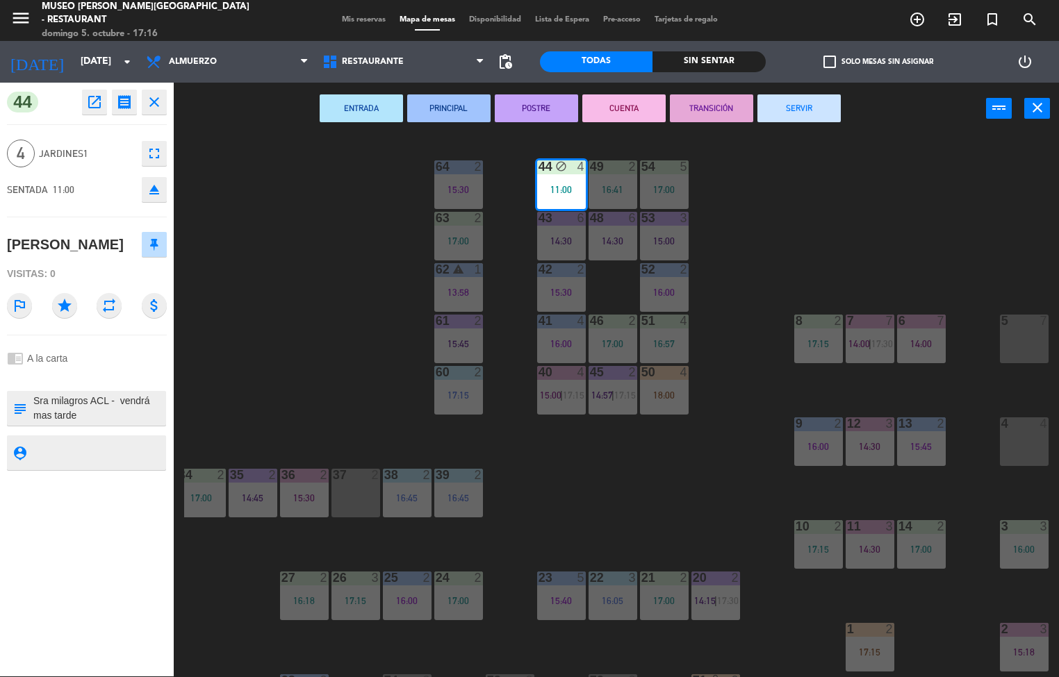
click at [67, 423] on textarea at bounding box center [98, 408] width 133 height 29
click at [58, 423] on textarea at bounding box center [98, 408] width 133 height 29
click at [60, 423] on textarea at bounding box center [98, 408] width 133 height 29
type textarea "m44 Sra milagros ACL - vendrá mas tarde Todo pasará a consumo de Marketing, no …"
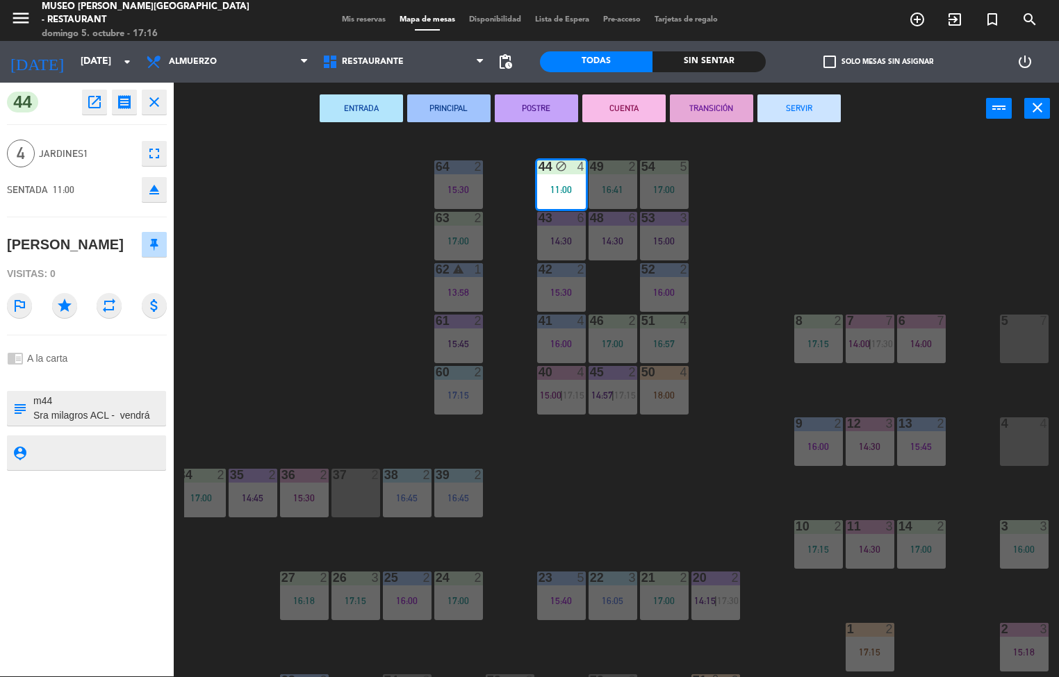
click at [79, 163] on div "4 Jardines1 fullscreen" at bounding box center [87, 154] width 160 height 38
click at [843, 167] on div "44 block 4 11:00 49 2 16:41 54 5 17:00 64 2 15:30 48 6 14:30 53 3 15:00 63 2 17…" at bounding box center [621, 406] width 875 height 542
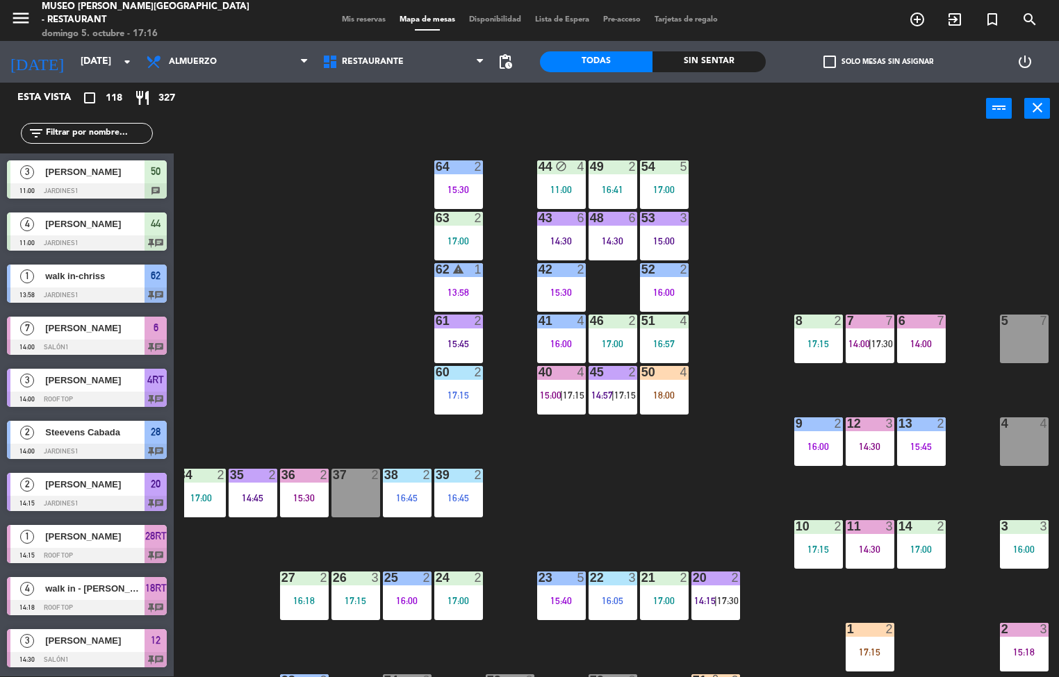
click at [570, 194] on div "11:00" at bounding box center [561, 190] width 49 height 10
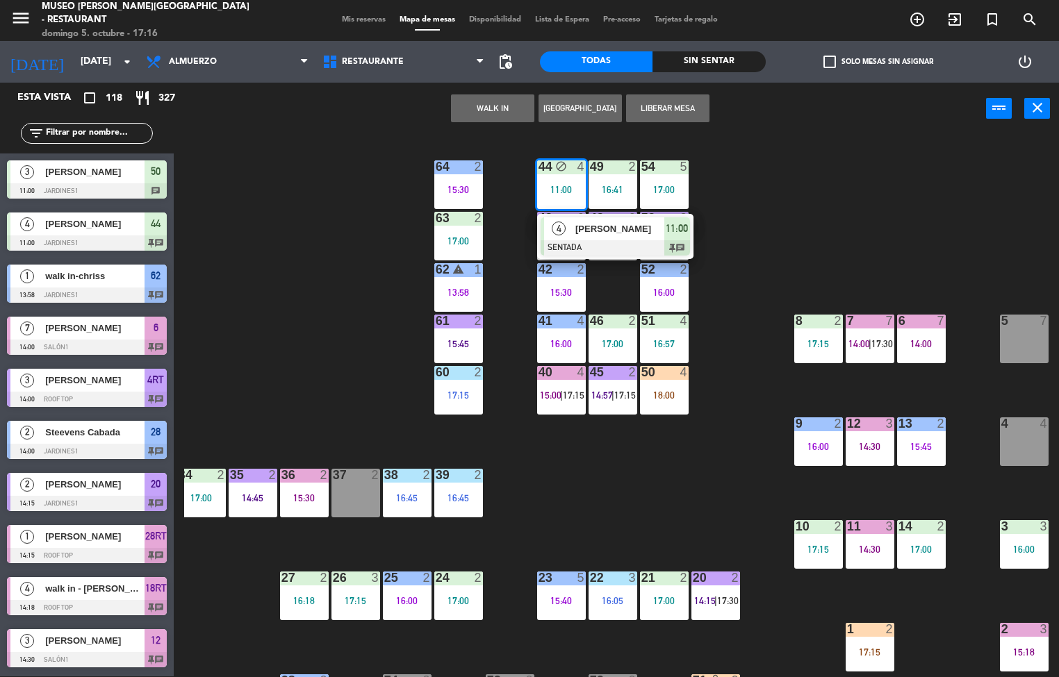
click at [545, 217] on div "4" at bounding box center [559, 228] width 30 height 23
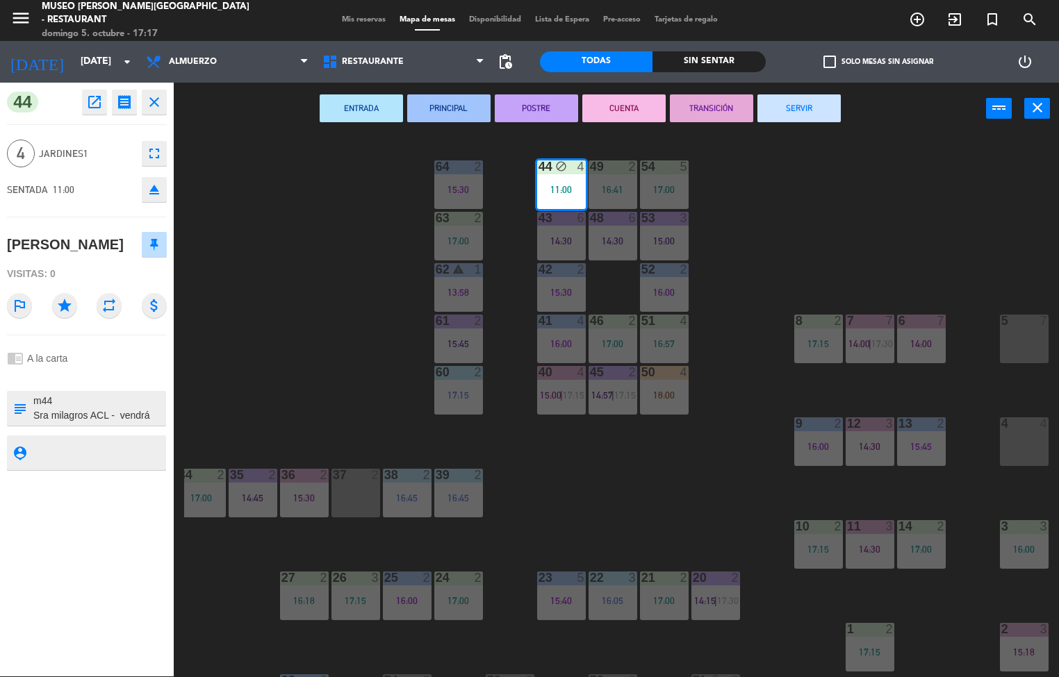
click at [689, 486] on div "44 block 4 11:00 49 2 16:41 54 5 17:00 64 2 15:30 48 6 14:30 53 3 15:00 63 2 17…" at bounding box center [621, 406] width 875 height 542
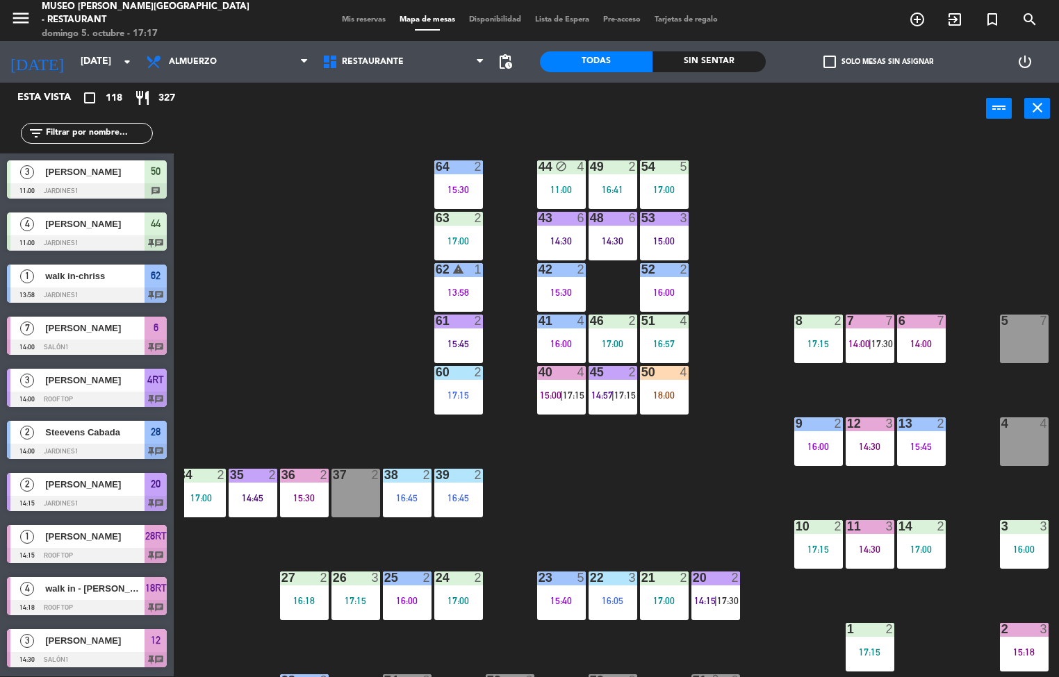
click at [561, 397] on span "|" at bounding box center [561, 395] width 3 height 11
click at [725, 365] on div "44 block 4 11:00 49 2 16:41 54 5 17:00 64 2 15:30 48 6 14:30 53 3 15:00 63 2 17…" at bounding box center [621, 406] width 875 height 542
click at [614, 395] on span "|" at bounding box center [612, 395] width 3 height 11
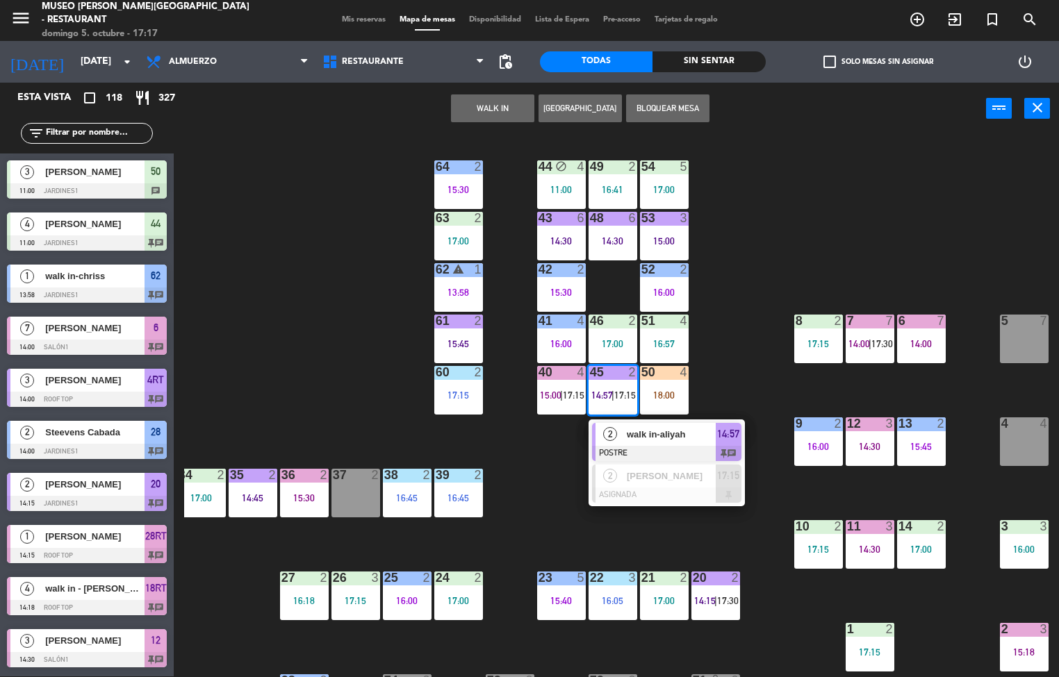
click at [647, 446] on div at bounding box center [666, 453] width 149 height 15
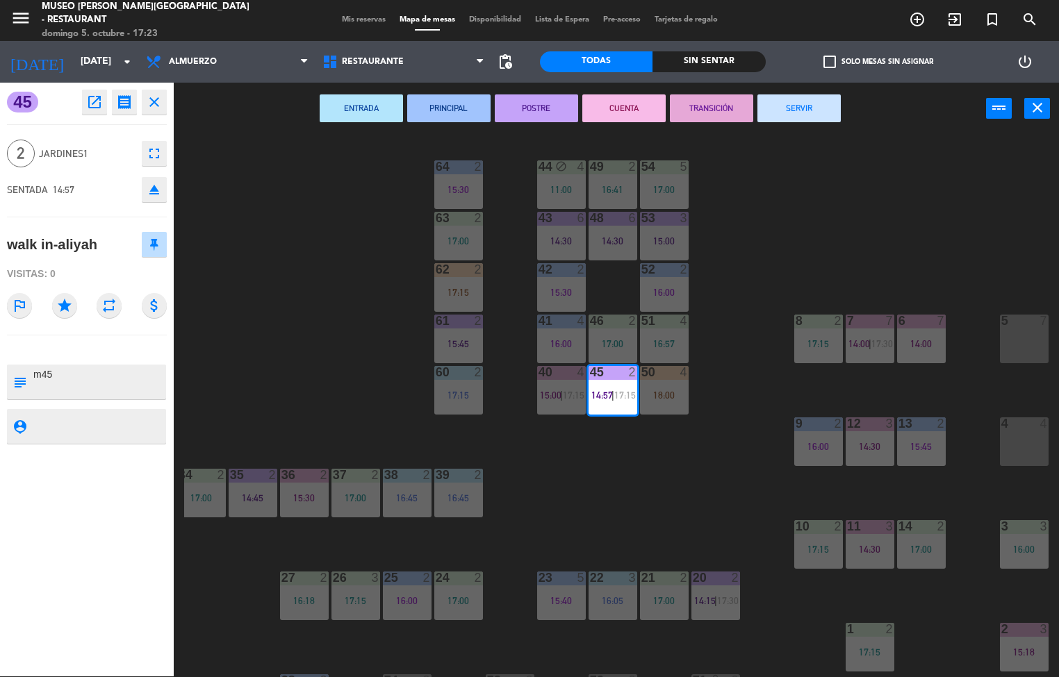
click at [665, 479] on div "44 block 4 11:00 49 2 16:41 54 5 17:00 64 2 15:30 48 6 14:30 53 3 15:00 63 2 17…" at bounding box center [621, 406] width 875 height 542
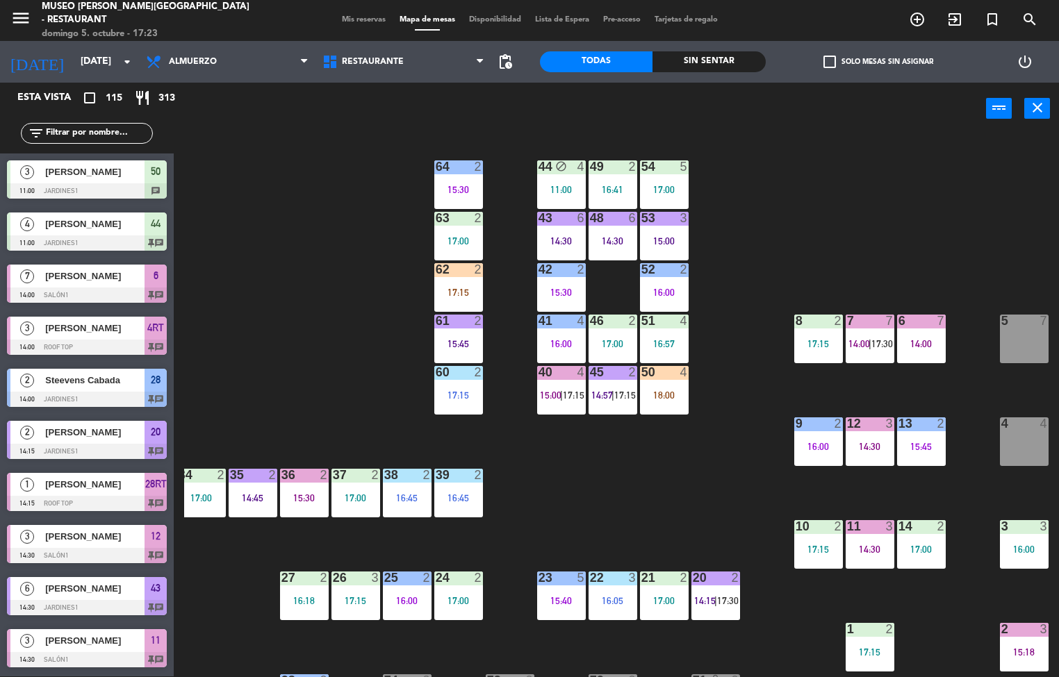
scroll to position [1, 0]
click at [603, 597] on div "16:05" at bounding box center [613, 601] width 49 height 10
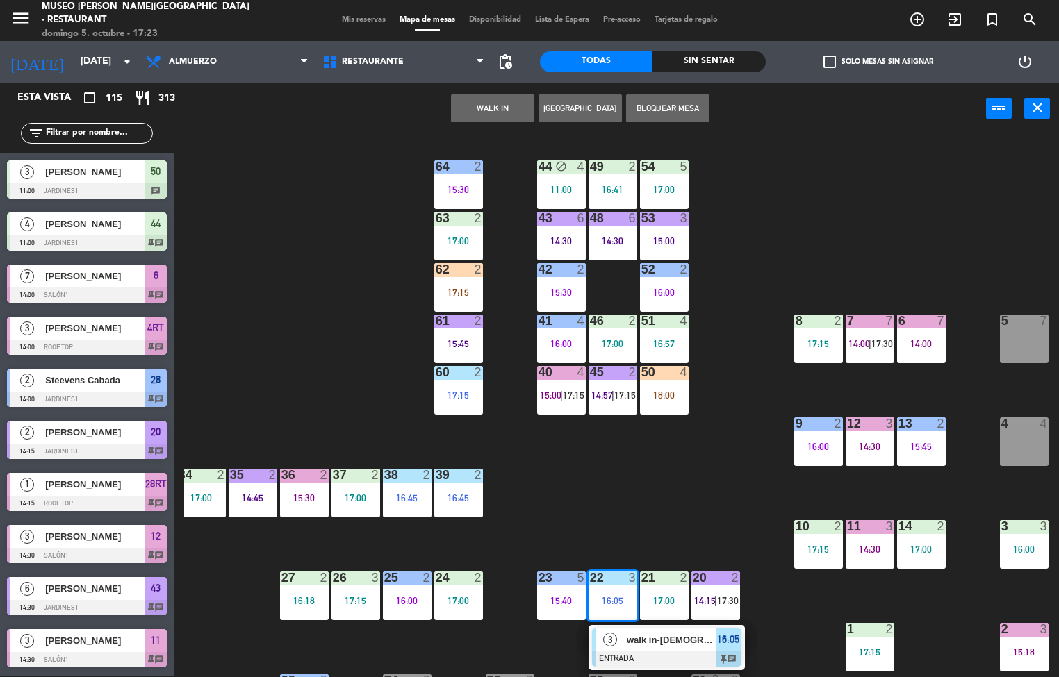
click at [839, 213] on div "44 block 4 11:00 49 2 16:41 54 5 17:00 64 2 15:30 48 6 14:30 53 3 15:00 63 2 17…" at bounding box center [621, 406] width 875 height 542
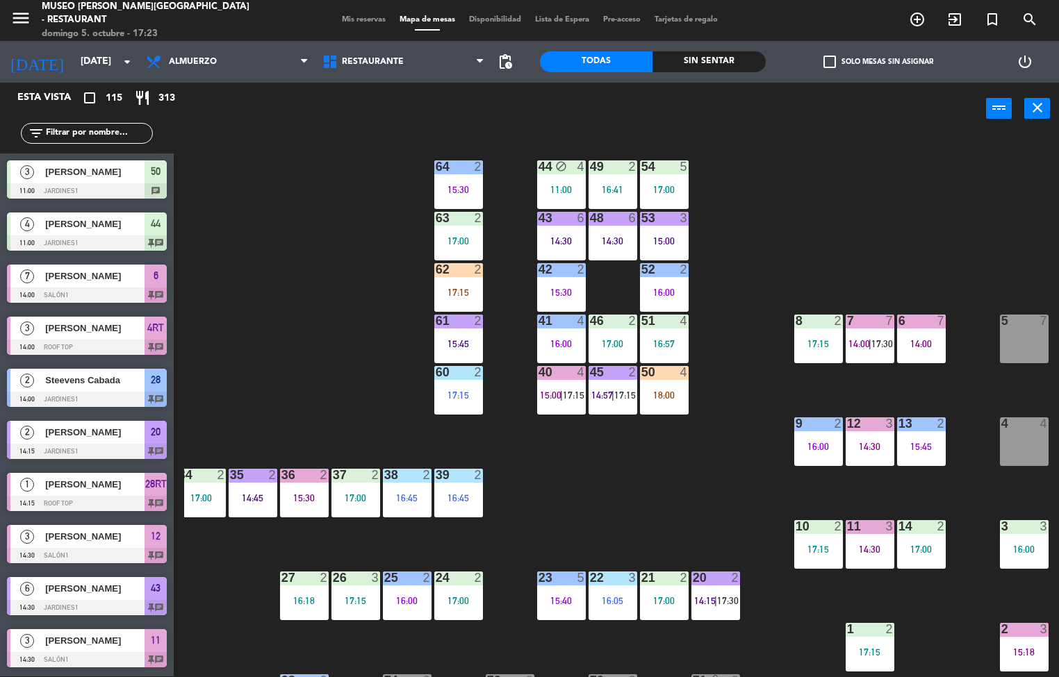
click at [814, 444] on div "16:00" at bounding box center [818, 447] width 49 height 10
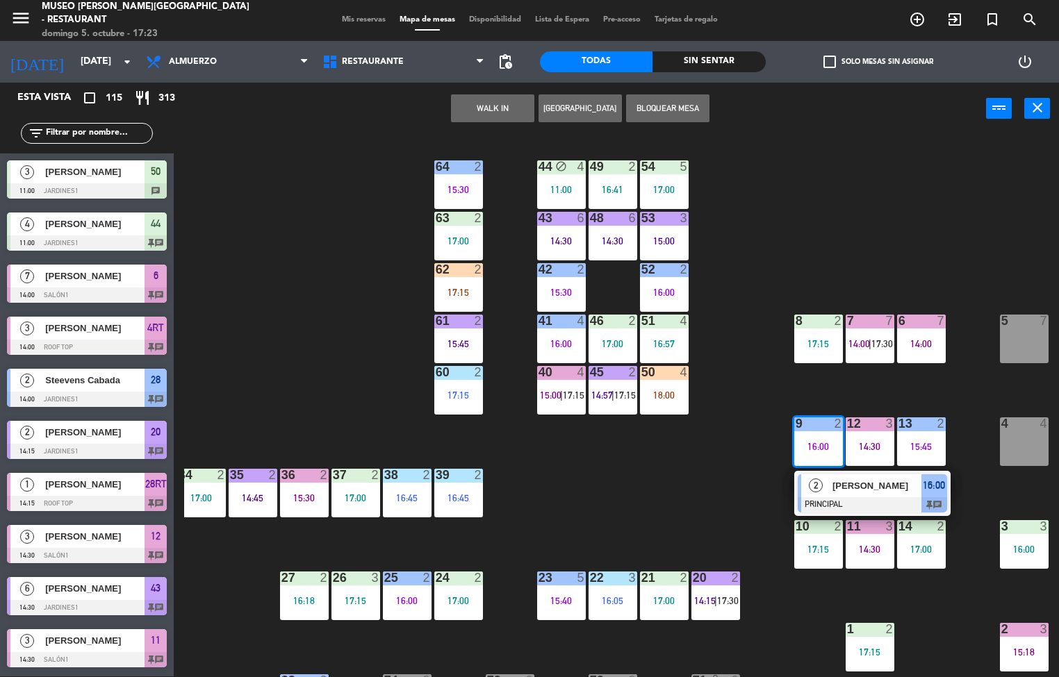
click at [861, 484] on span "[PERSON_NAME]" at bounding box center [876, 486] width 89 height 15
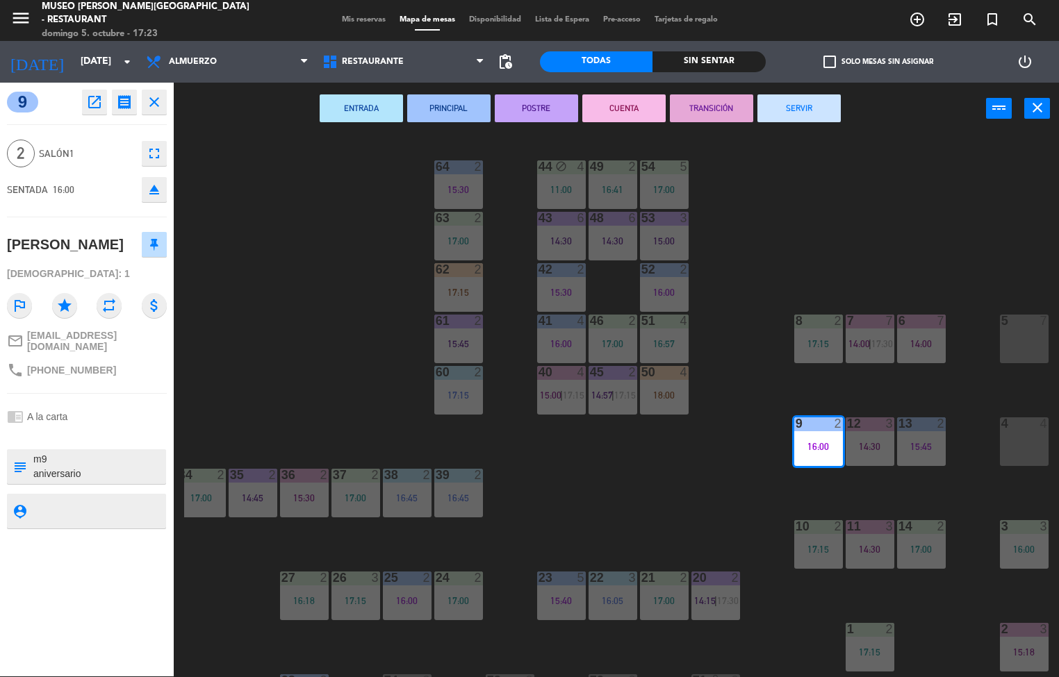
click at [915, 201] on div "44 block 4 11:00 49 2 16:41 54 5 17:00 64 2 15:30 48 6 14:30 53 3 15:00 63 2 17…" at bounding box center [621, 406] width 875 height 542
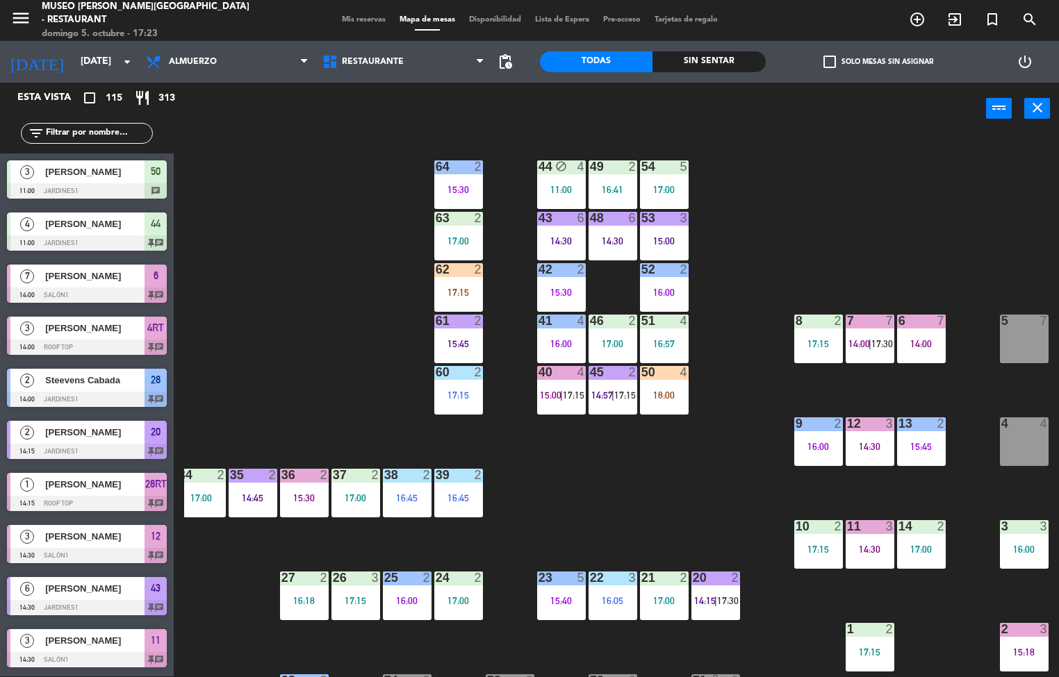
click at [811, 446] on div "16:00" at bounding box center [818, 447] width 49 height 10
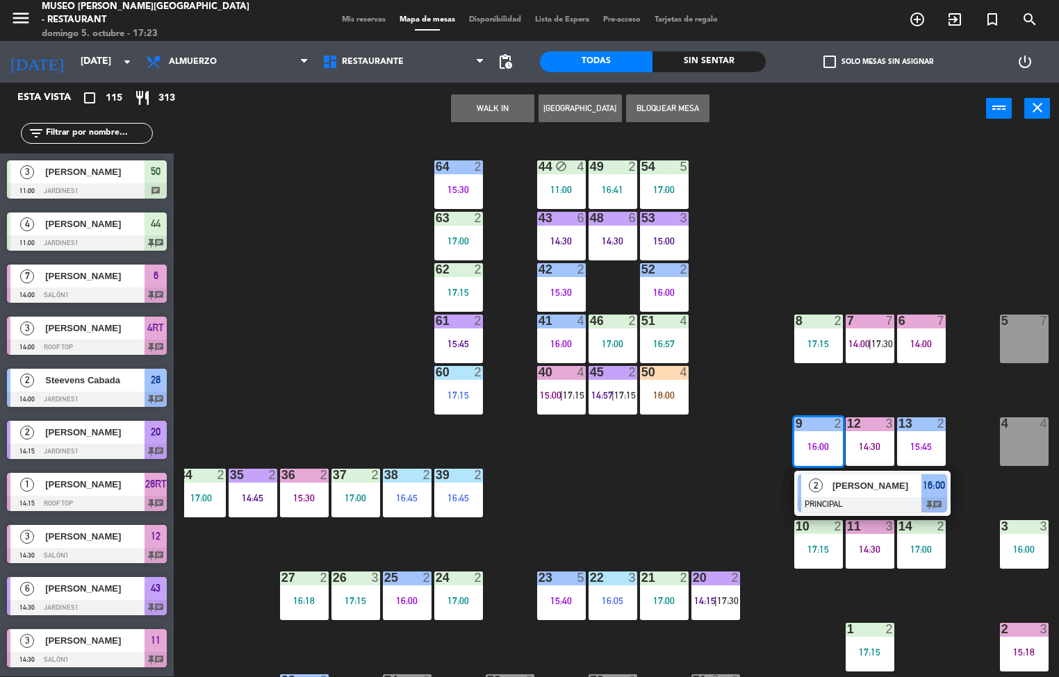
click at [847, 500] on div at bounding box center [872, 504] width 149 height 15
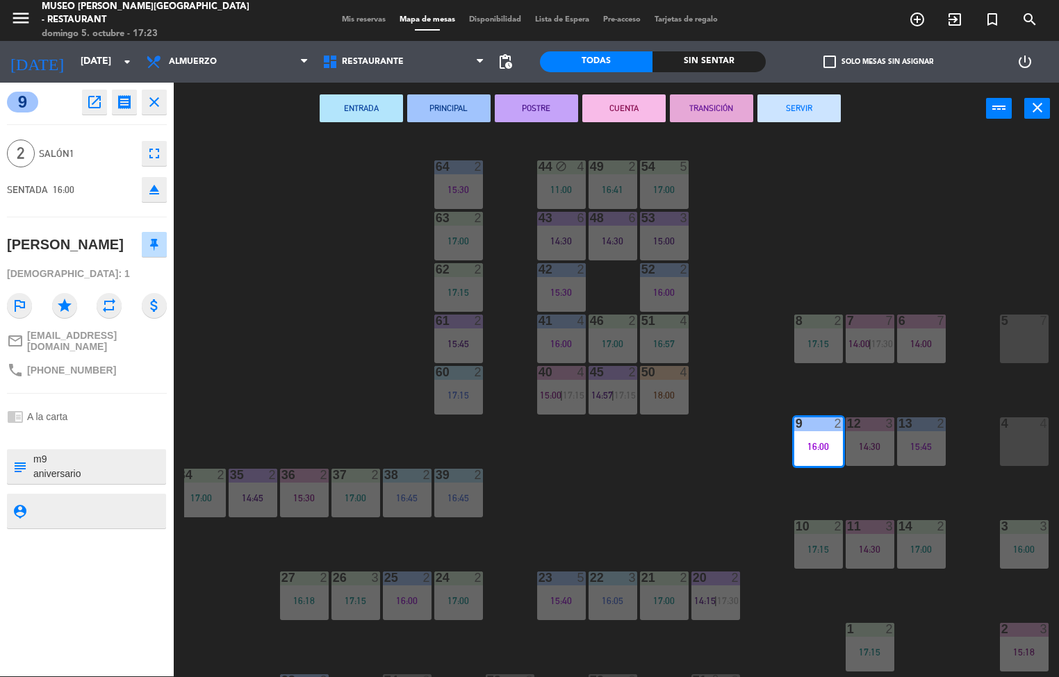
click at [90, 105] on icon "open_in_new" at bounding box center [94, 102] width 17 height 17
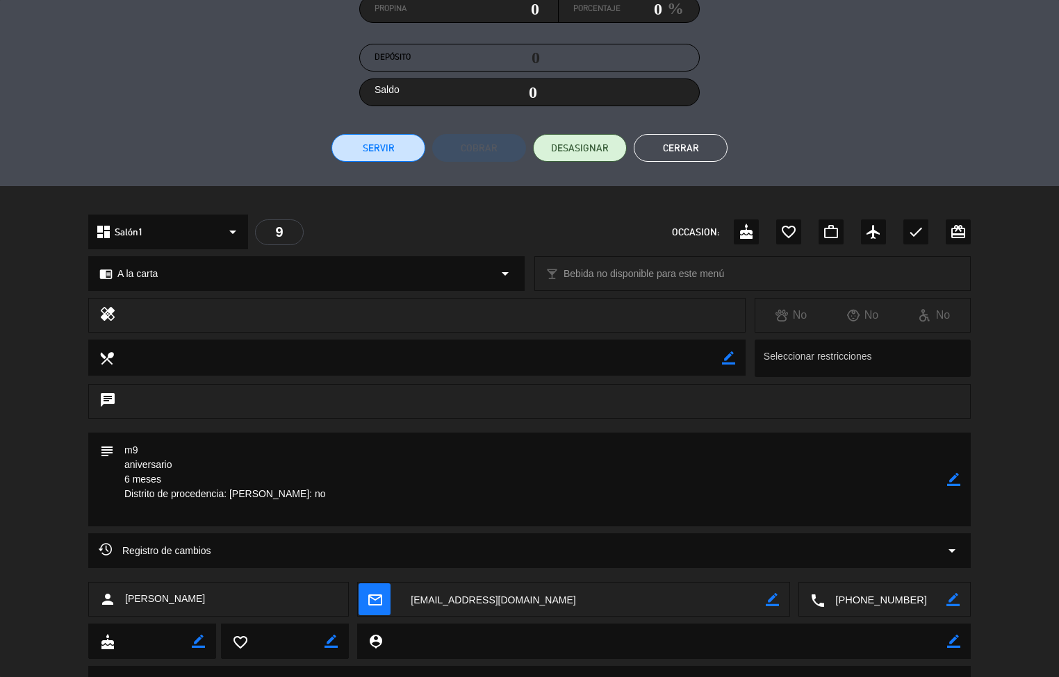
scroll to position [290, 0]
